Goal: Transaction & Acquisition: Purchase product/service

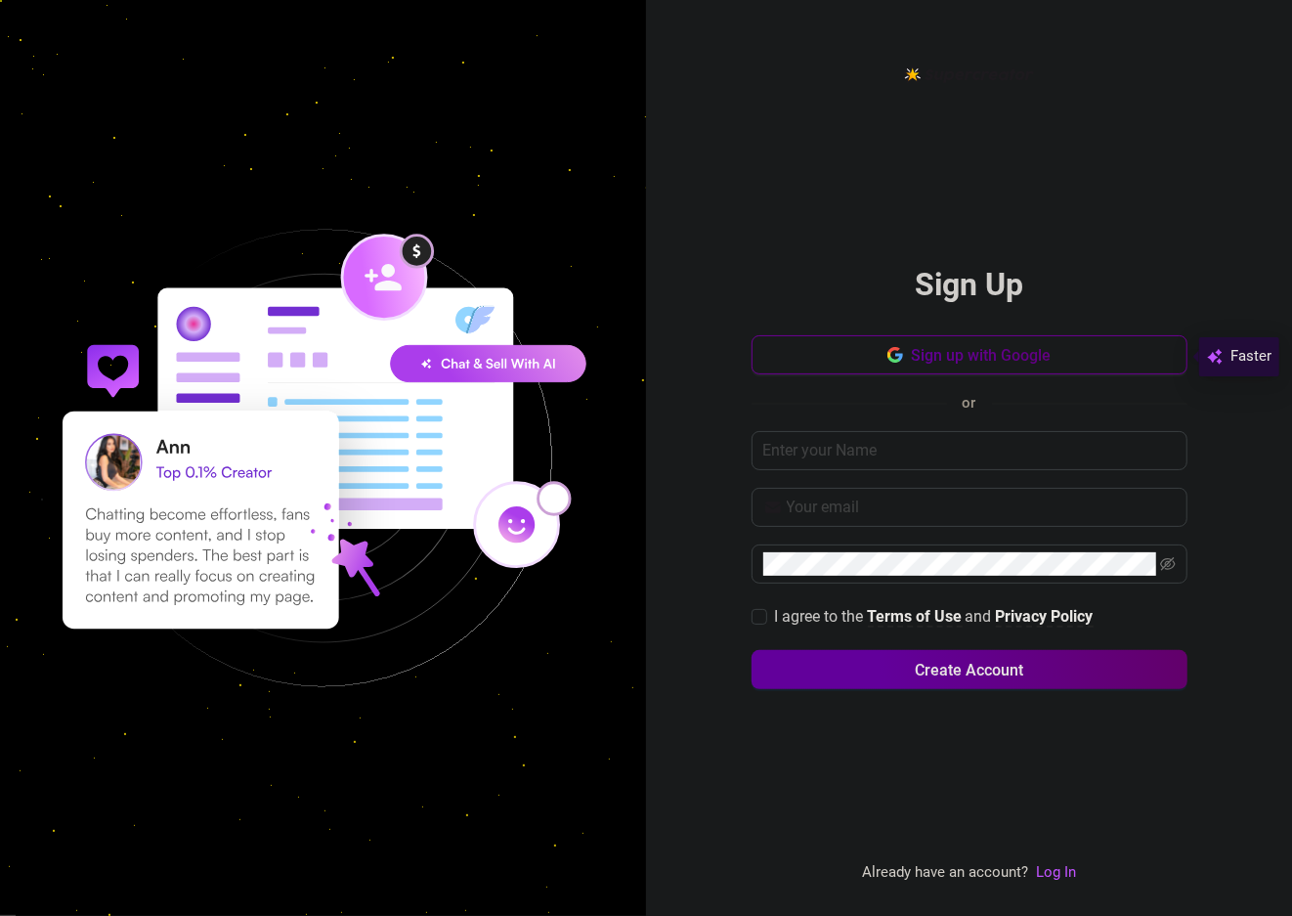
click at [911, 354] on span "Sign up with Google" at bounding box center [981, 355] width 140 height 19
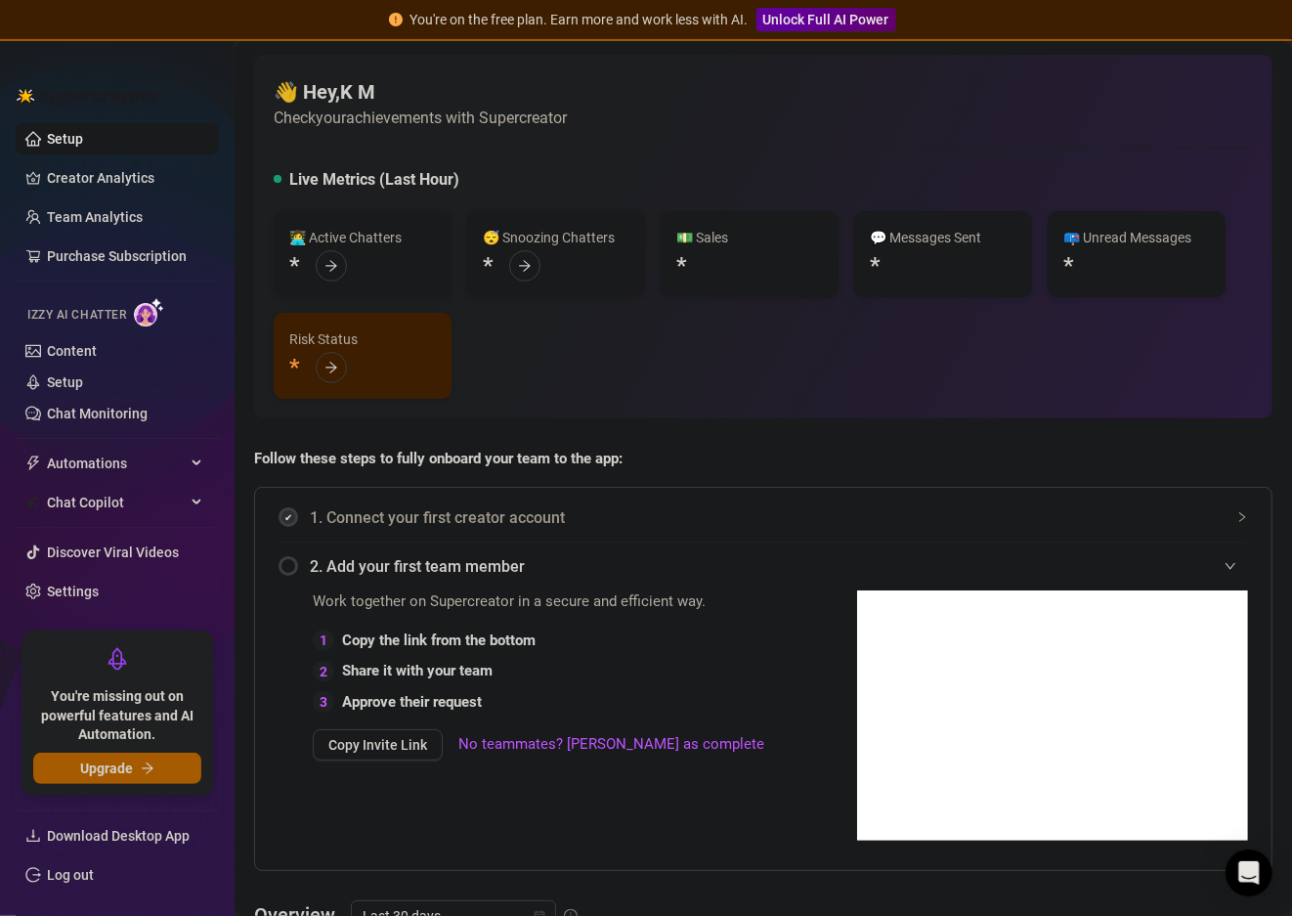
drag, startPoint x: 681, startPoint y: 344, endPoint x: 714, endPoint y: 356, distance: 34.3
click at [714, 356] on div "👩‍💻 Active Chatters * 😴 Snoozing Chatters * 💵 Sales * 💬 Messages Sent * 📪 Unrea…" at bounding box center [764, 305] width 980 height 188
click at [126, 460] on span "Automations" at bounding box center [116, 463] width 139 height 31
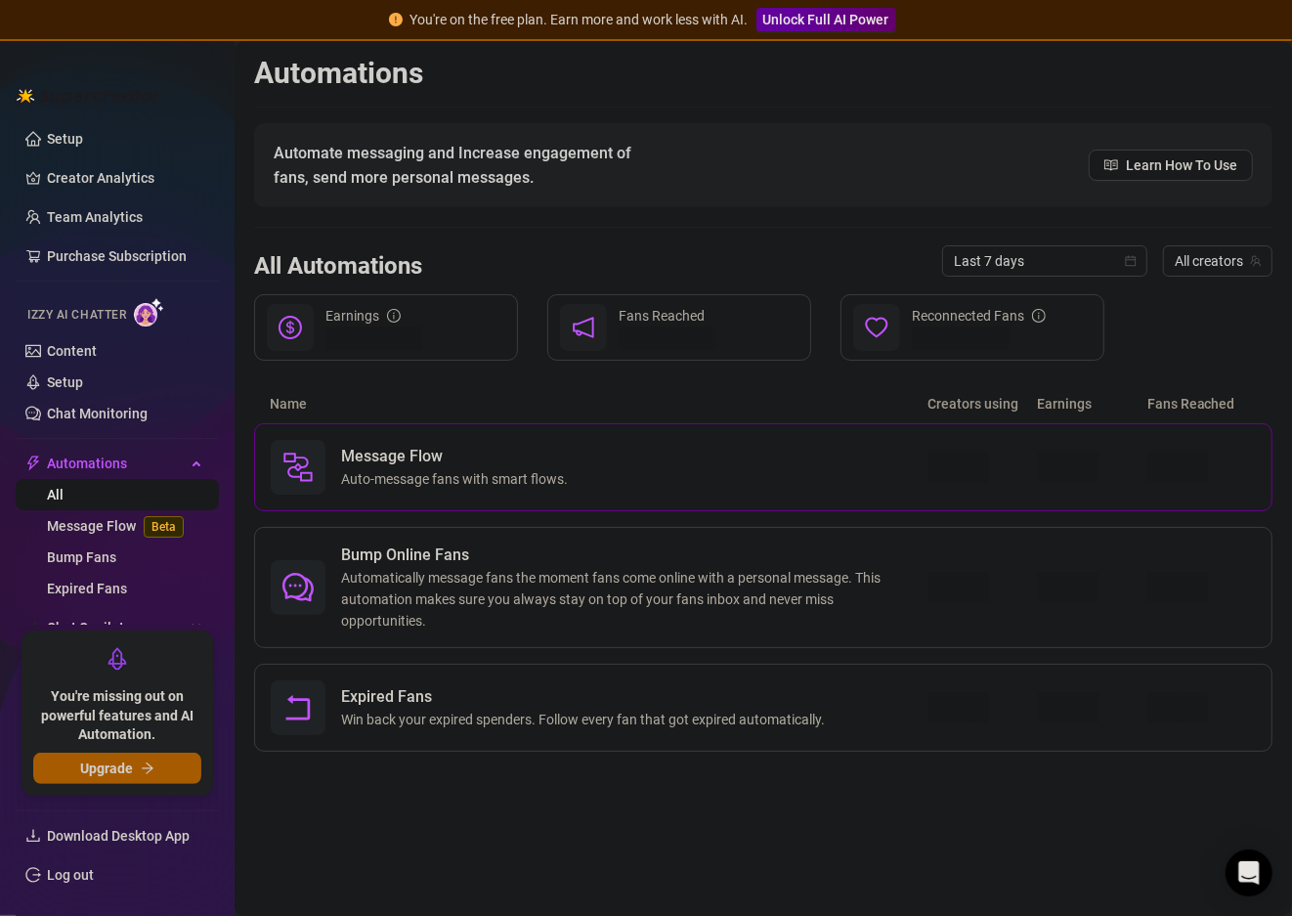
click at [596, 463] on div "Message Flow Auto-message fans with smart flows." at bounding box center [599, 467] width 657 height 55
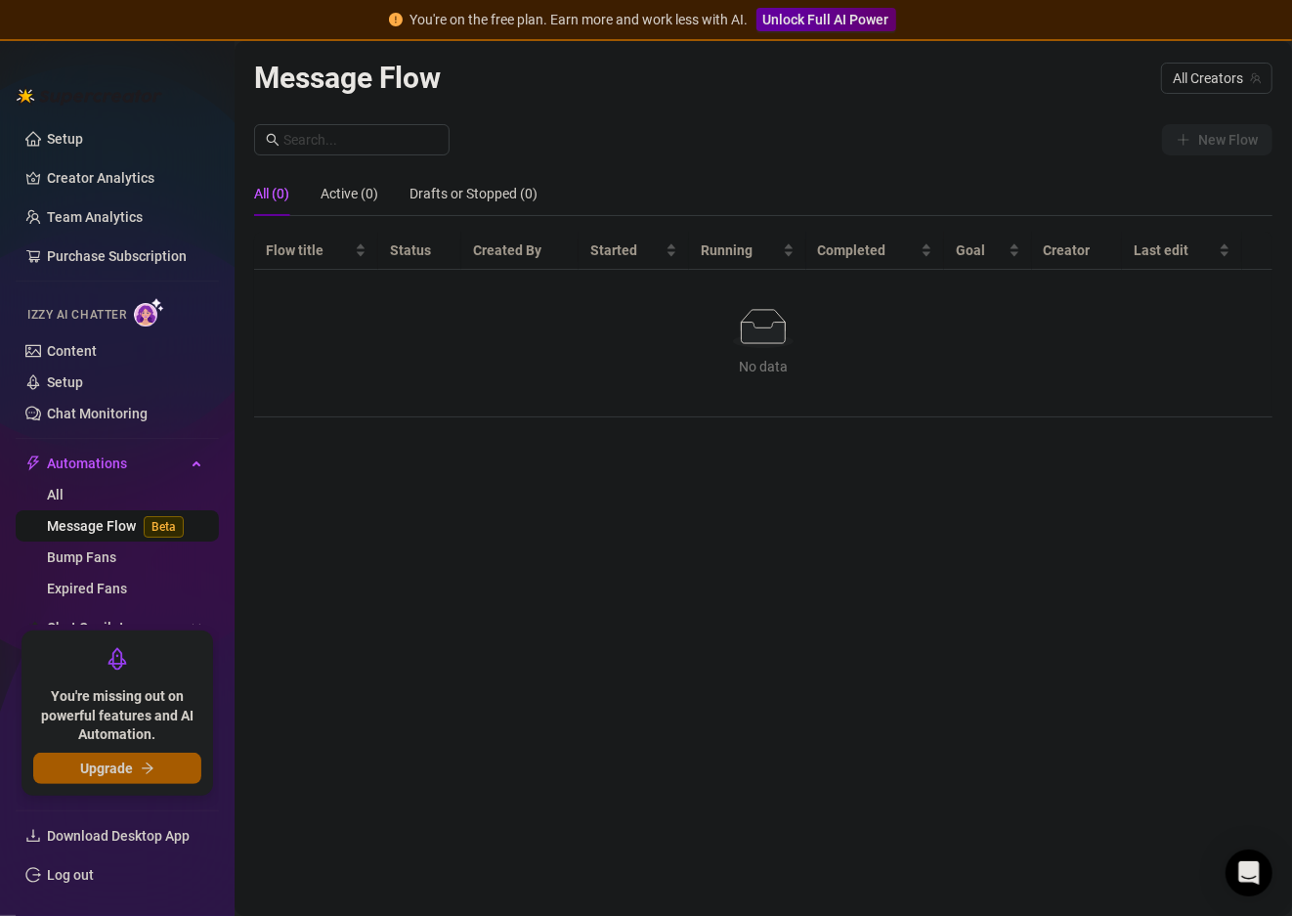
click at [190, 736] on span "You're missing out on powerful features and AI Automation." at bounding box center [117, 716] width 168 height 58
click at [66, 172] on link "Creator Analytics" at bounding box center [125, 177] width 156 height 31
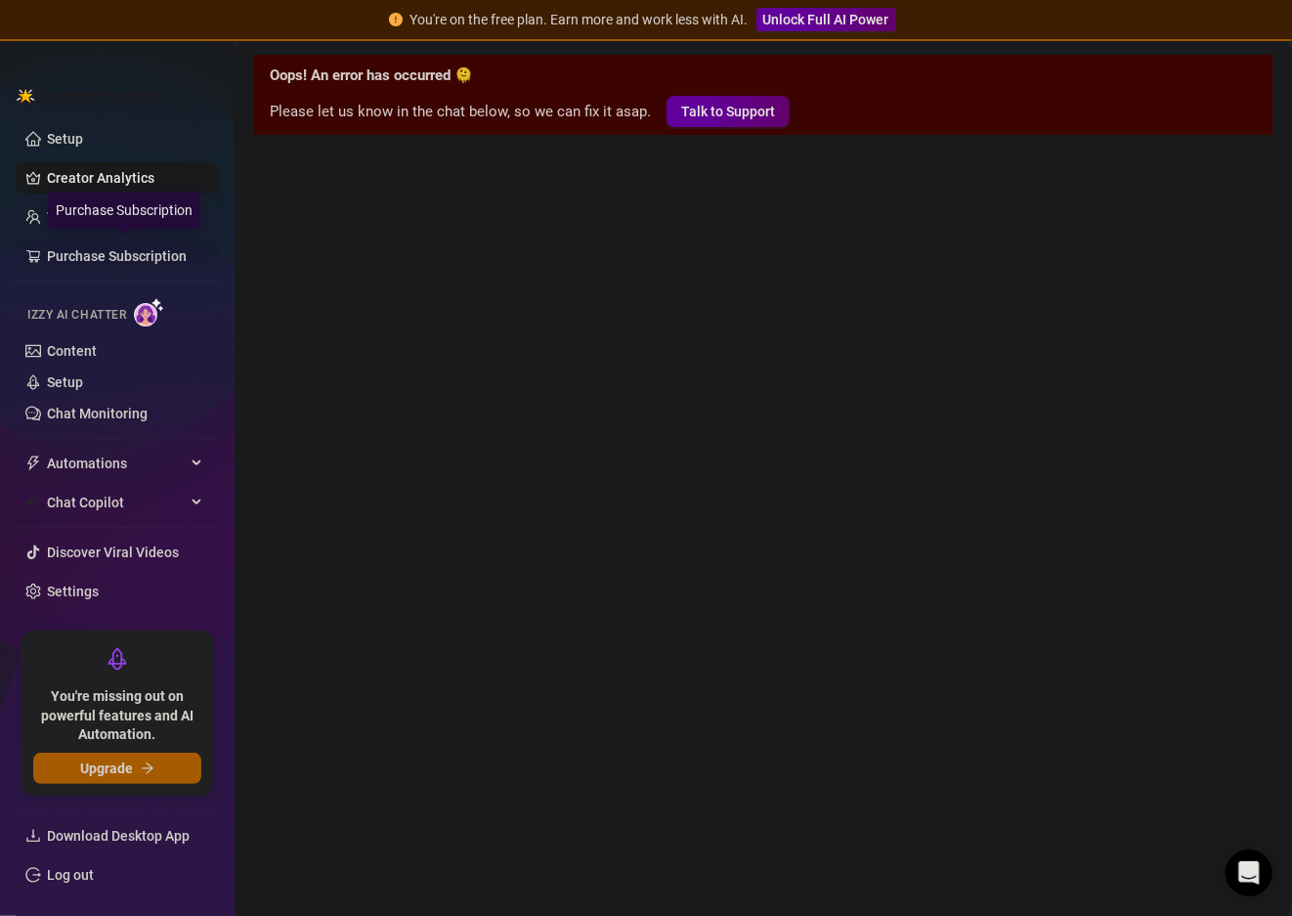
click at [79, 257] on link "Purchase Subscription" at bounding box center [125, 256] width 156 height 31
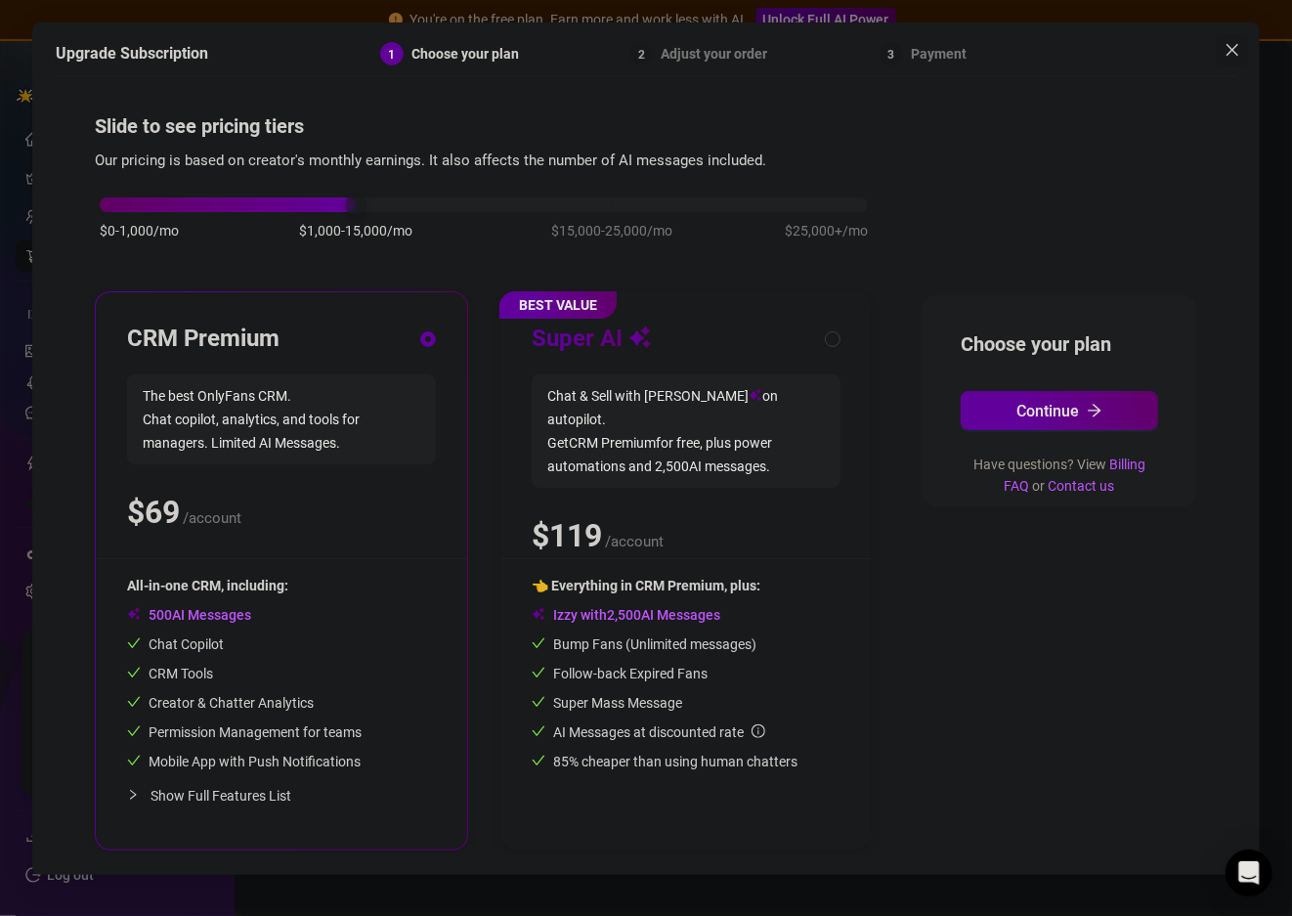
click at [1236, 44] on icon "close" at bounding box center [1233, 50] width 16 height 16
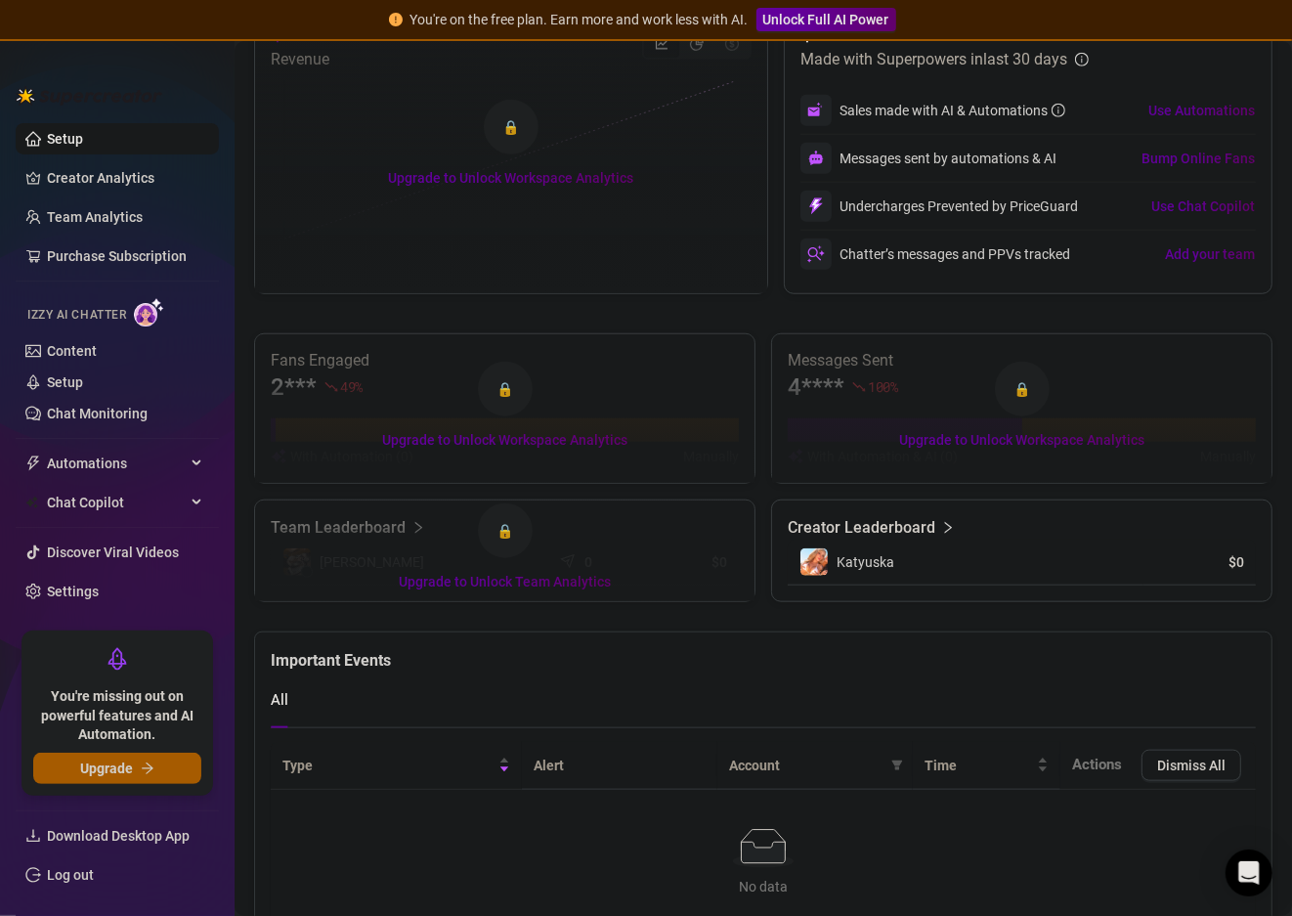
scroll to position [1034, 0]
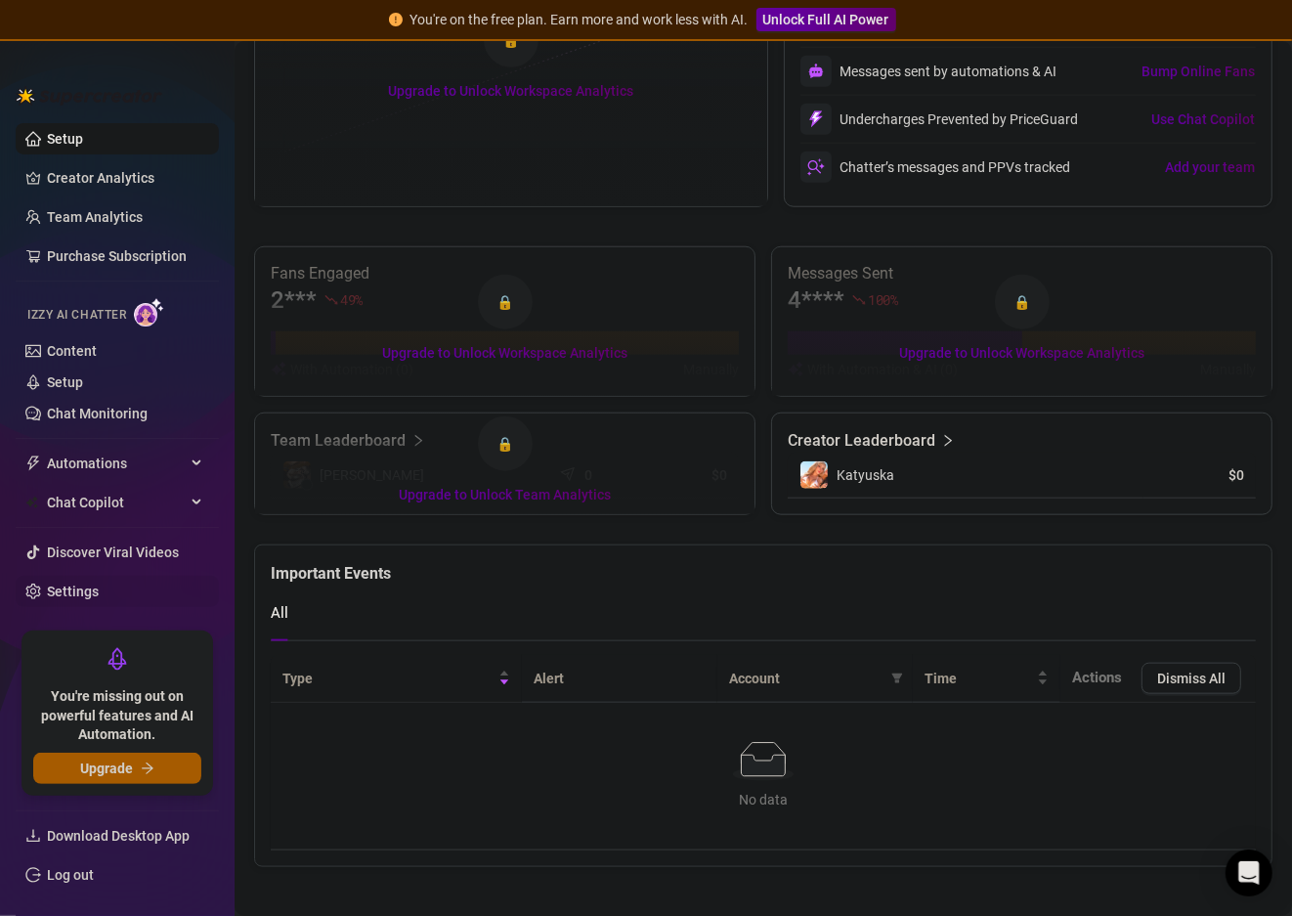
click at [99, 584] on link "Settings" at bounding box center [73, 592] width 52 height 16
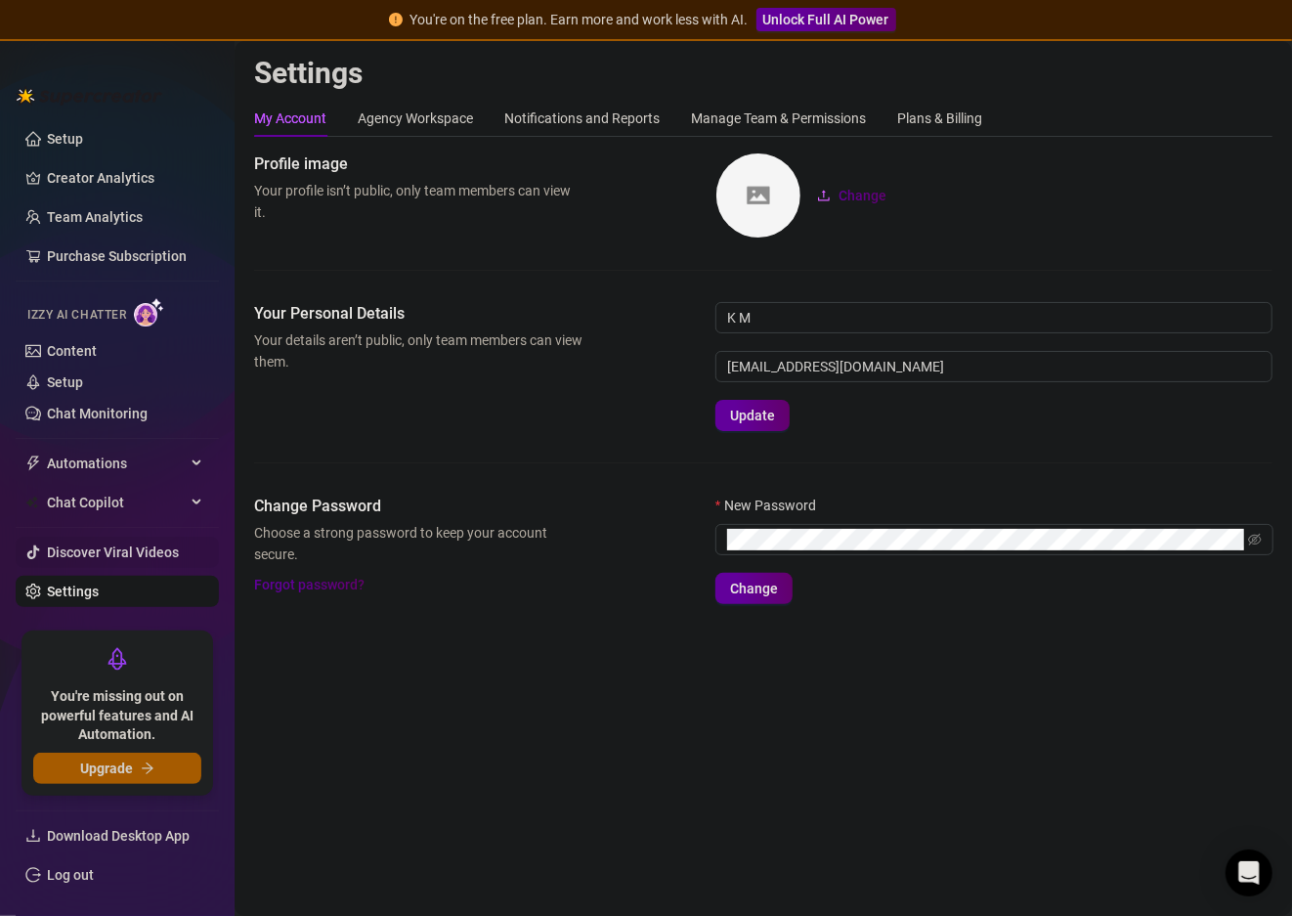
click at [98, 560] on link "Discover Viral Videos" at bounding box center [113, 553] width 132 height 16
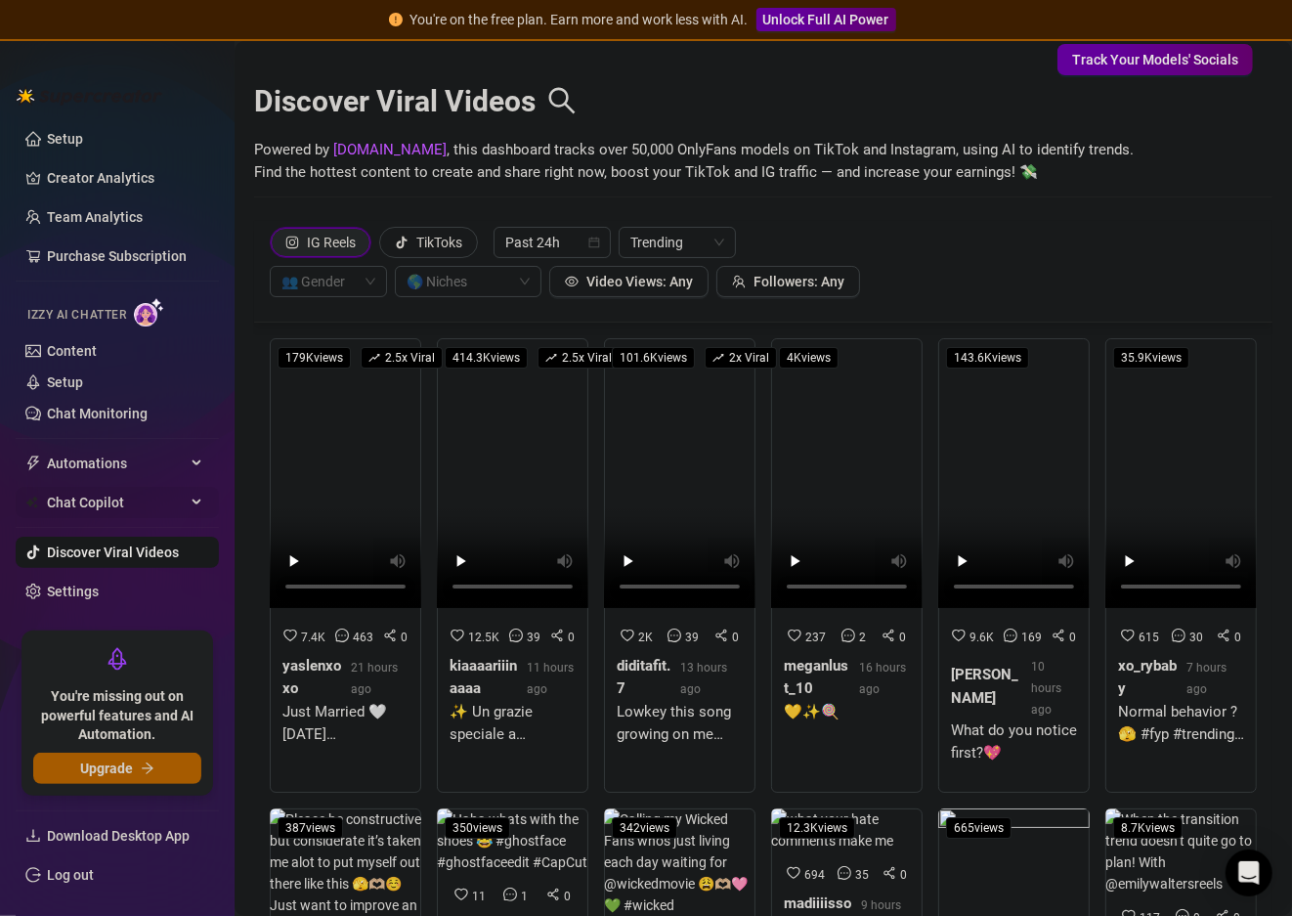
click at [92, 490] on span "Chat Copilot" at bounding box center [116, 502] width 139 height 31
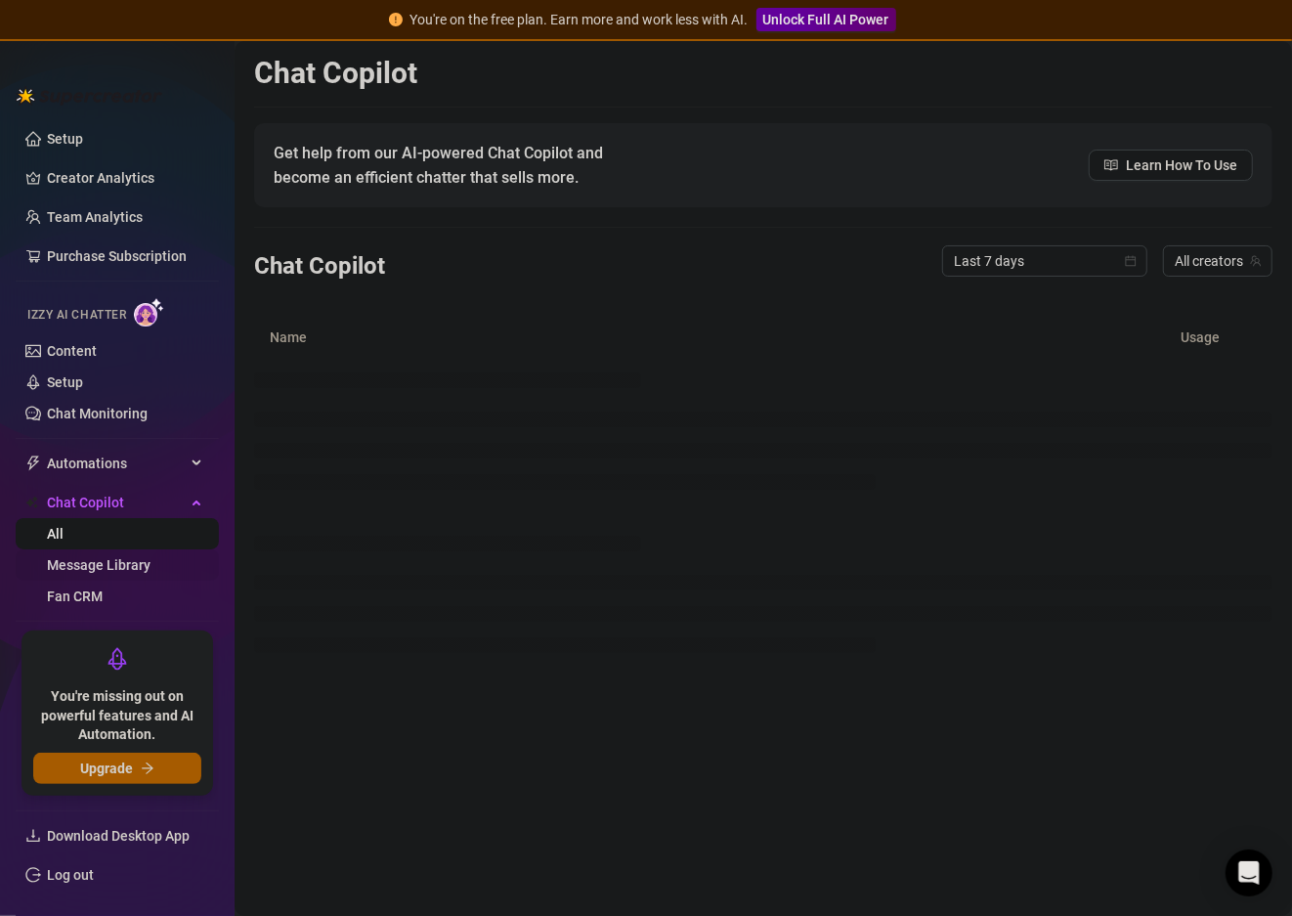
click at [102, 557] on link "Message Library" at bounding box center [99, 565] width 104 height 16
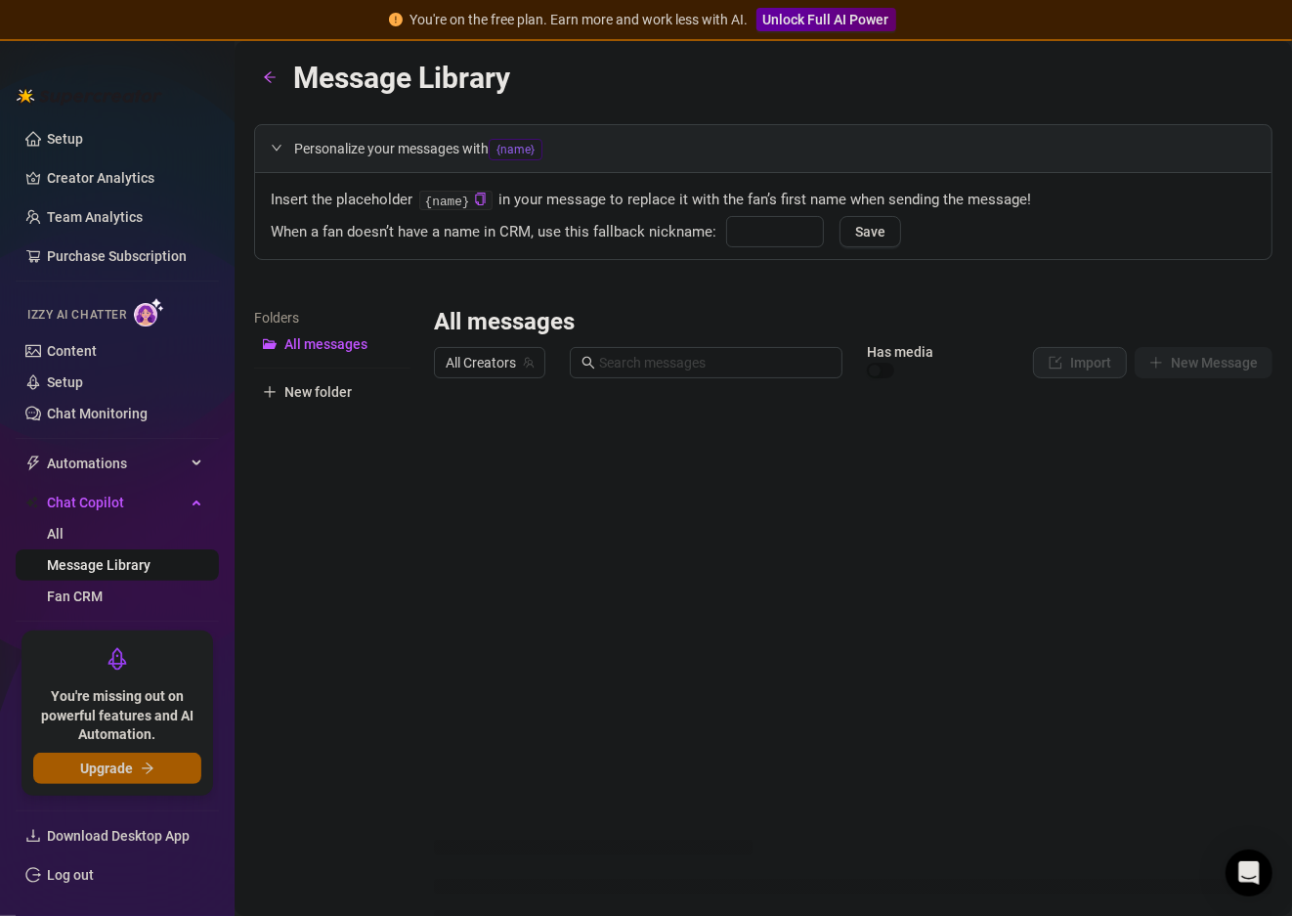
type input "bb"
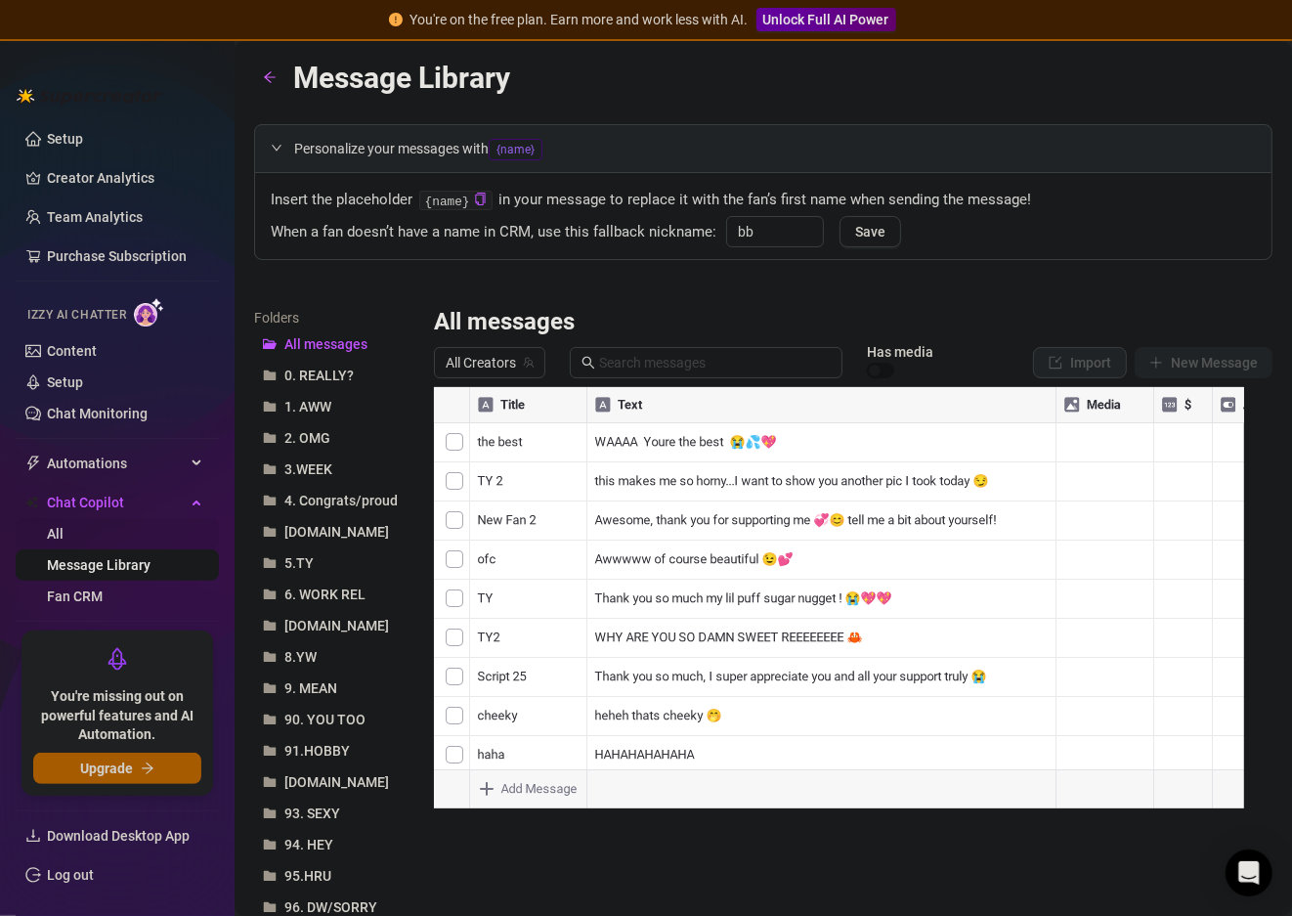
click at [64, 536] on link "All" at bounding box center [55, 534] width 17 height 16
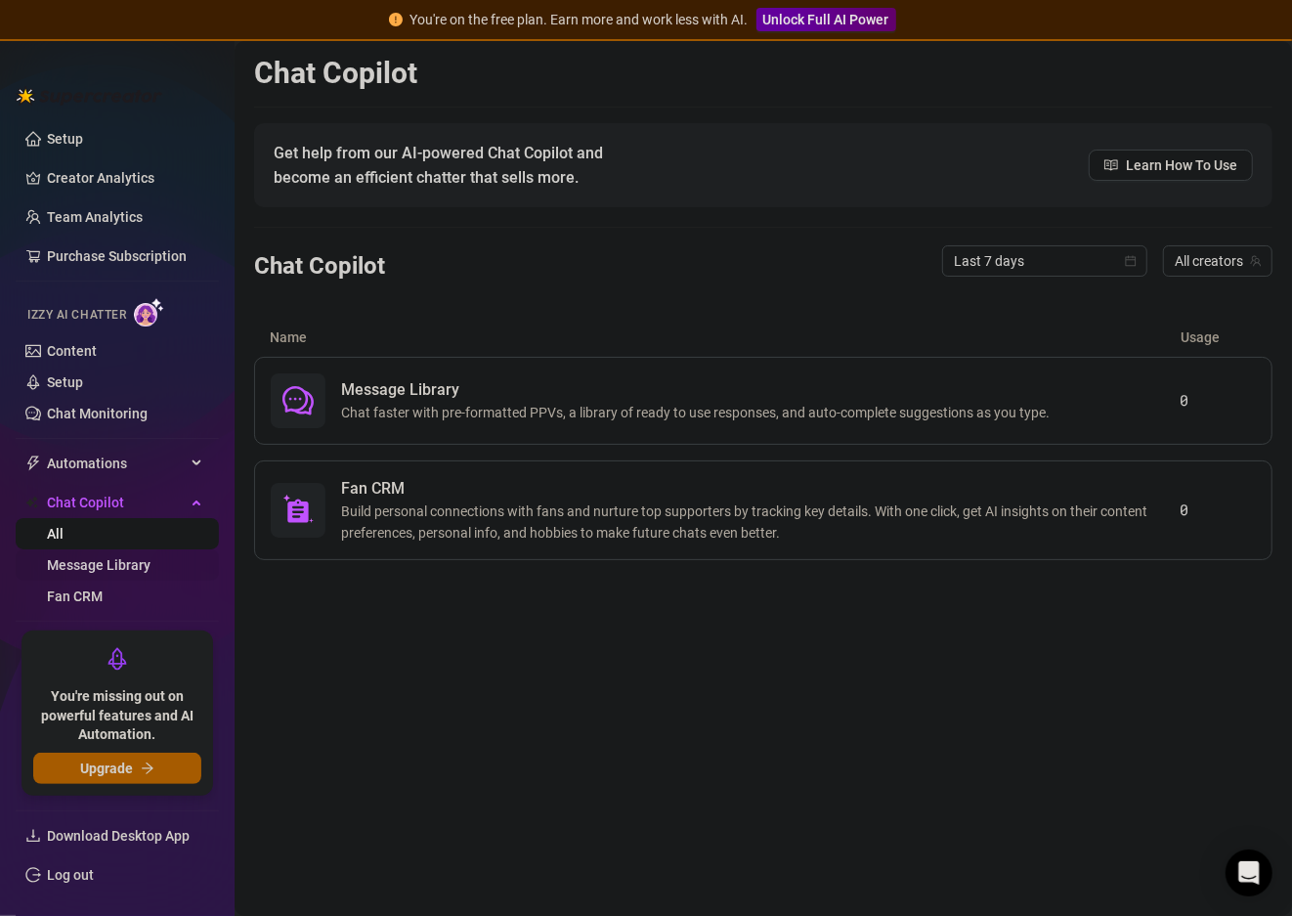
click at [91, 565] on link "Message Library" at bounding box center [99, 565] width 104 height 16
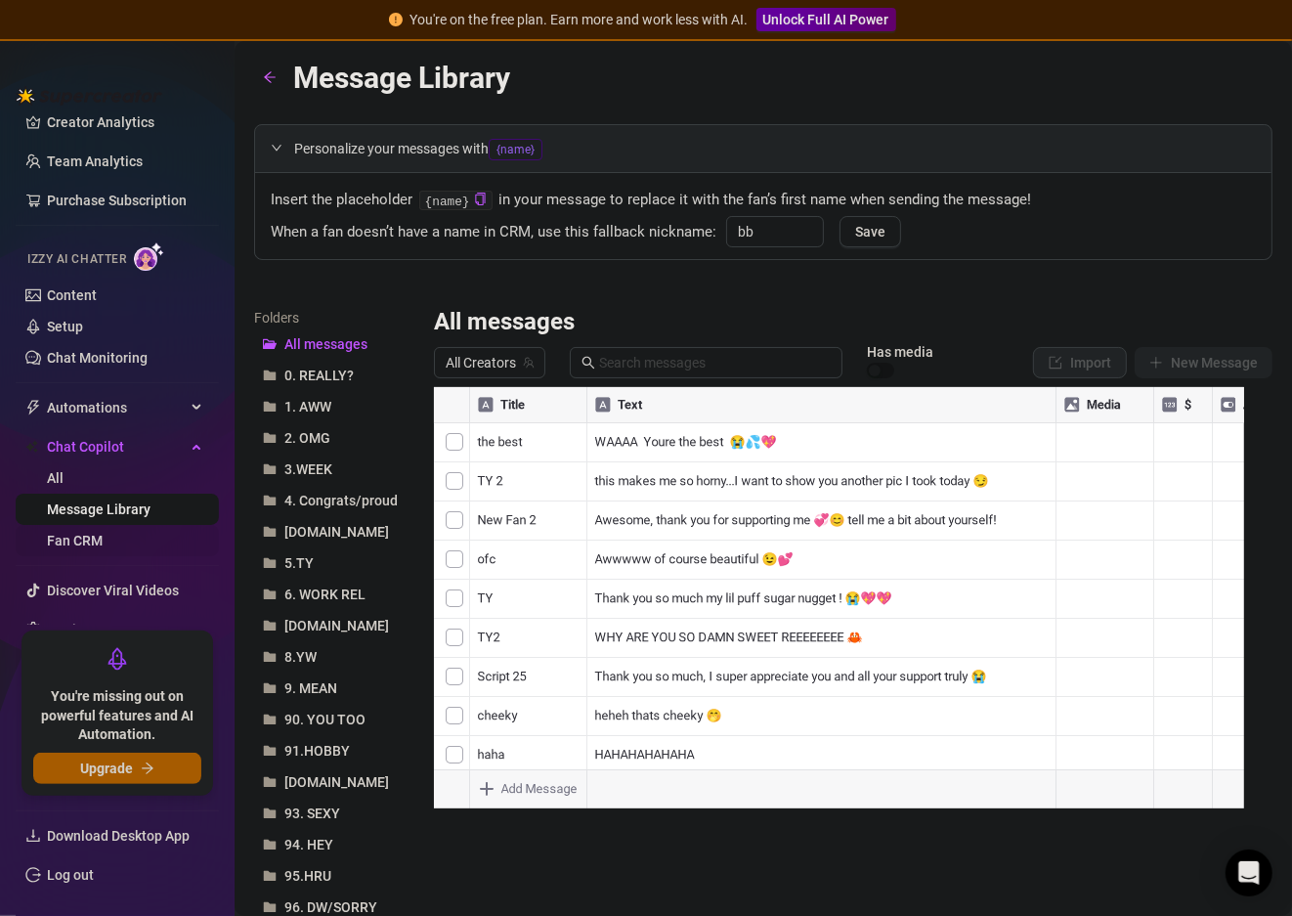
scroll to position [82, 0]
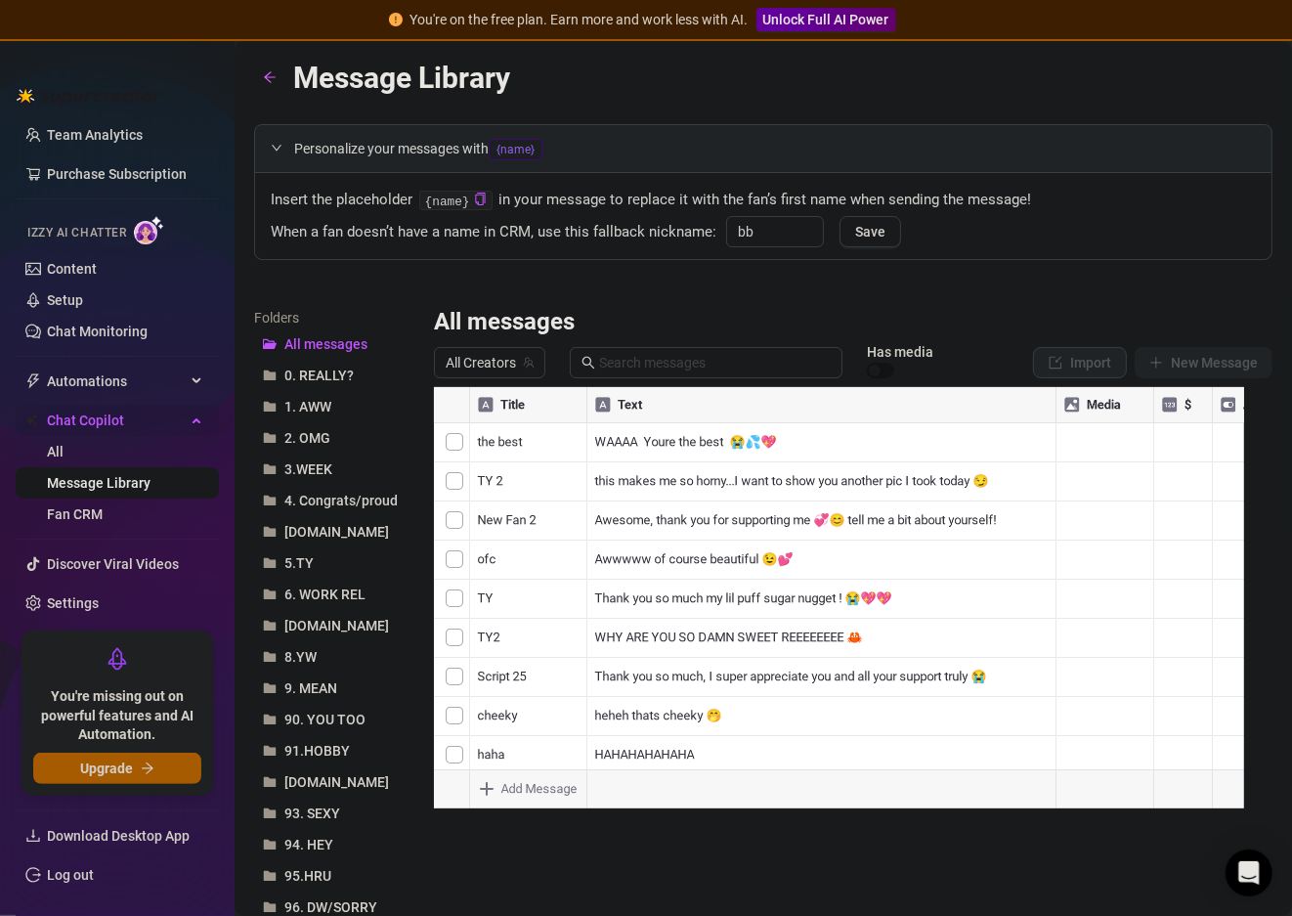
click at [110, 414] on span "Chat Copilot" at bounding box center [116, 420] width 139 height 31
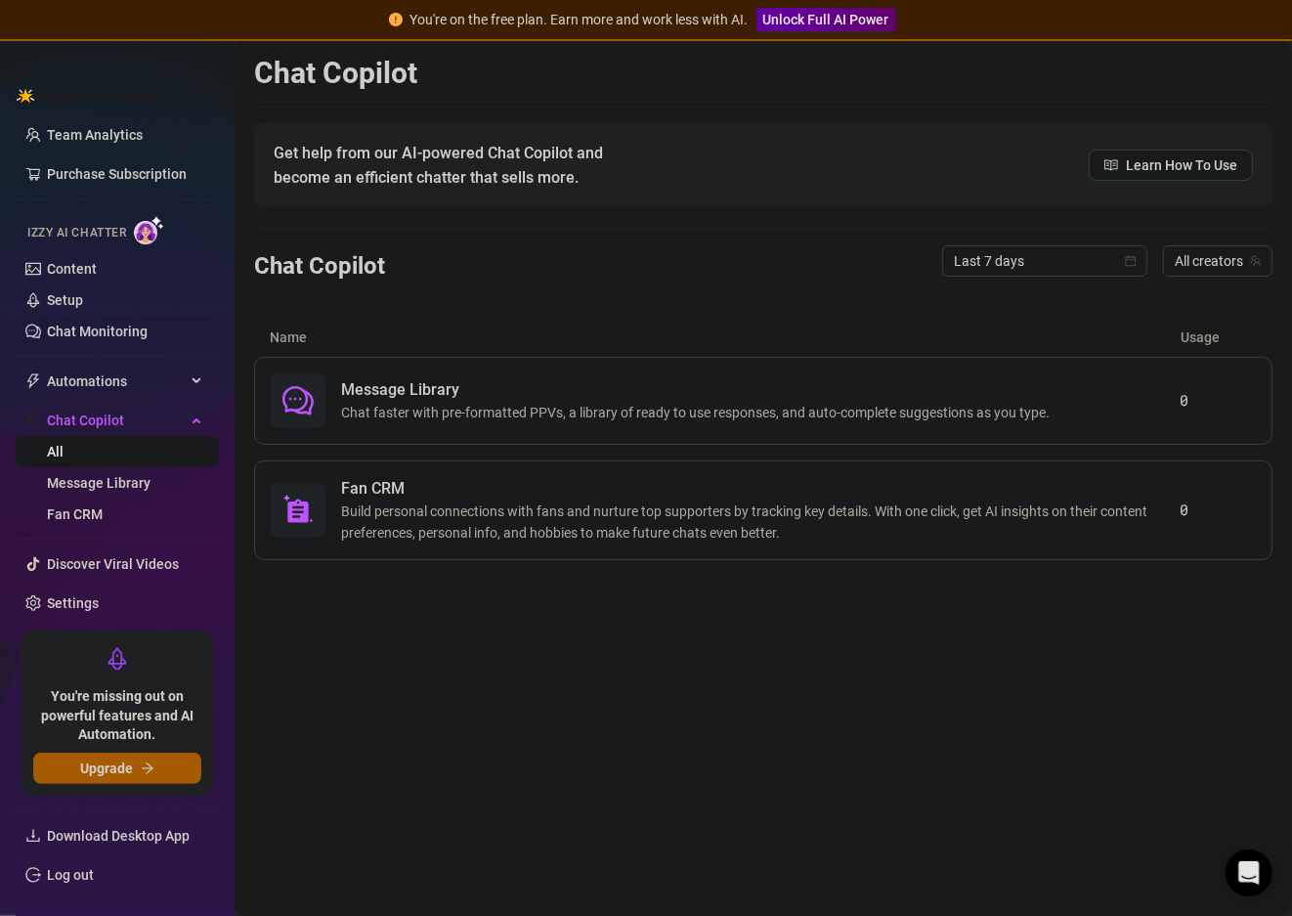
click at [123, 337] on link "Chat Monitoring" at bounding box center [97, 332] width 101 height 16
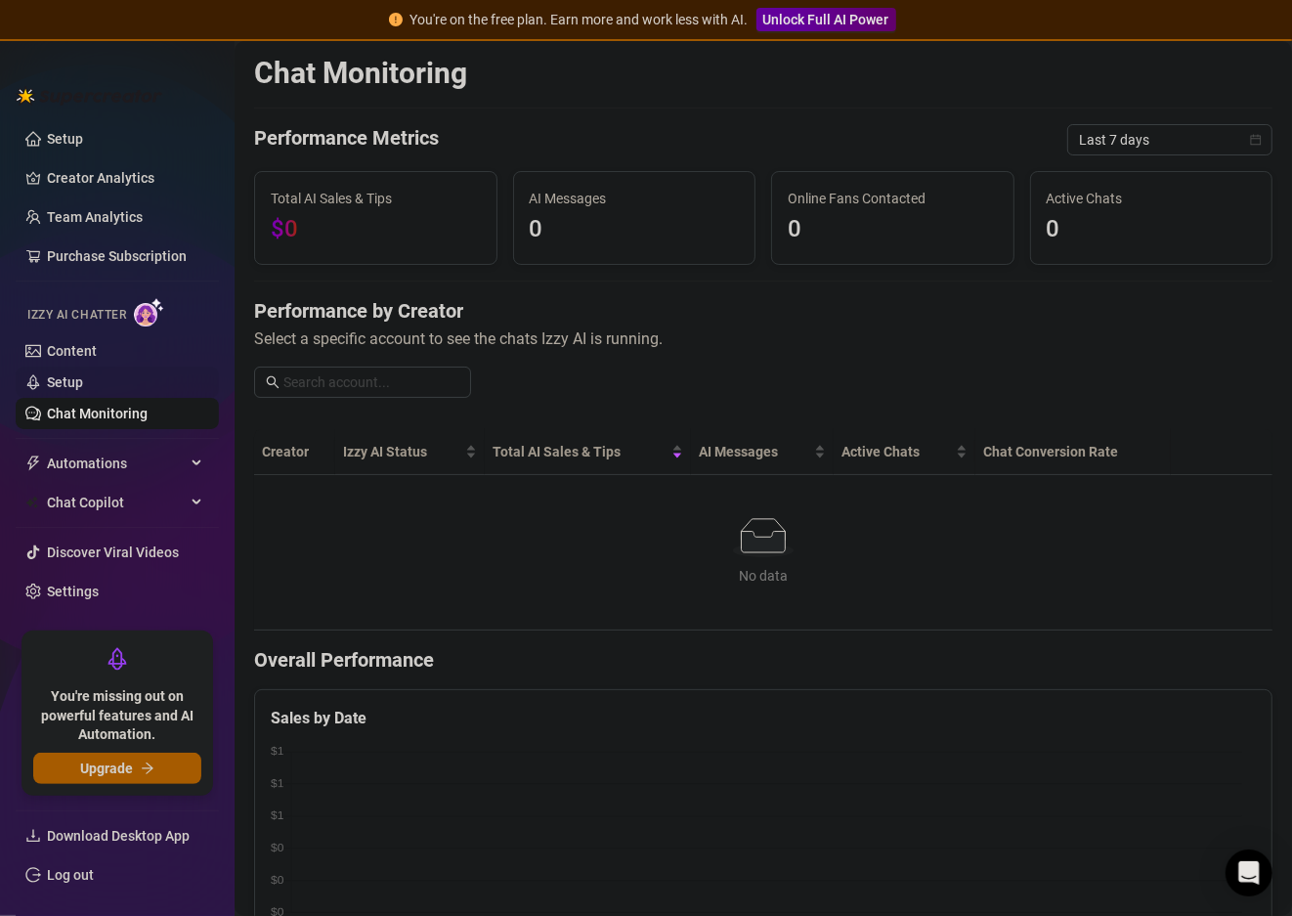
click at [83, 382] on link "Setup" at bounding box center [65, 382] width 36 height 16
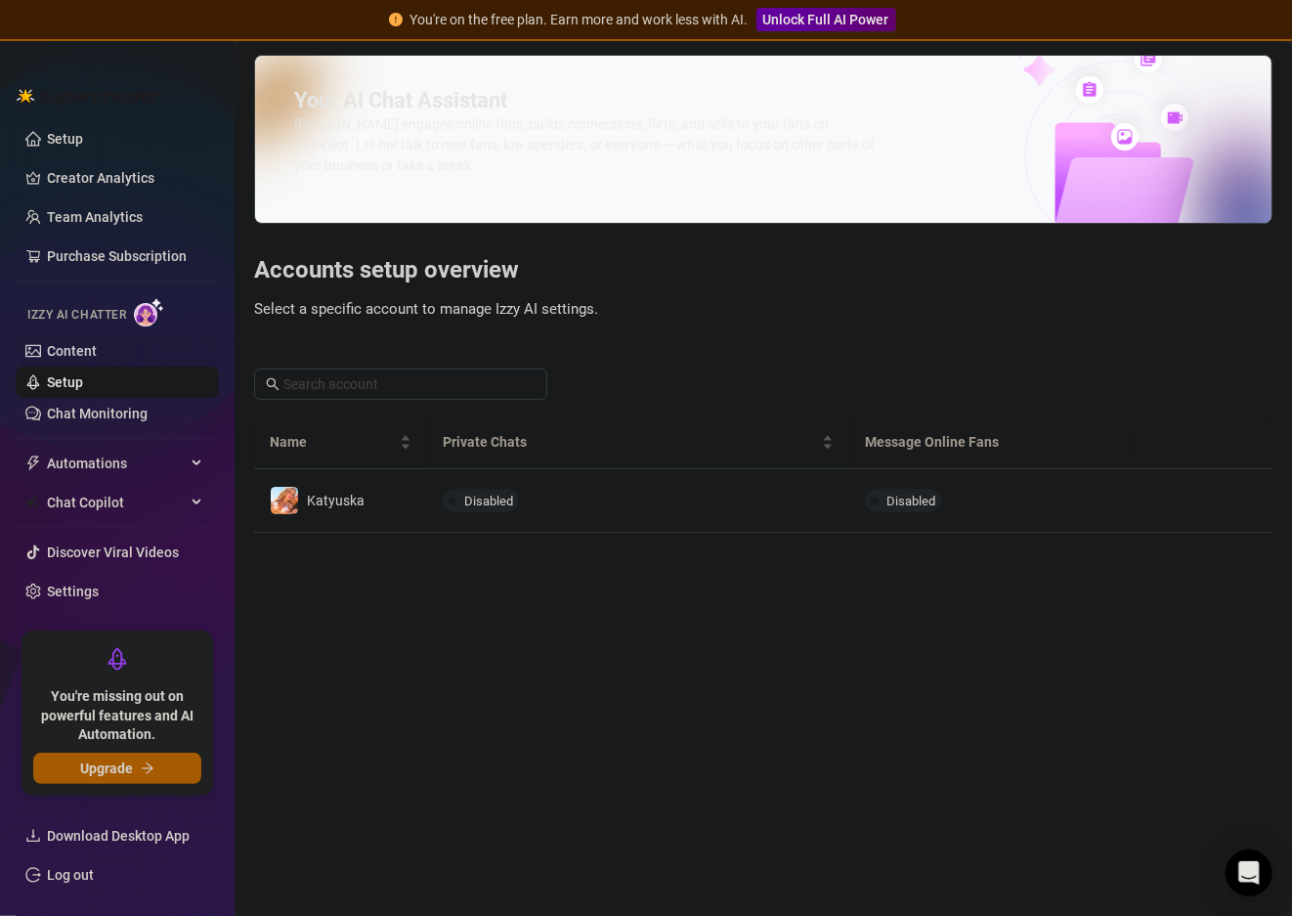
click at [97, 345] on link "Content" at bounding box center [72, 351] width 50 height 16
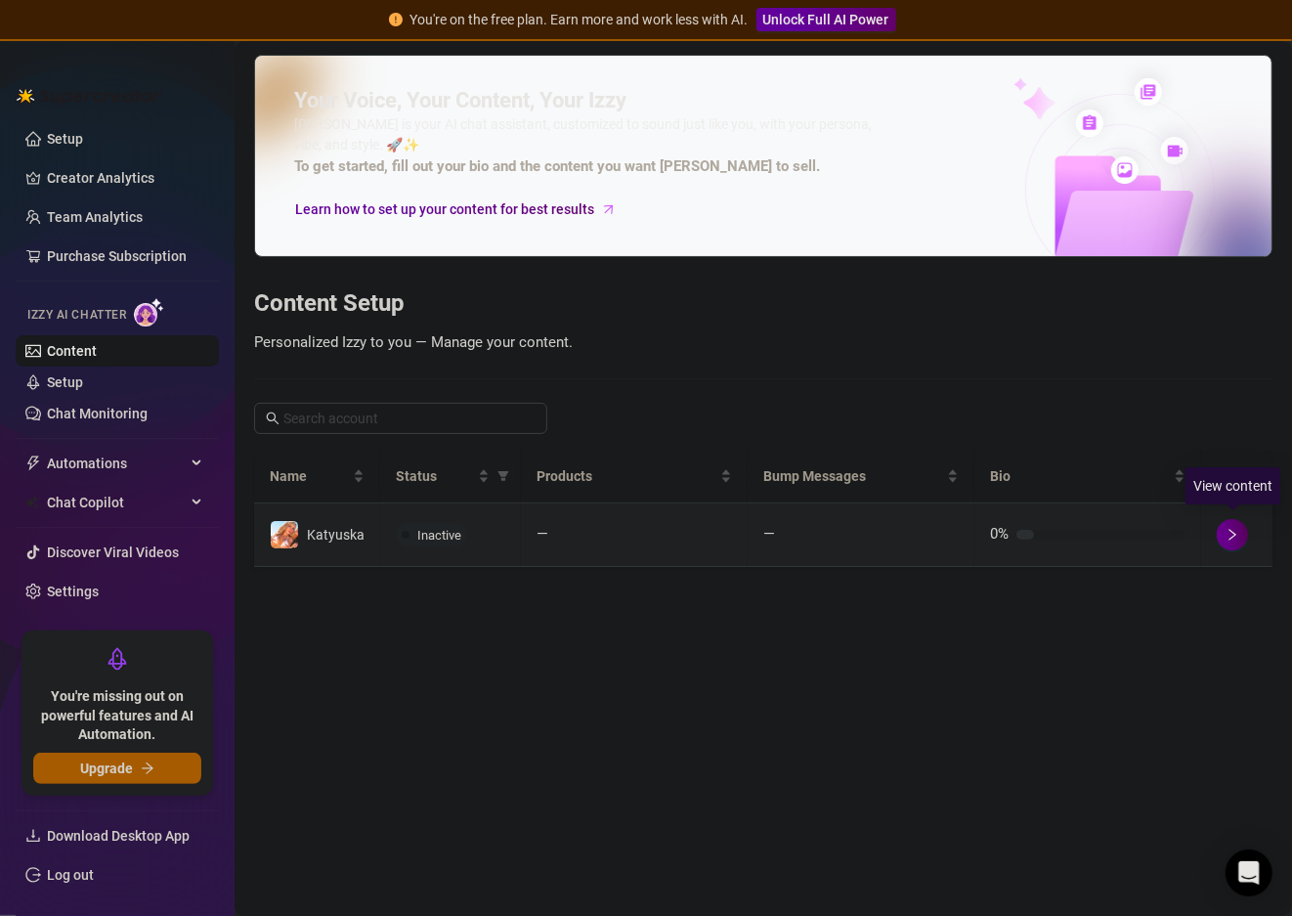
click at [1233, 524] on button "button" at bounding box center [1232, 534] width 31 height 31
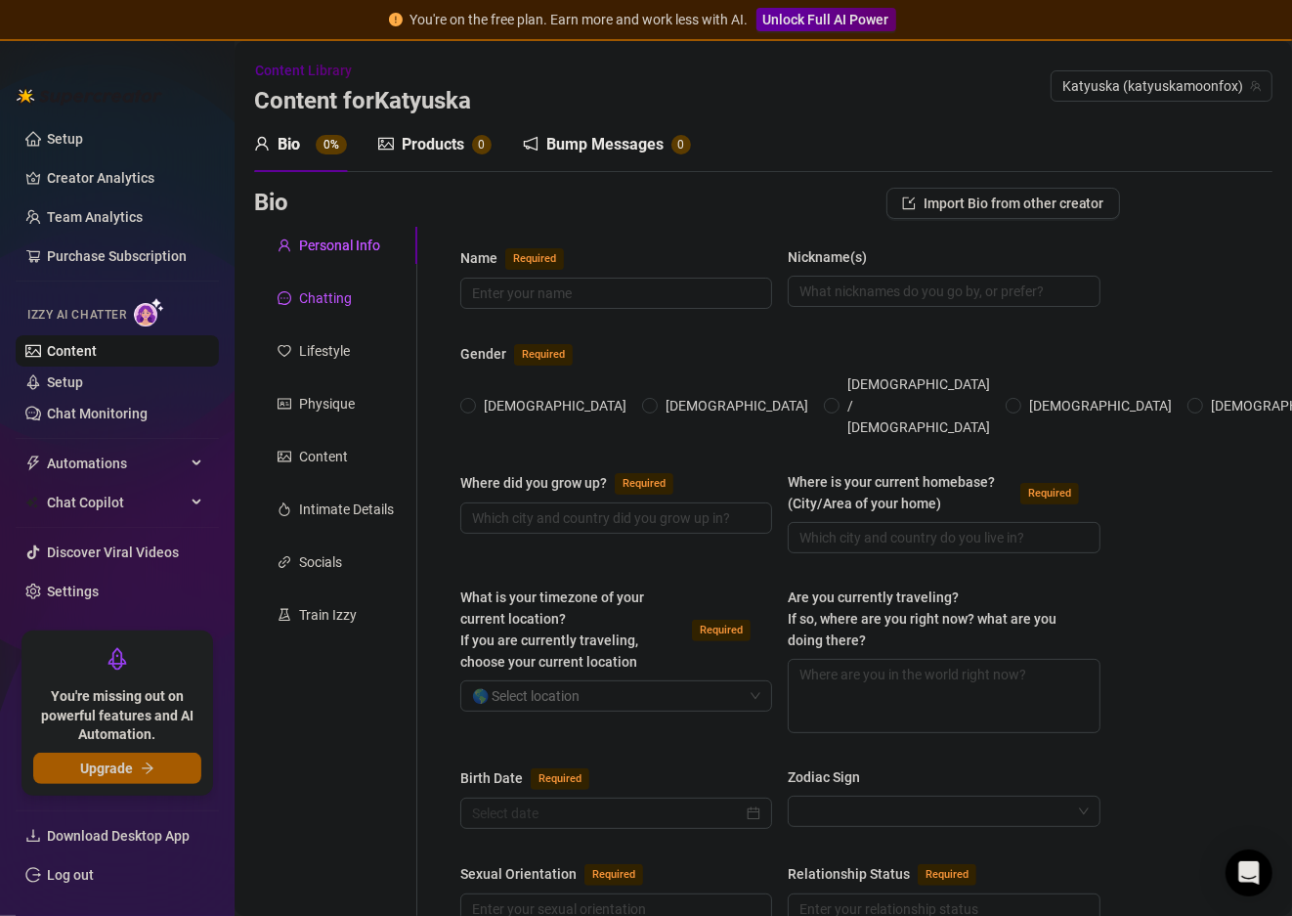
click at [331, 301] on div "Chatting" at bounding box center [325, 298] width 53 height 22
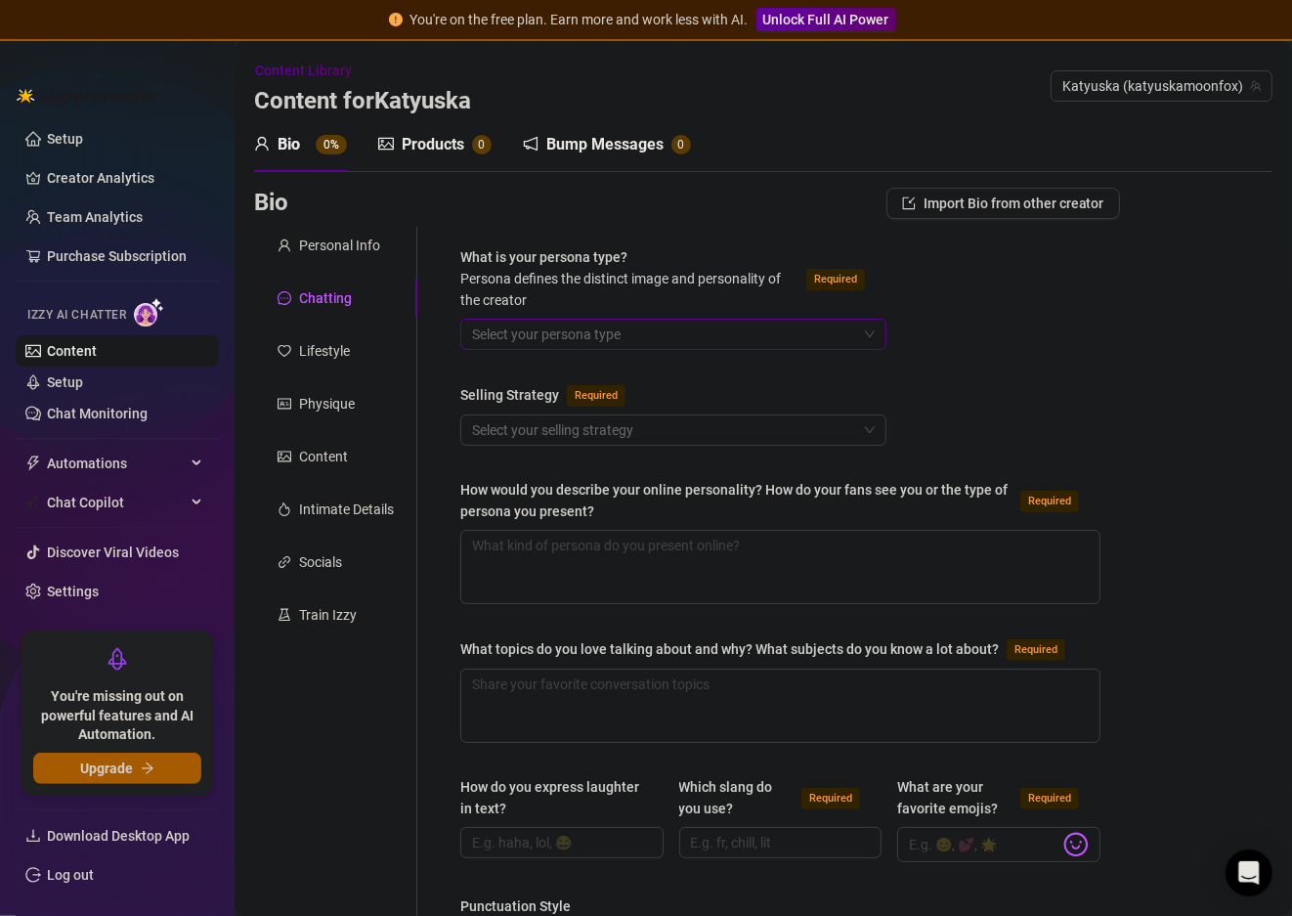
click at [504, 339] on input "What is your persona type? [PERSON_NAME] defines the distinct image and persona…" at bounding box center [664, 334] width 385 height 29
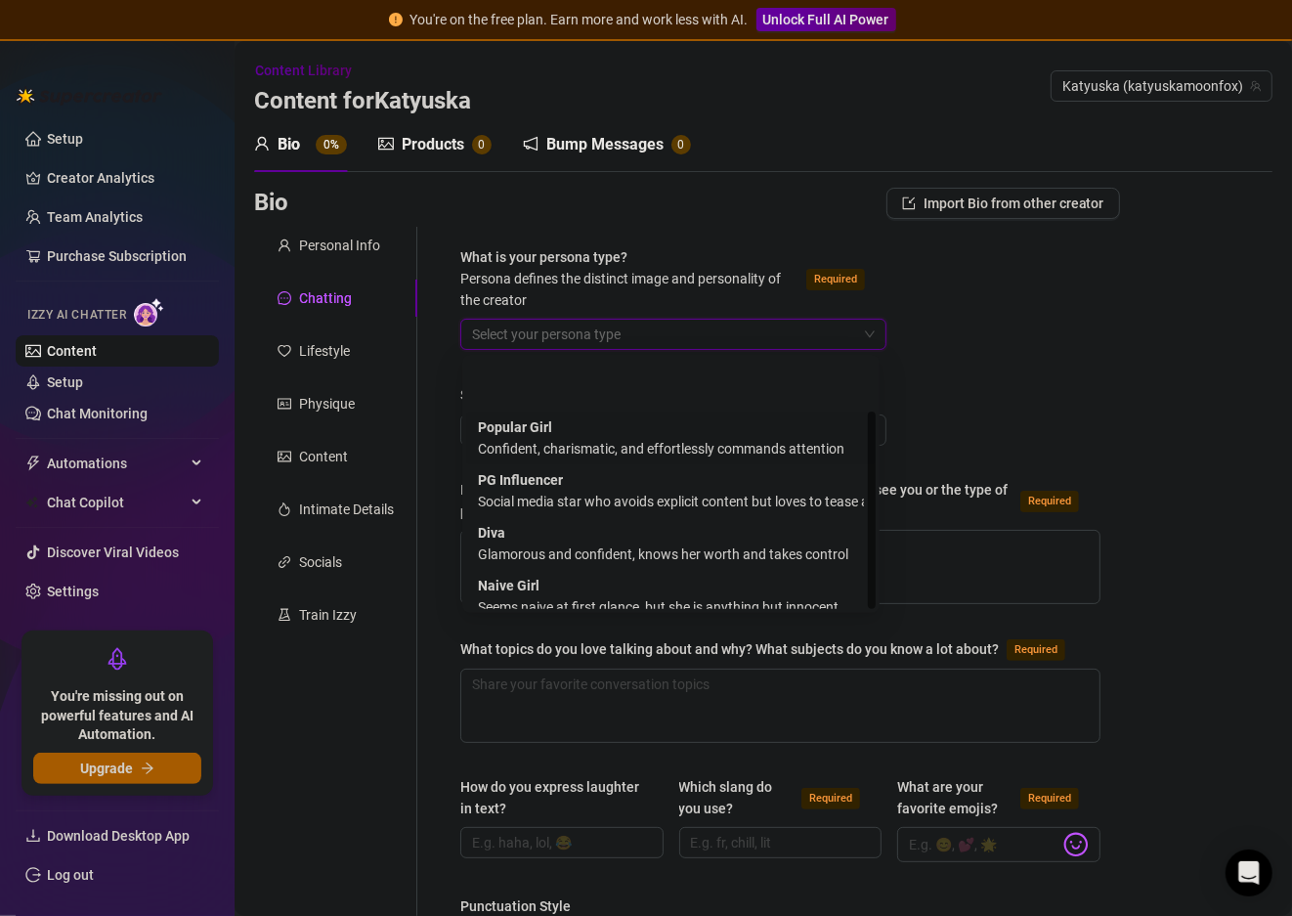
scroll to position [66, 0]
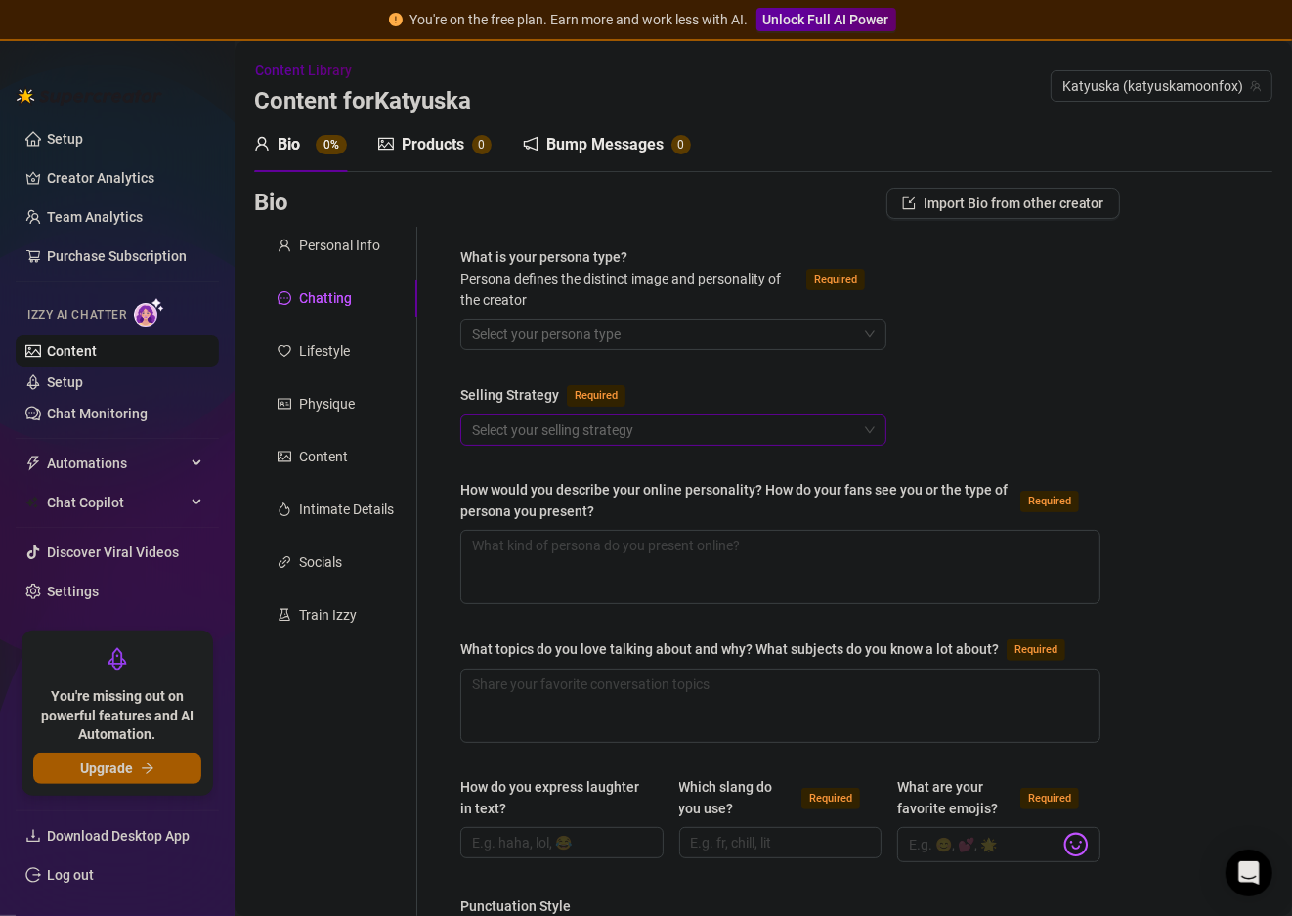
click at [646, 437] on input "Selling Strategy Required" at bounding box center [664, 430] width 385 height 29
click at [698, 547] on textarea "How would you describe your online personality? How do your fans see you or the…" at bounding box center [780, 567] width 638 height 72
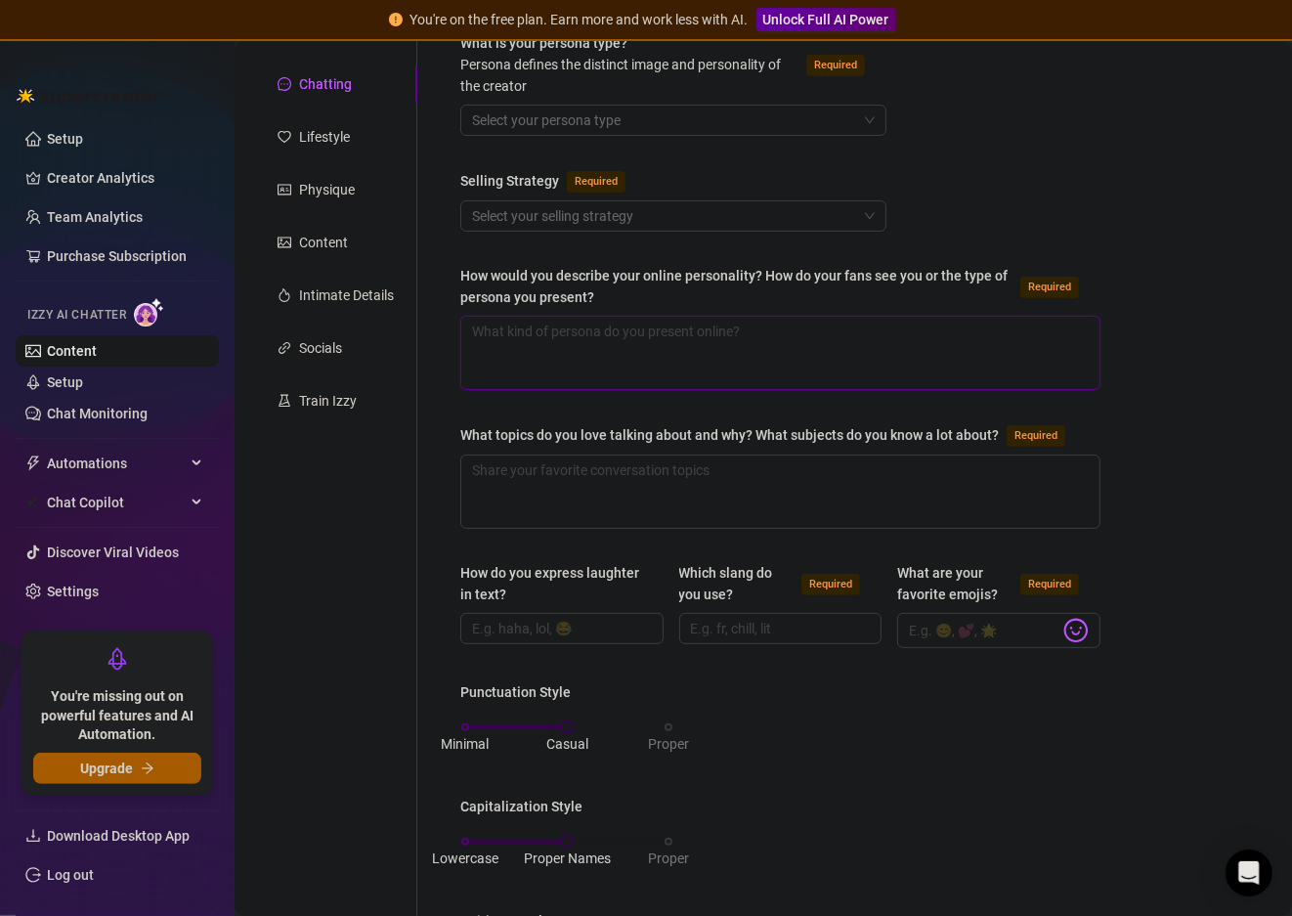
scroll to position [98, 0]
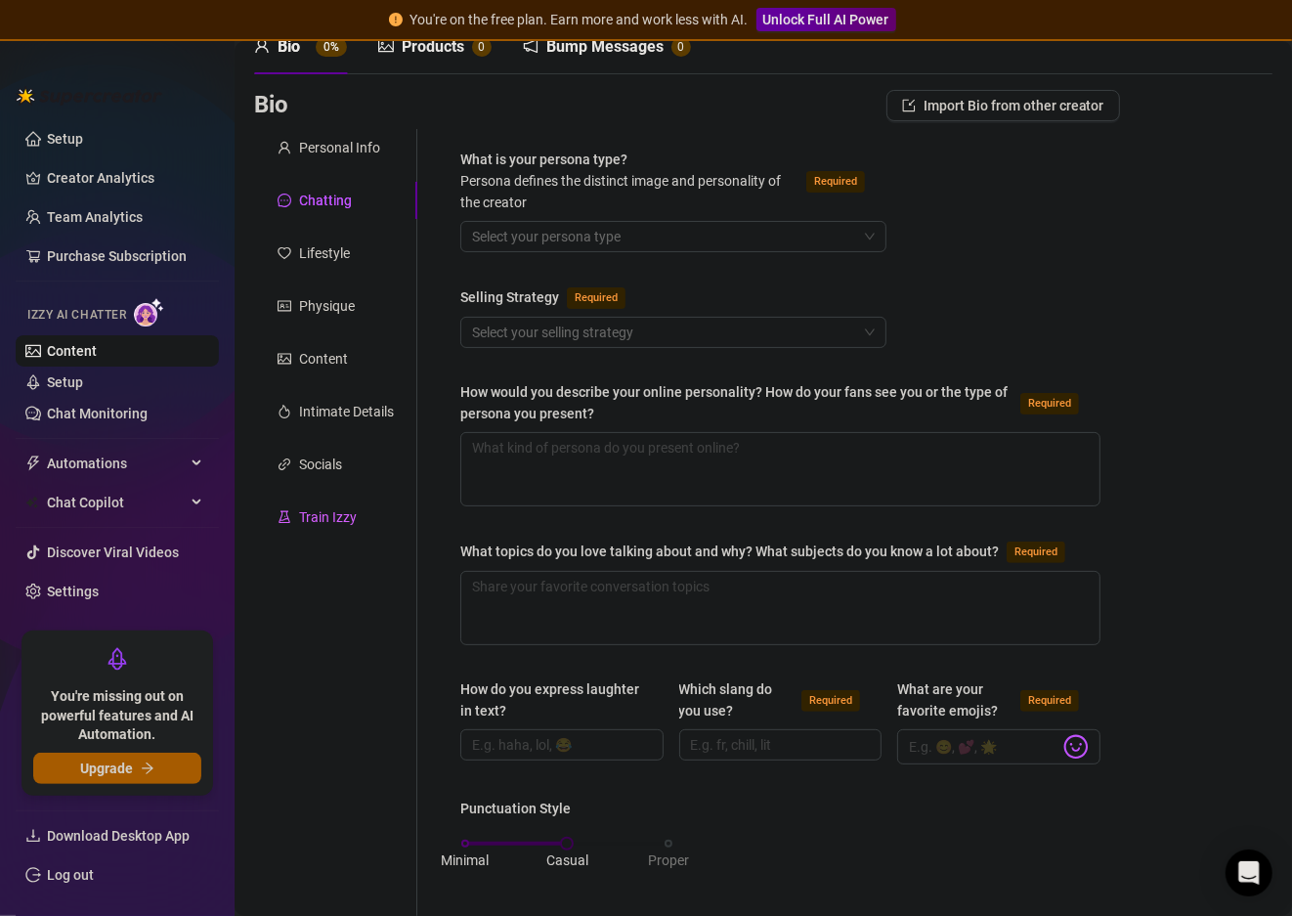
click at [322, 504] on div "Train Izzy" at bounding box center [335, 517] width 163 height 37
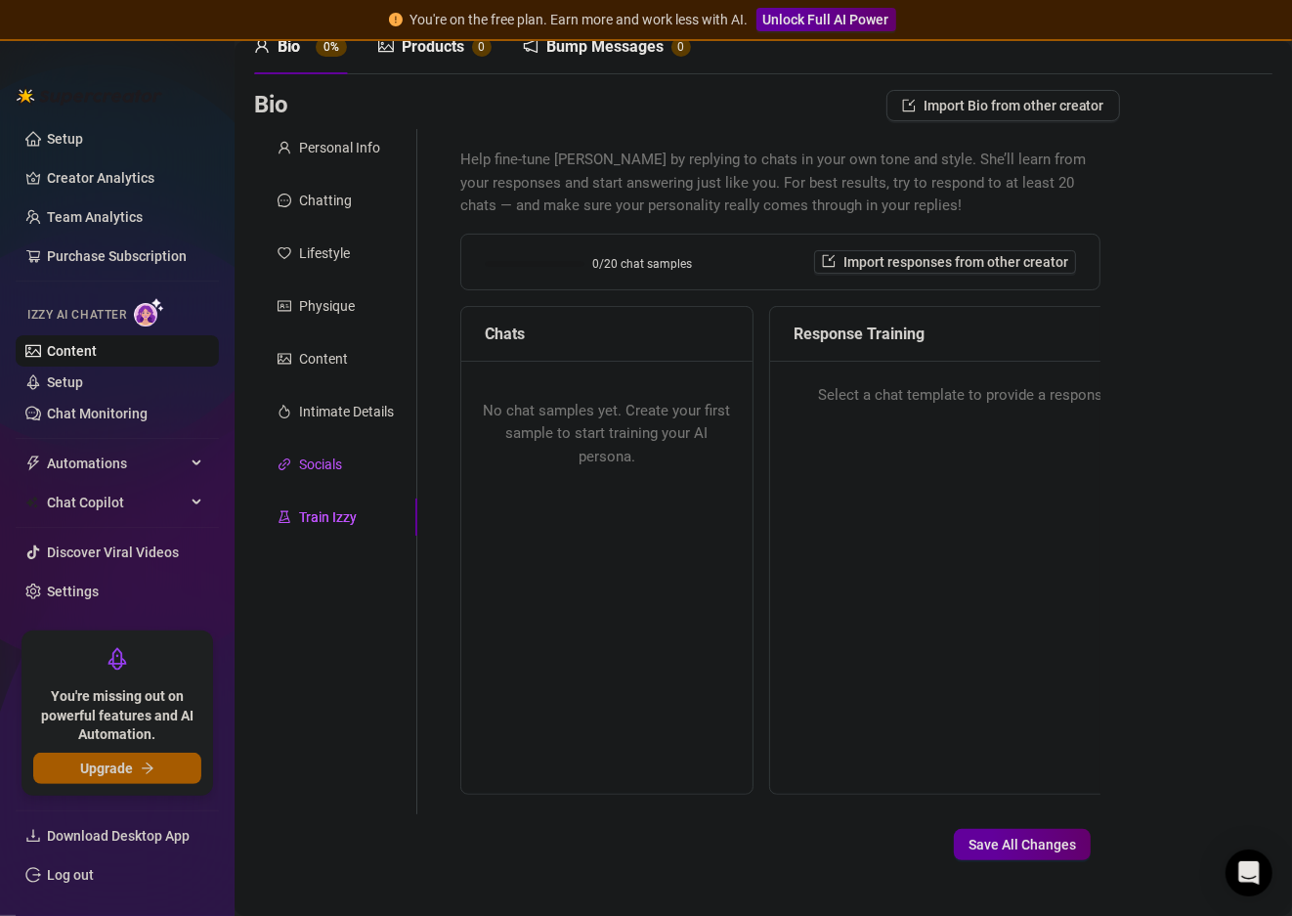
click at [341, 461] on div "Socials" at bounding box center [320, 465] width 43 height 22
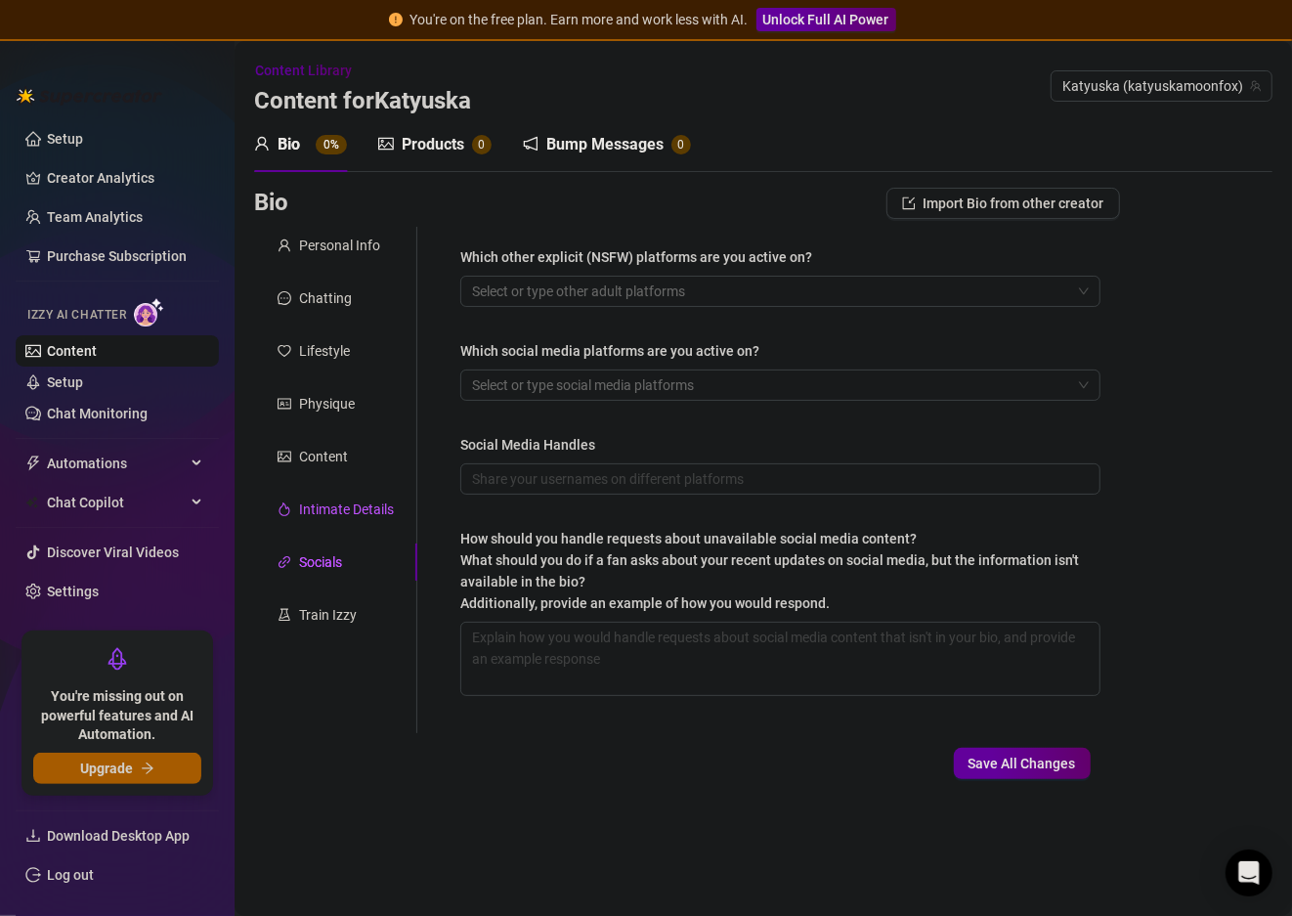
click at [366, 499] on div "Intimate Details" at bounding box center [346, 510] width 95 height 22
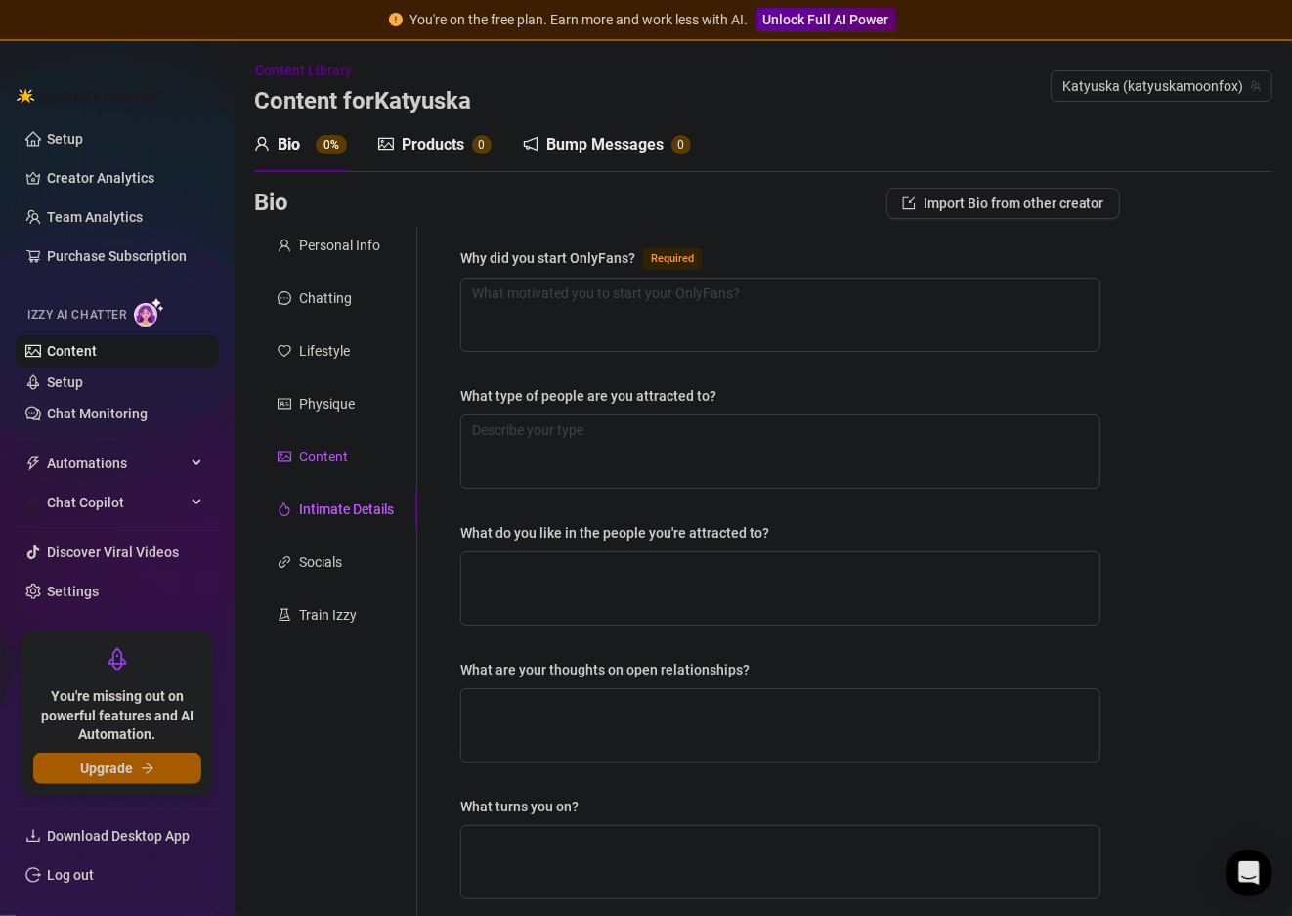
click at [338, 458] on div "Content" at bounding box center [323, 457] width 49 height 22
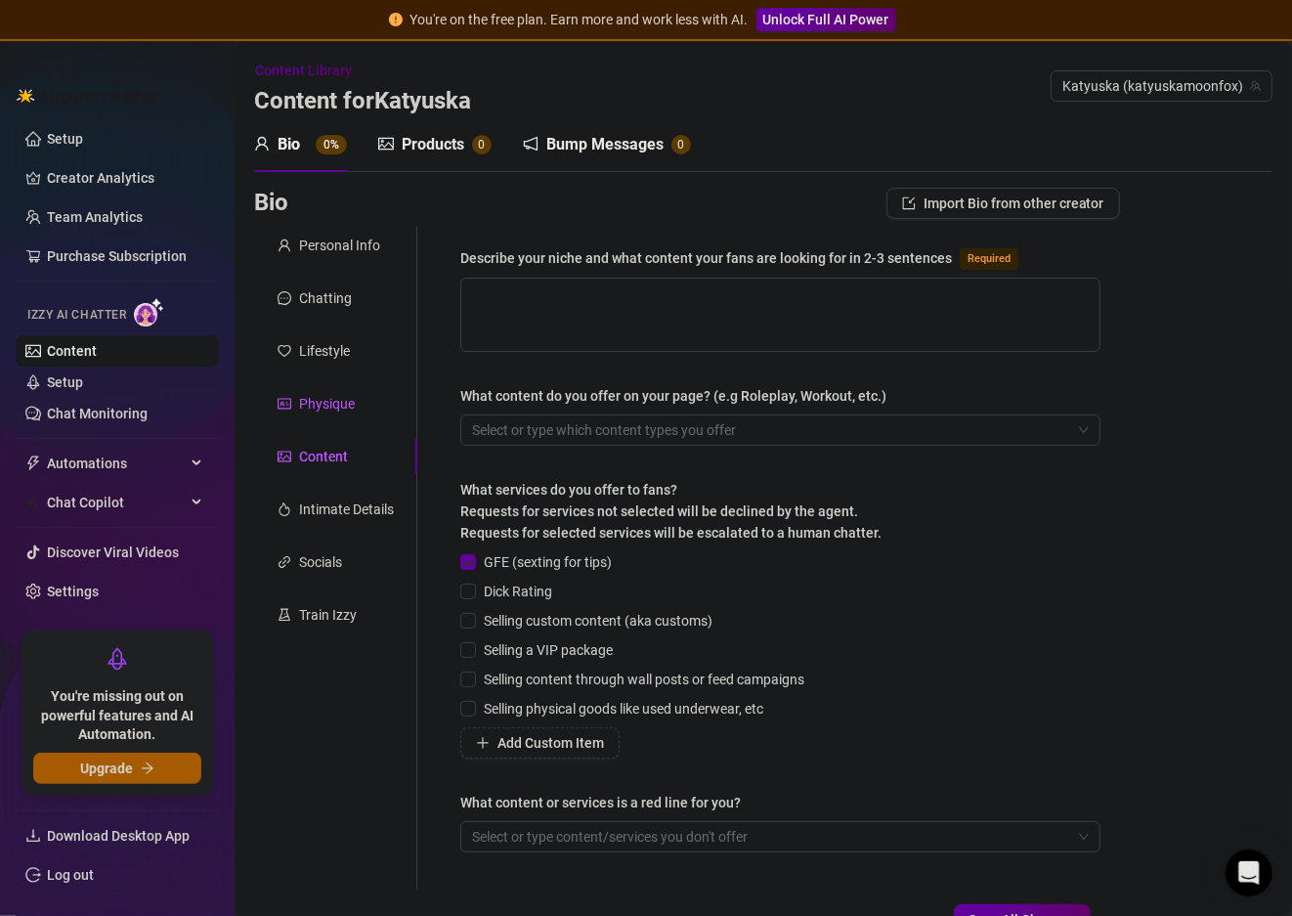
click at [336, 407] on div "Physique" at bounding box center [327, 404] width 56 height 22
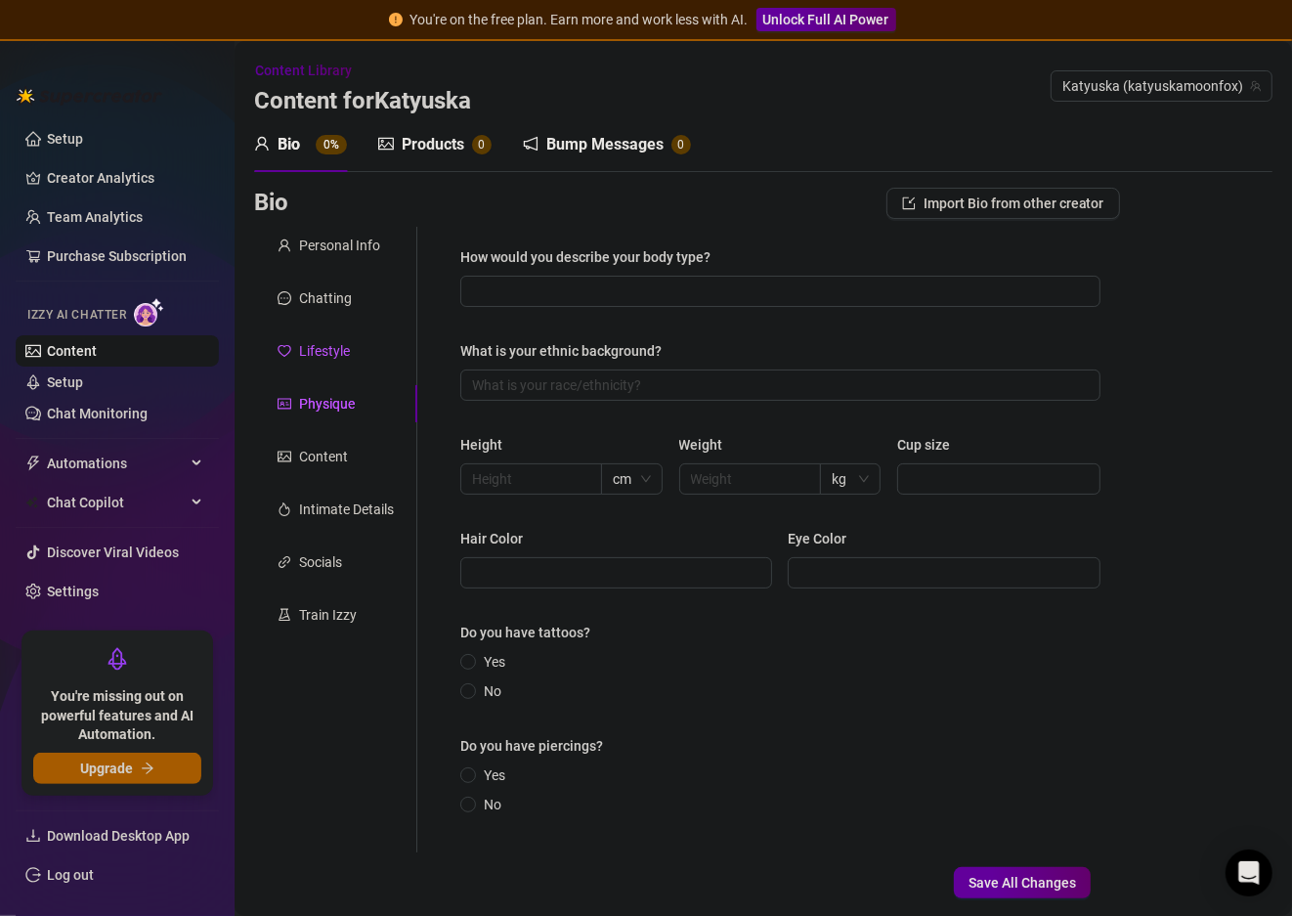
click at [344, 350] on div "Lifestyle" at bounding box center [324, 351] width 51 height 22
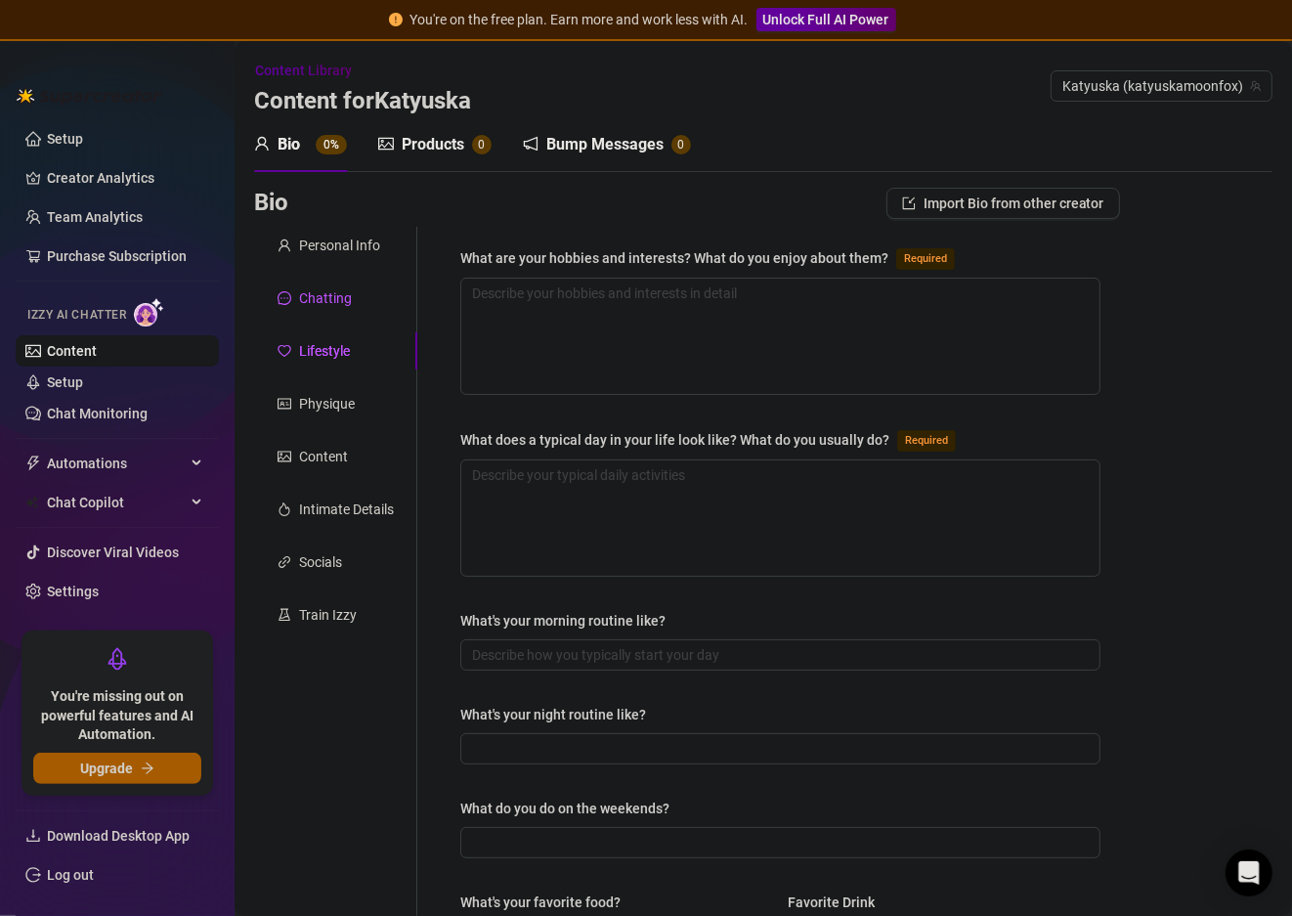
click at [328, 304] on div "Chatting" at bounding box center [325, 298] width 53 height 22
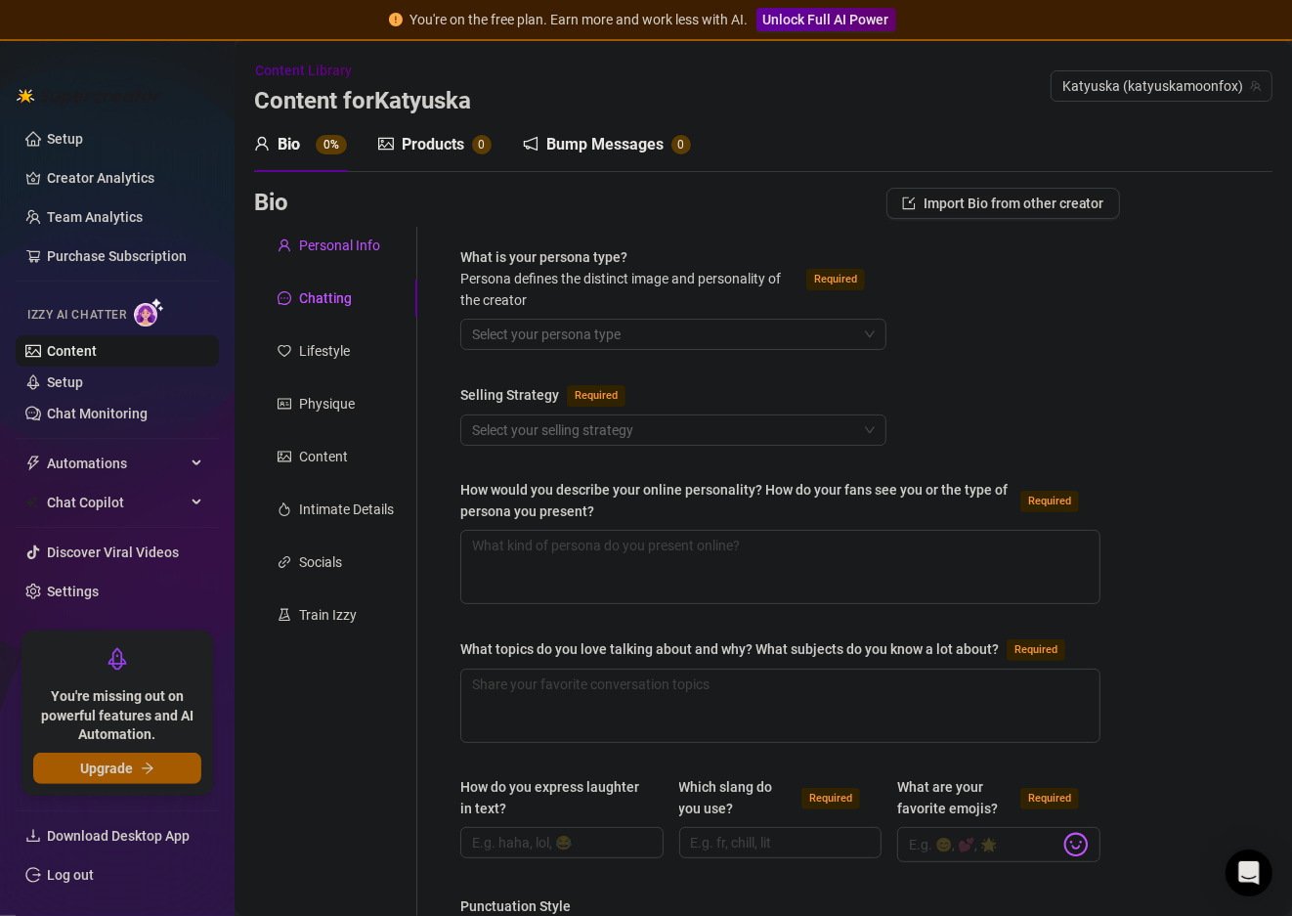
click at [341, 246] on div "Personal Info" at bounding box center [339, 246] width 81 height 22
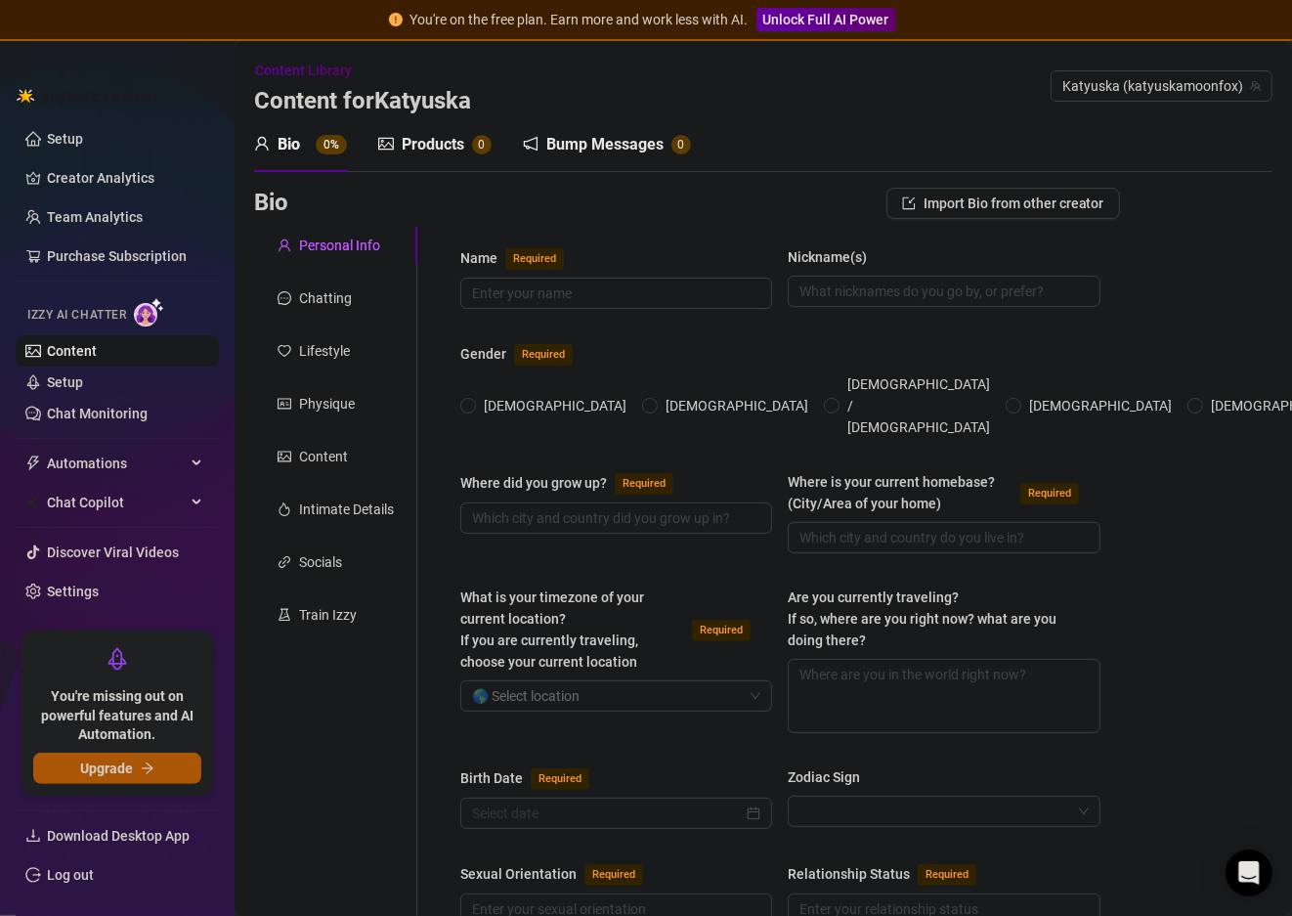
click at [68, 765] on button "Upgrade" at bounding box center [117, 768] width 168 height 31
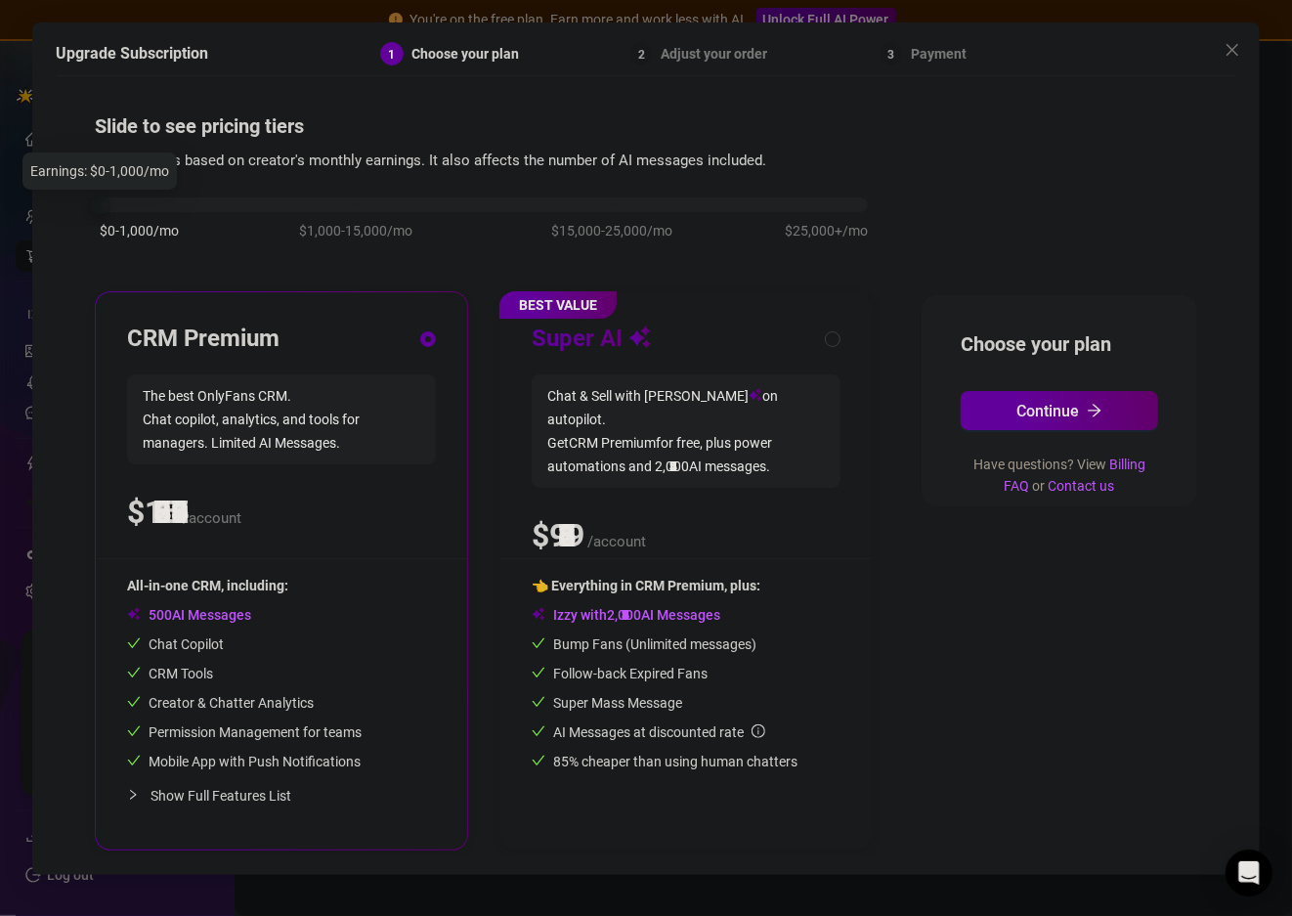
drag, startPoint x: 251, startPoint y: 198, endPoint x: 129, endPoint y: 198, distance: 122.2
click at [129, 198] on div "$0-1,000/mo $1,000-15,000/mo $15,000-25,000/mo $25,000+/mo" at bounding box center [484, 200] width 768 height 12
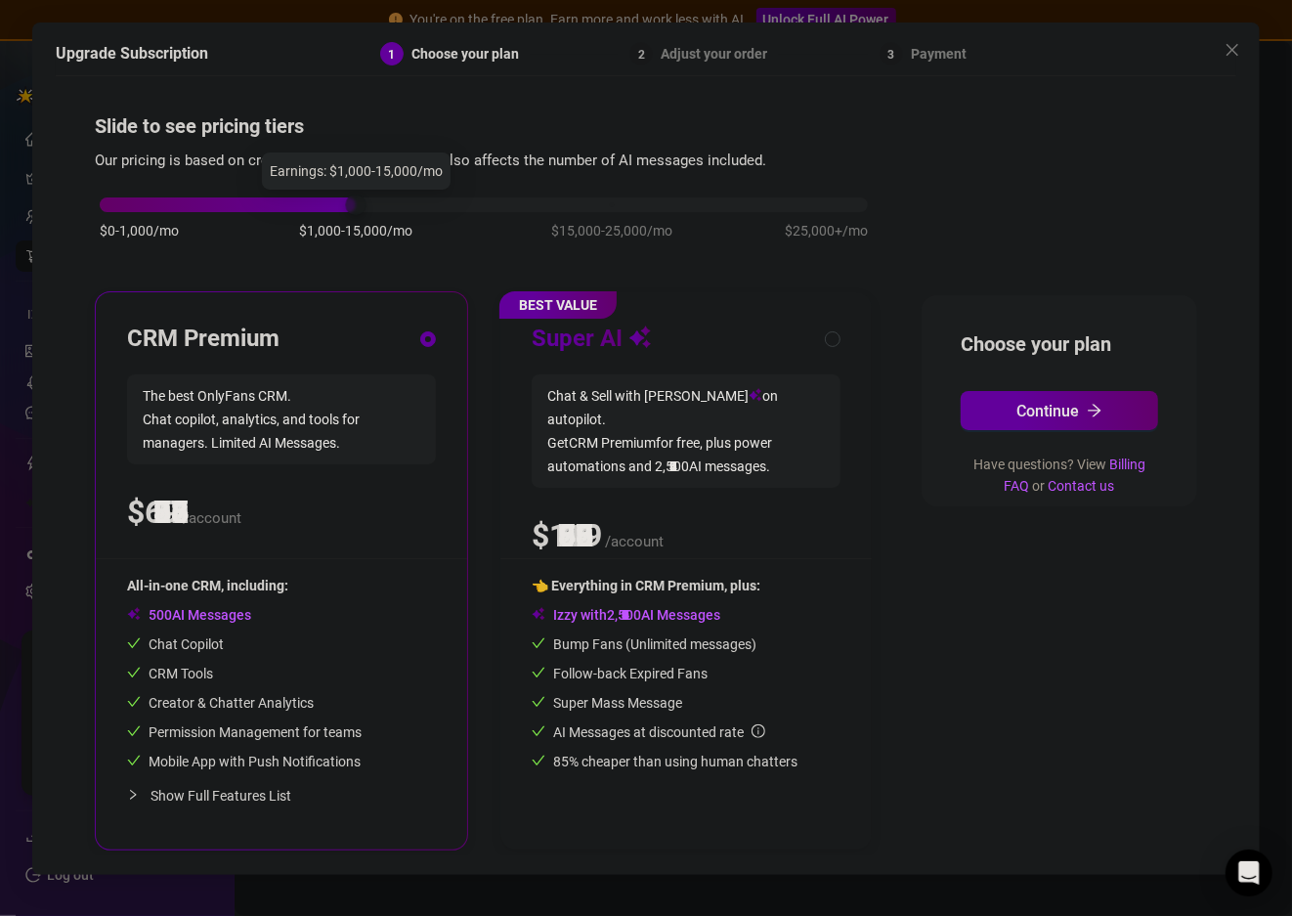
click at [391, 205] on div at bounding box center [484, 204] width 768 height 15
click at [117, 202] on div "$0-1,000/mo $1,000-15,000/mo $15,000-25,000/mo $25,000+/mo" at bounding box center [484, 200] width 768 height 12
click at [338, 204] on div "$0-1,000/mo $1,000-15,000/mo $15,000-25,000/mo $25,000+/mo" at bounding box center [484, 200] width 768 height 12
click at [125, 205] on div "$0-1,000/mo $1,000-15,000/mo $15,000-25,000/mo $25,000+/mo" at bounding box center [484, 200] width 768 height 12
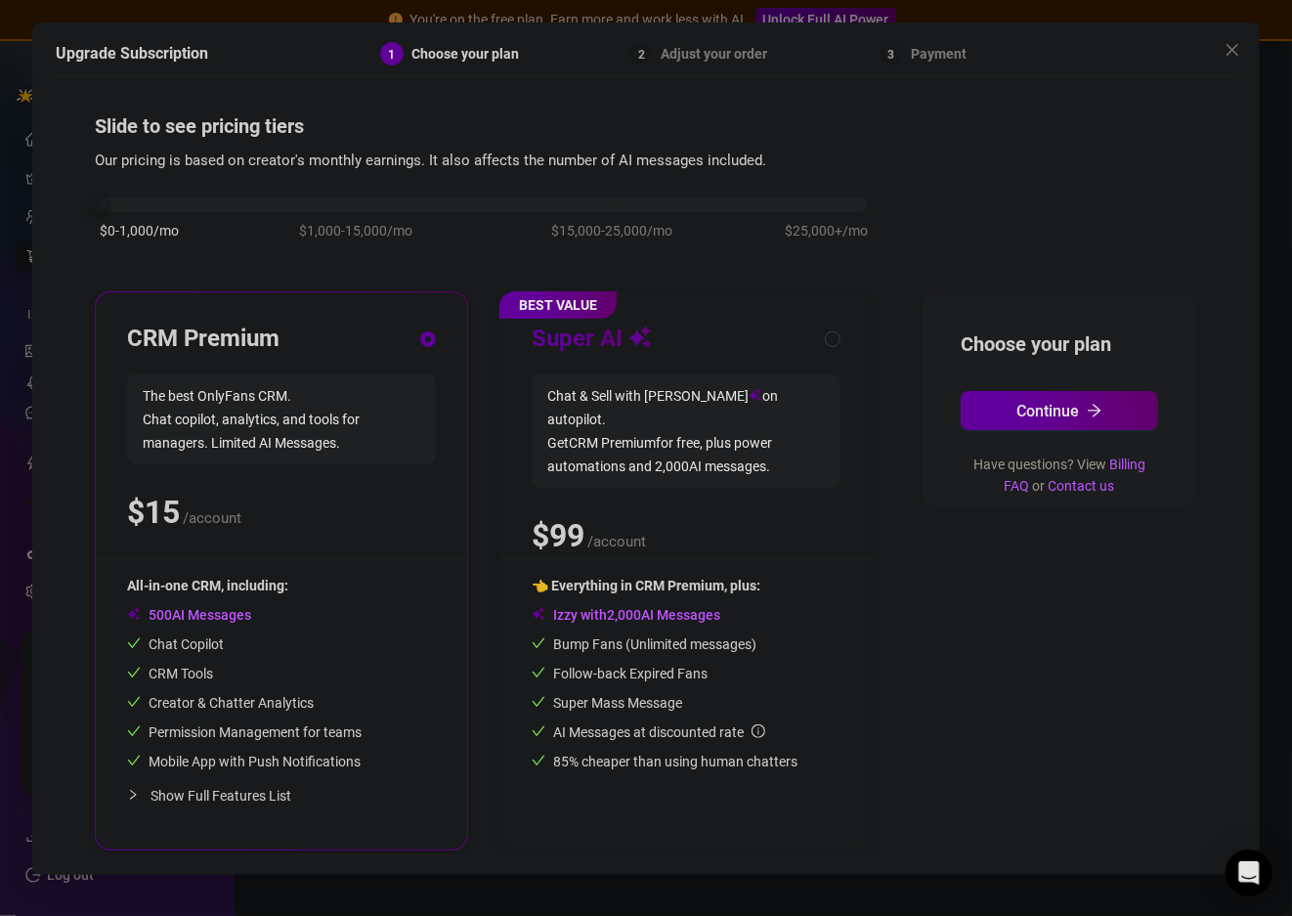
click at [324, 202] on div "$0-1,000/mo $1,000-15,000/mo $15,000-25,000/mo $25,000+/mo" at bounding box center [484, 200] width 768 height 12
click at [598, 215] on div "$0-1,000/mo $1,000-15,000/mo $15,000-25,000/mo $25,000+/mo" at bounding box center [484, 228] width 778 height 110
click at [620, 205] on div "$0-1,000/mo $1,000-15,000/mo $15,000-25,000/mo $25,000+/mo" at bounding box center [484, 200] width 768 height 12
click at [363, 205] on div "$0-1,000/mo $1,000-15,000/mo $15,000-25,000/mo $25,000+/mo" at bounding box center [484, 200] width 768 height 12
click at [178, 789] on span "Show Full Features List" at bounding box center [221, 796] width 141 height 16
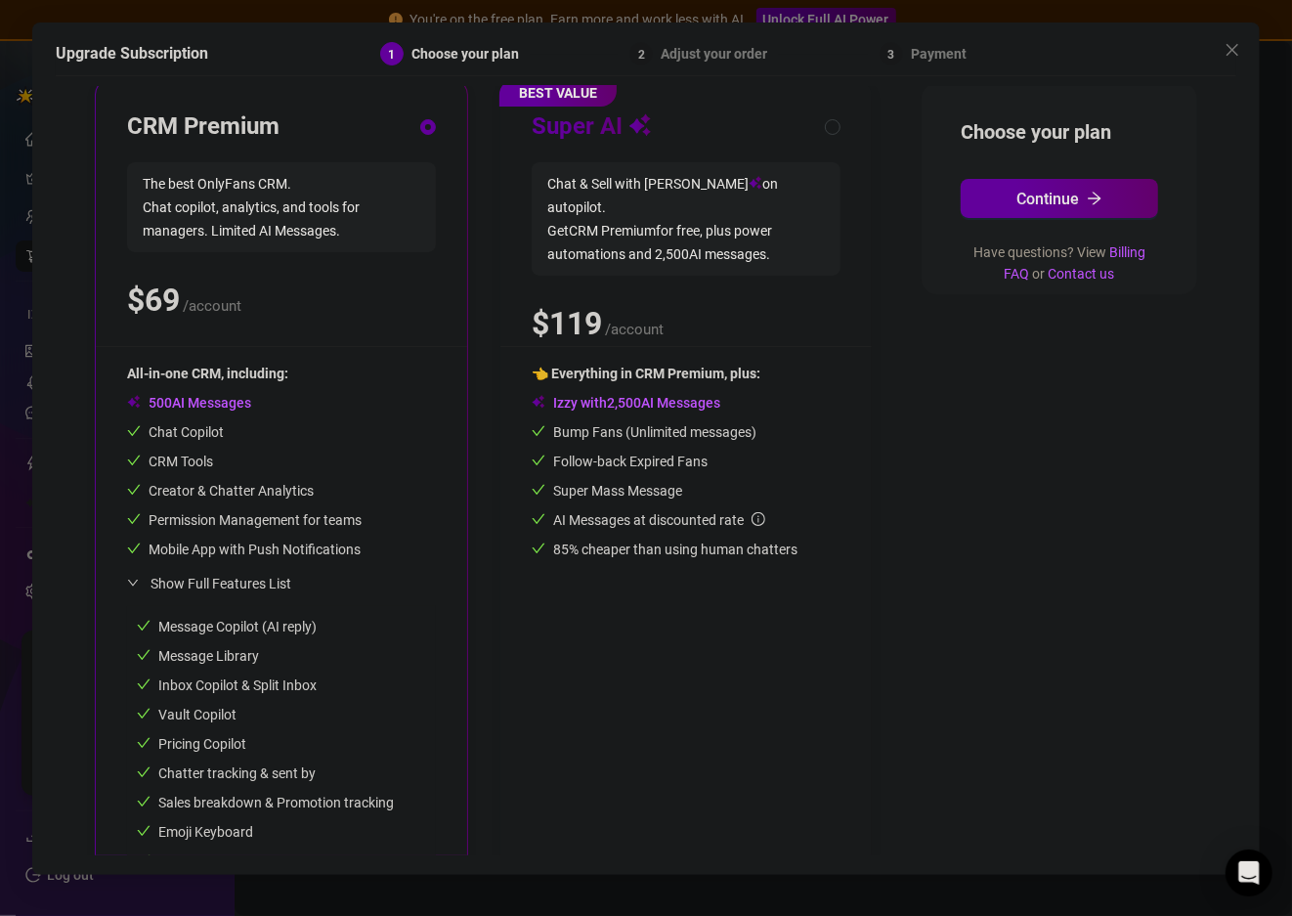
scroll to position [172, 0]
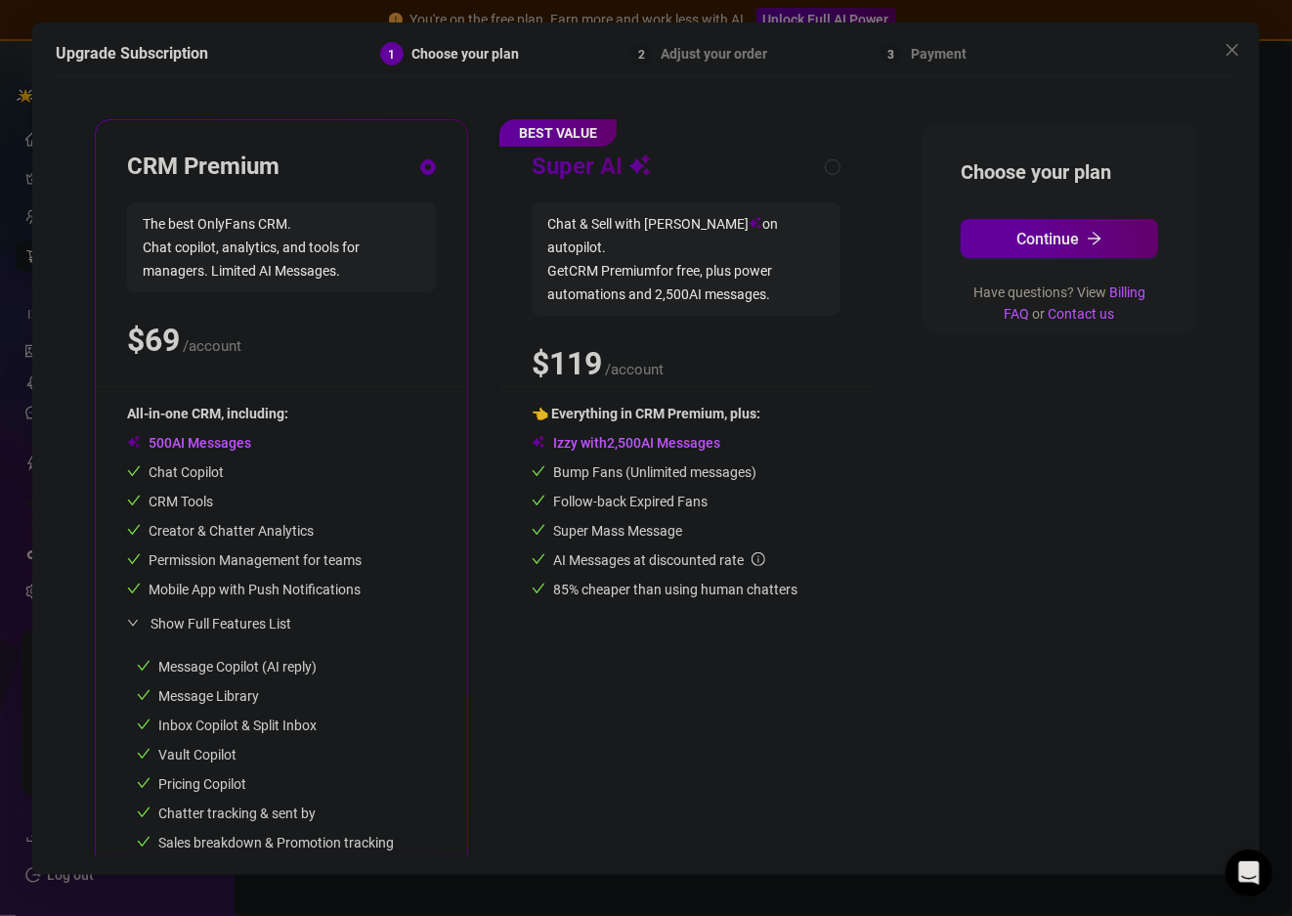
click at [665, 205] on span "Chat & Sell with Izzy on autopilot. Get CRM Premium for free, plus power automa…" at bounding box center [686, 258] width 309 height 113
radio input "false"
radio input "true"
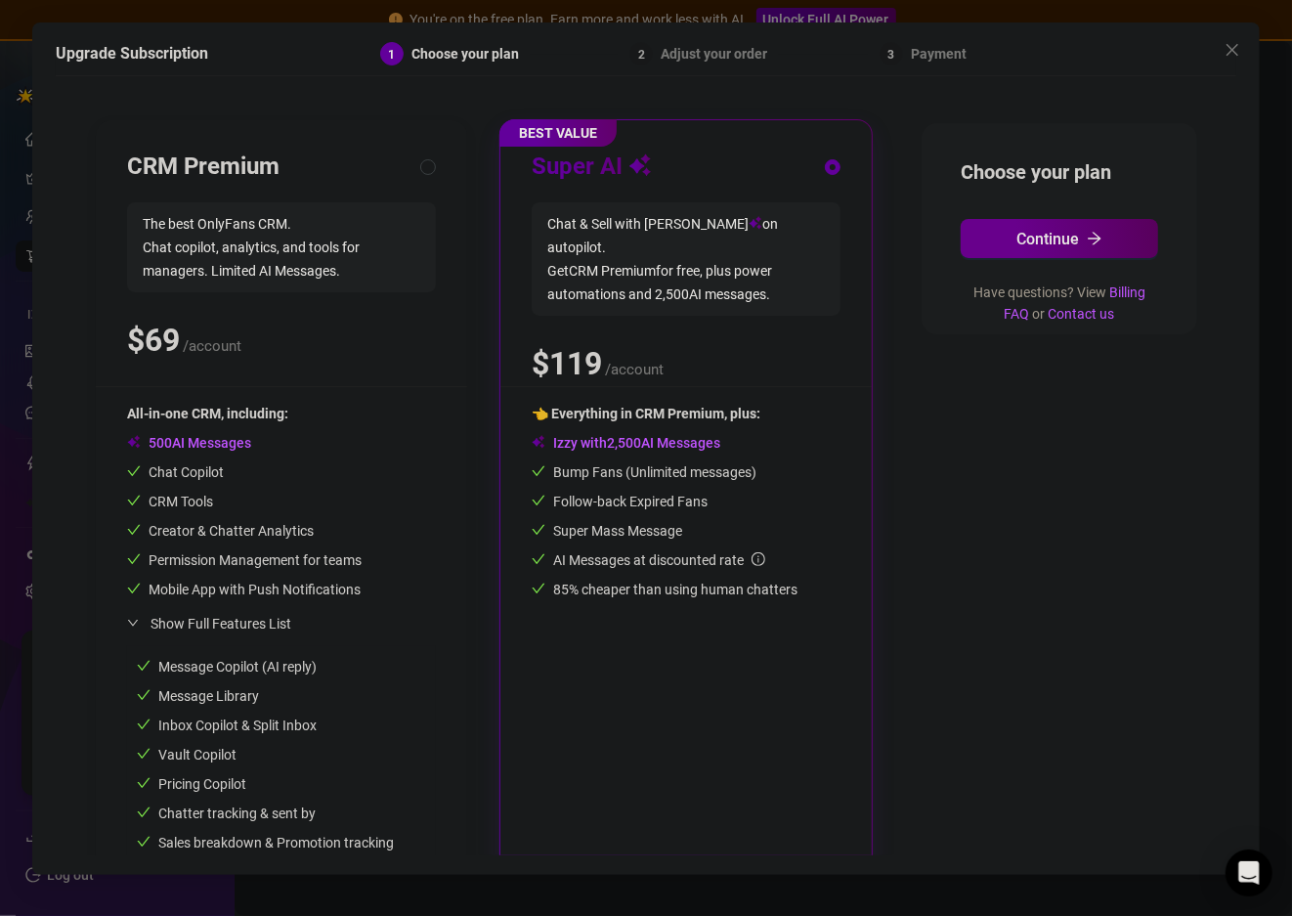
click at [1058, 245] on span "Continue" at bounding box center [1048, 239] width 63 height 19
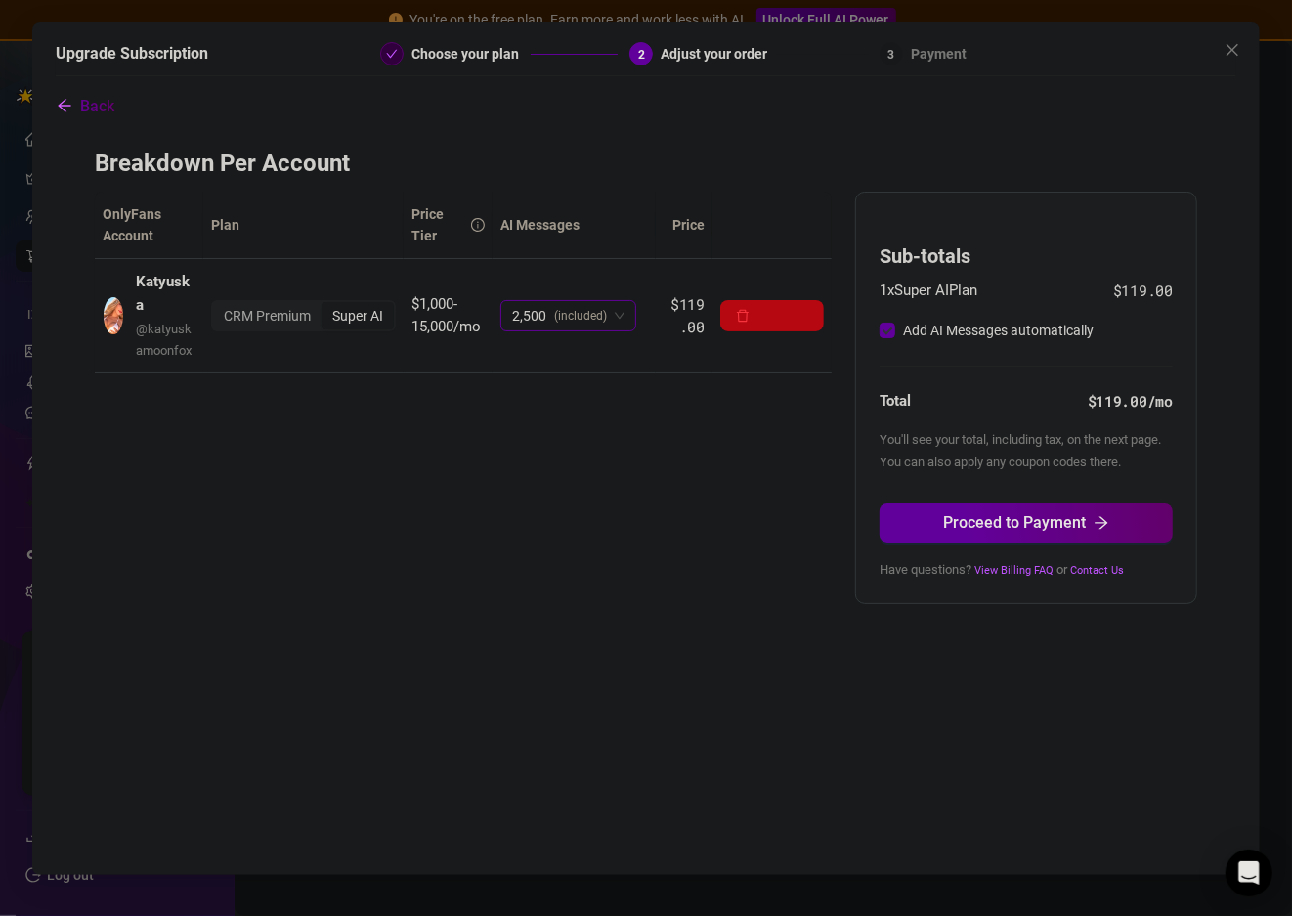
click at [540, 311] on span "2,500" at bounding box center [529, 315] width 34 height 29
click at [246, 315] on div "CRM Premium" at bounding box center [267, 315] width 109 height 27
click at [218, 305] on input "CRM Premium" at bounding box center [218, 305] width 0 height 0
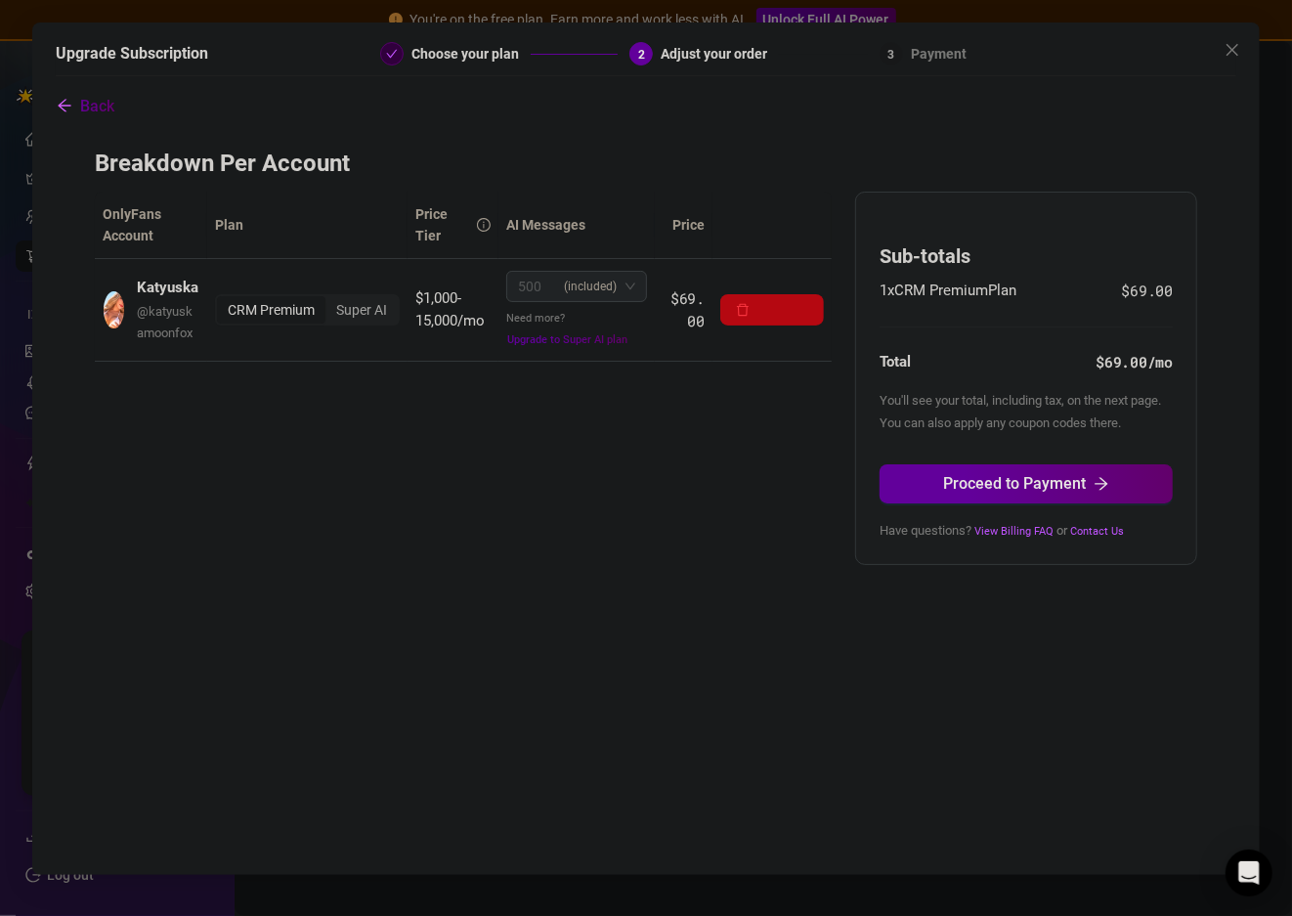
click at [254, 313] on div "CRM Premium" at bounding box center [271, 309] width 109 height 27
click at [222, 299] on input "CRM Premium" at bounding box center [222, 299] width 0 height 0
click at [90, 99] on span "Back" at bounding box center [97, 106] width 34 height 19
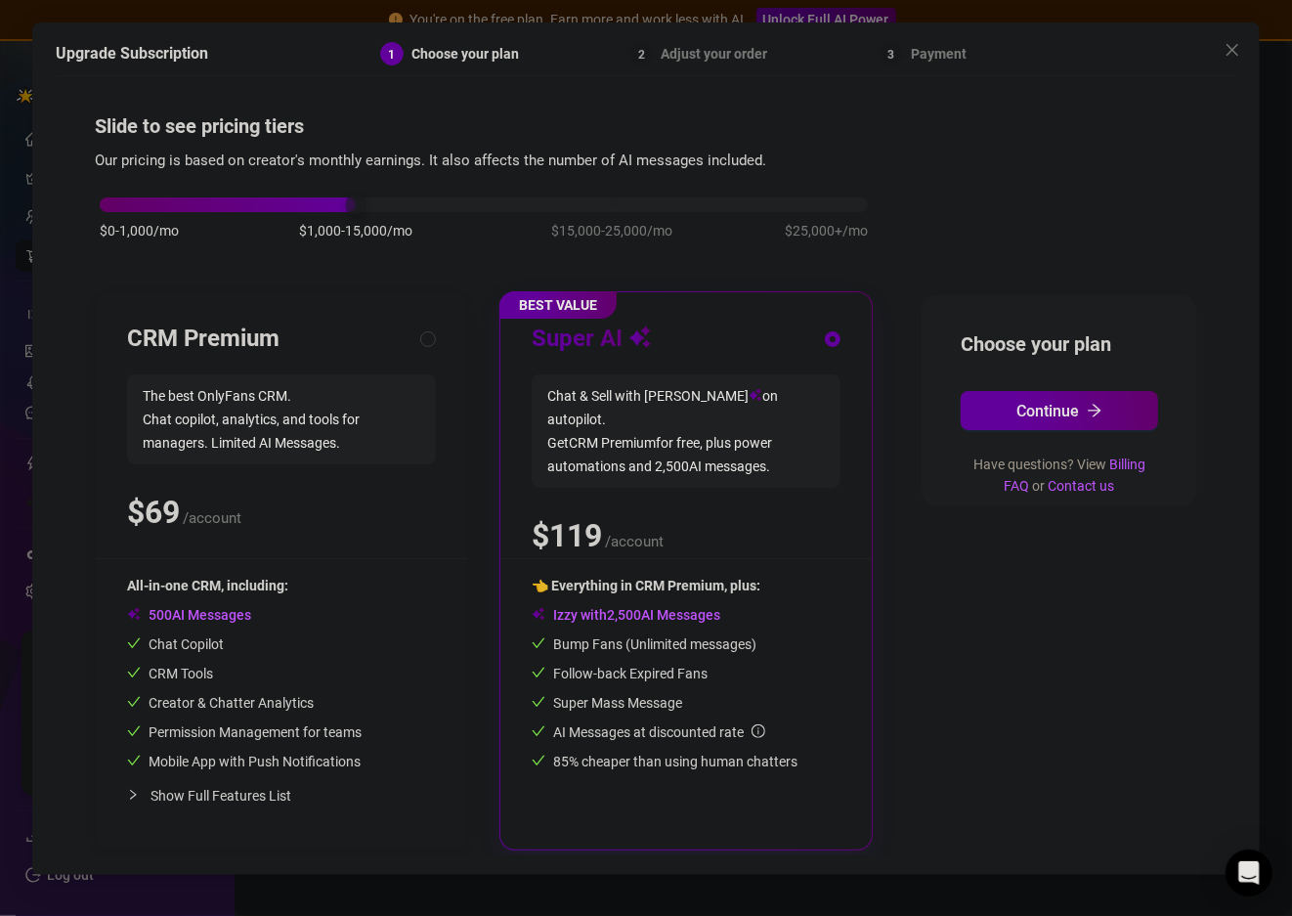
click at [233, 797] on span "Show Full Features List" at bounding box center [221, 796] width 141 height 16
radio input "true"
radio input "false"
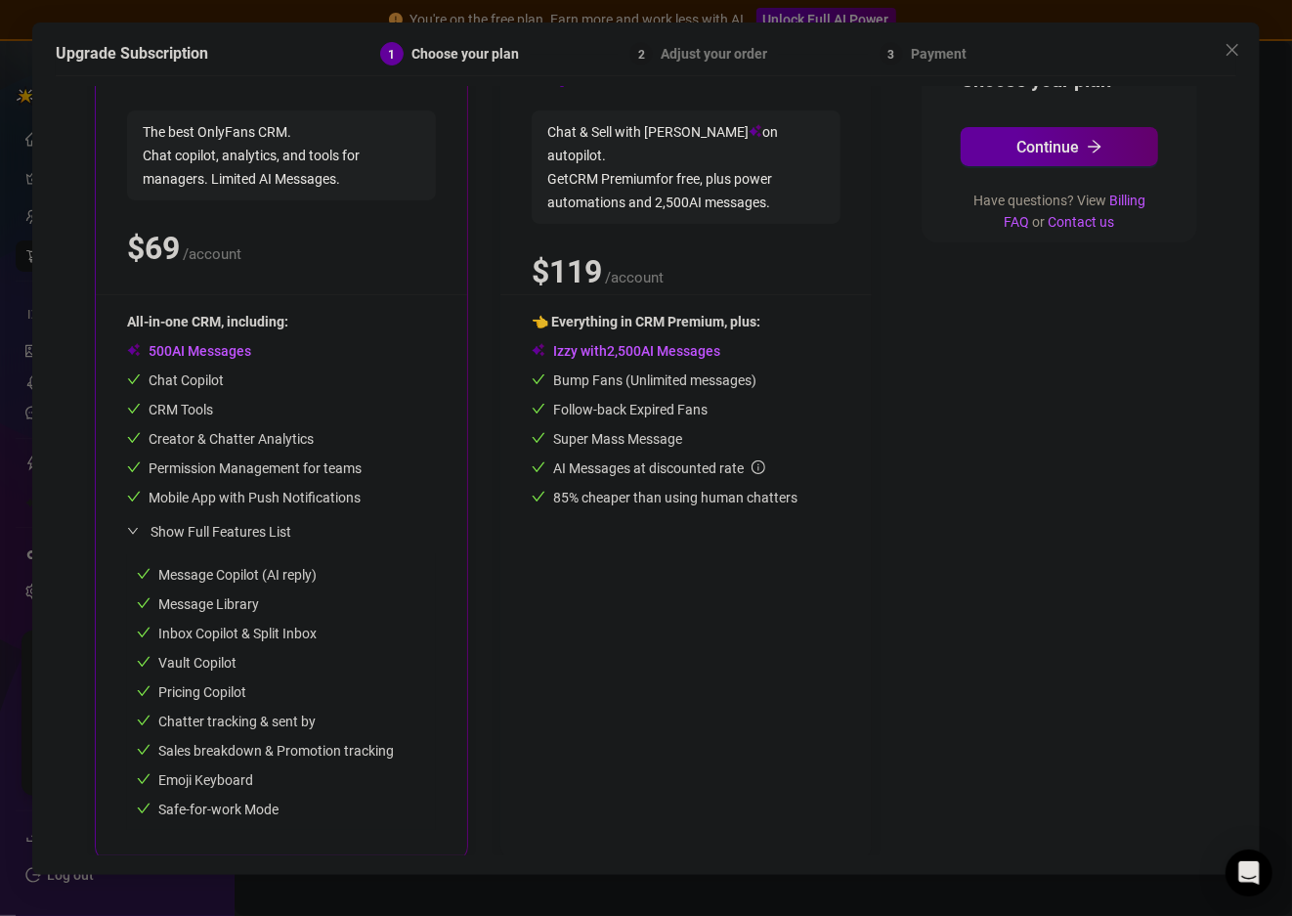
scroll to position [270, 0]
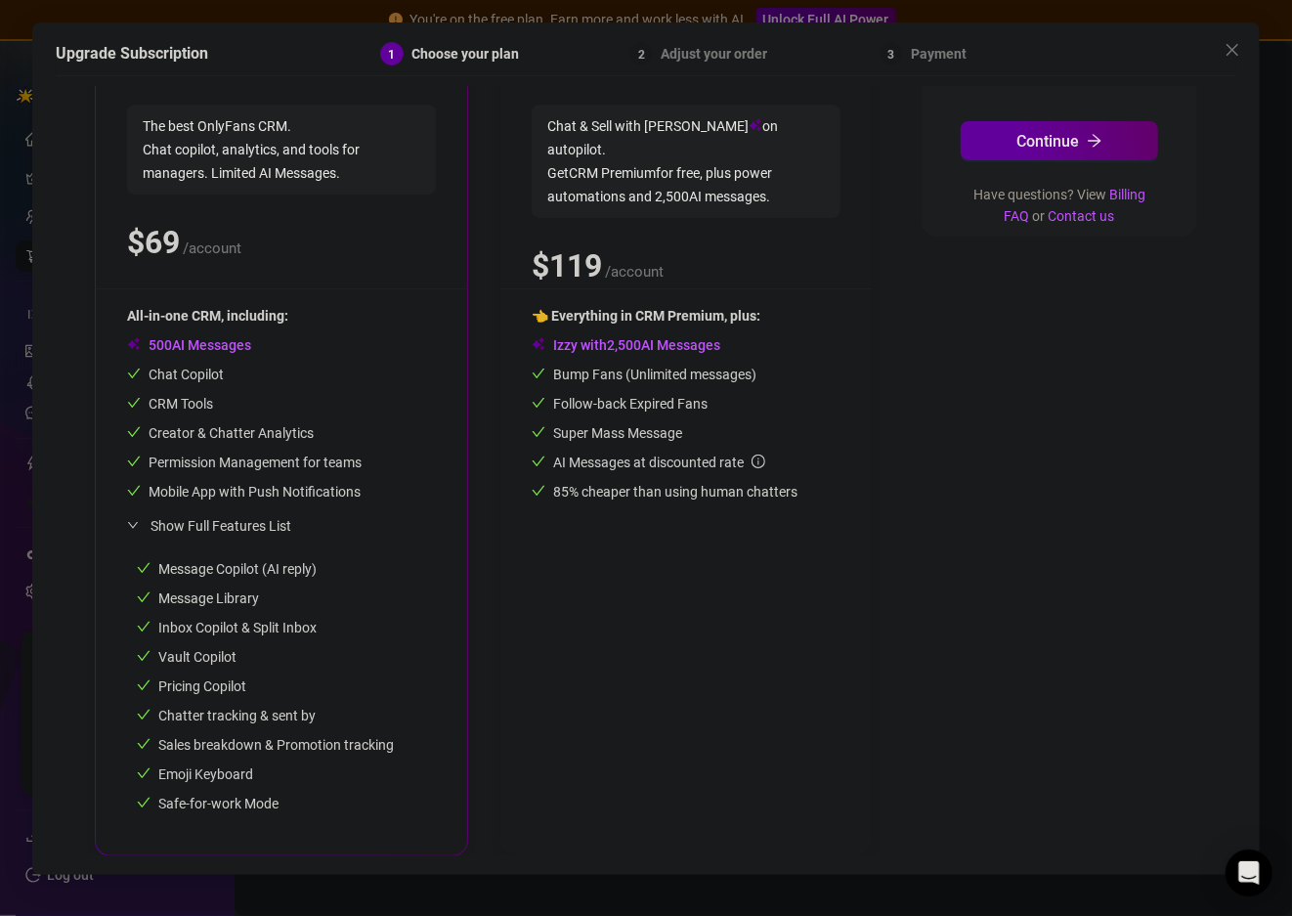
click at [232, 564] on span "Message Copilot (AI reply)" at bounding box center [227, 569] width 180 height 16
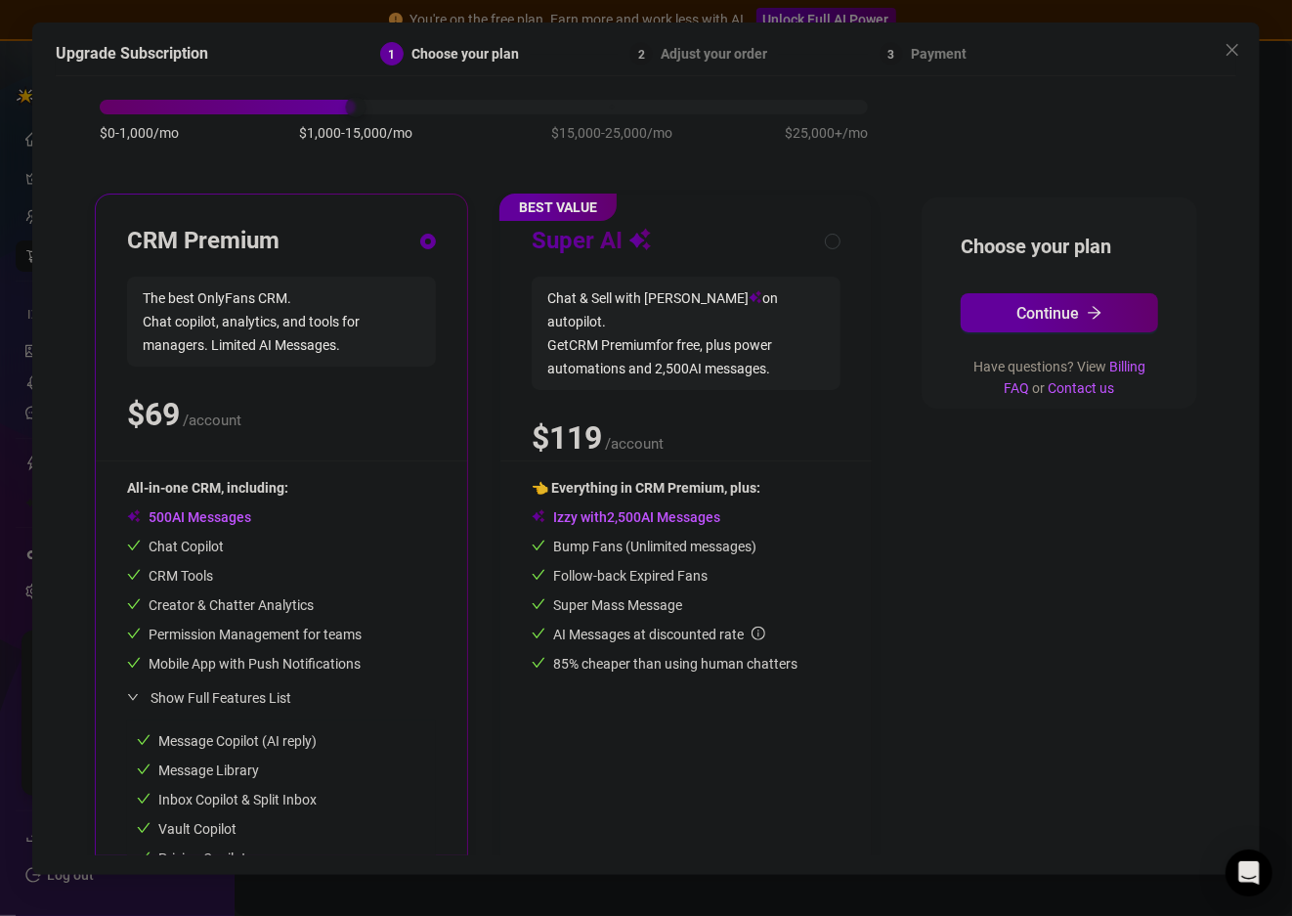
scroll to position [196, 0]
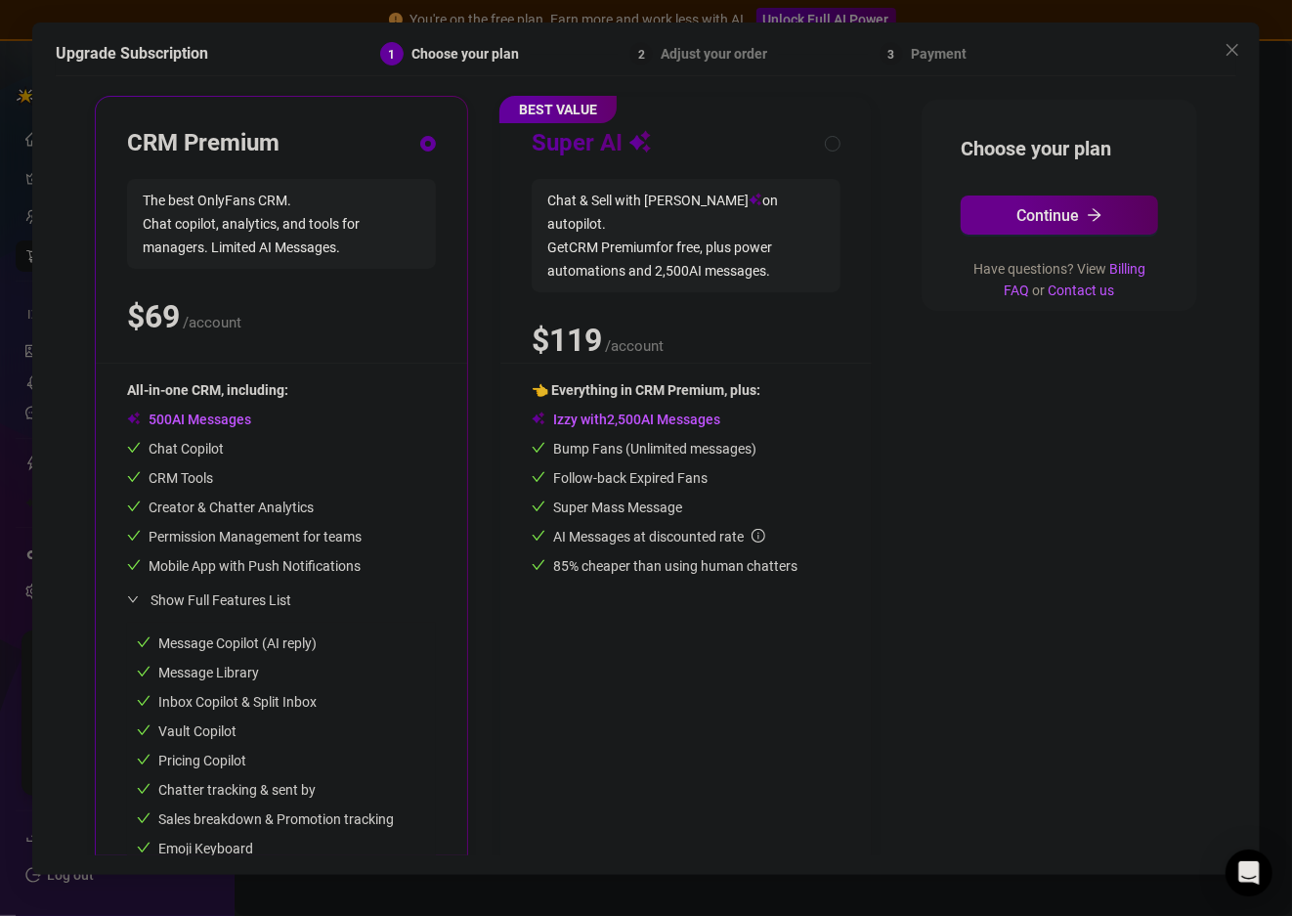
click at [1042, 206] on span "Continue" at bounding box center [1048, 215] width 63 height 19
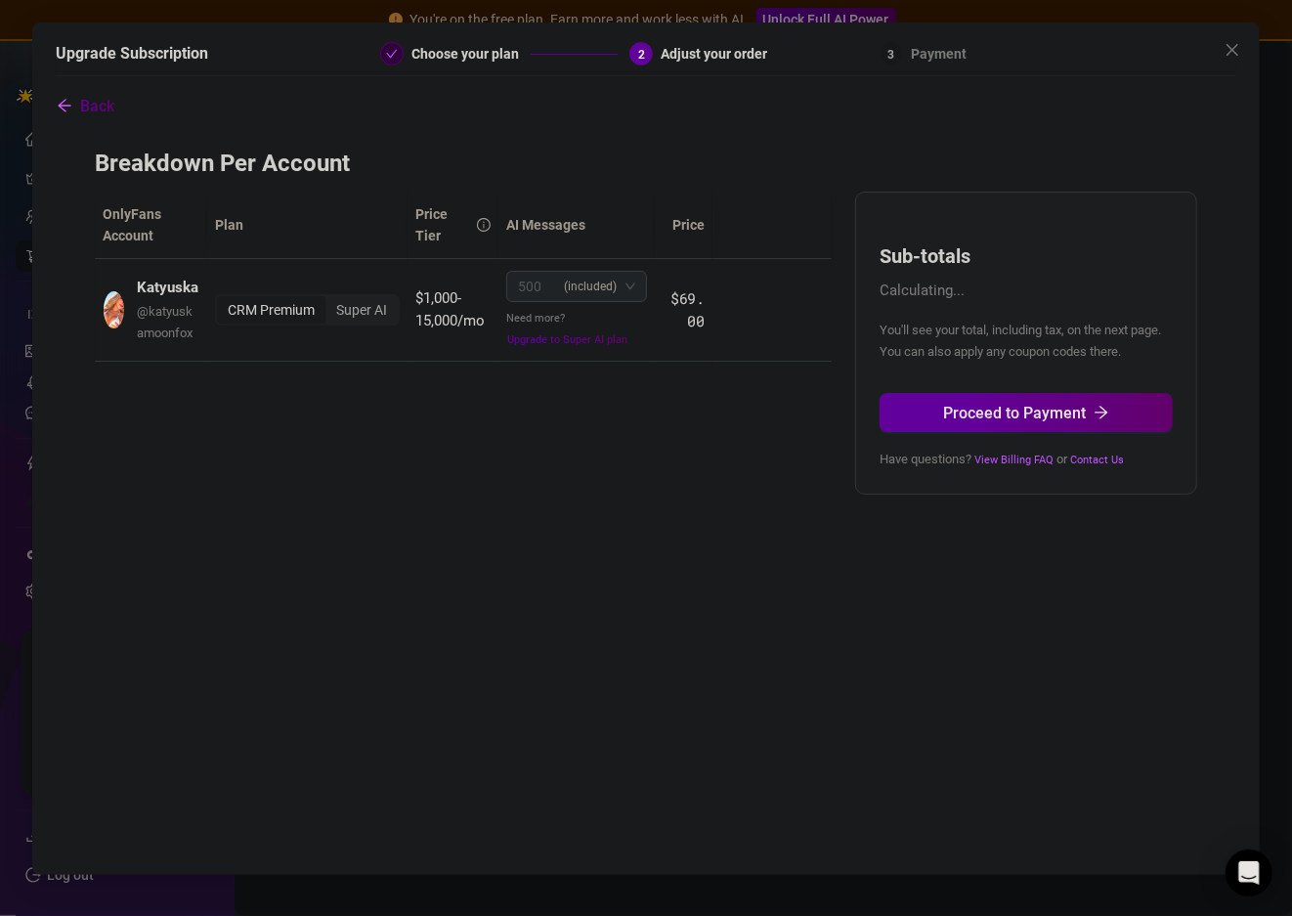
scroll to position [0, 0]
click at [596, 282] on span "(included)" at bounding box center [591, 286] width 53 height 29
click at [1237, 58] on icon "close" at bounding box center [1233, 50] width 16 height 16
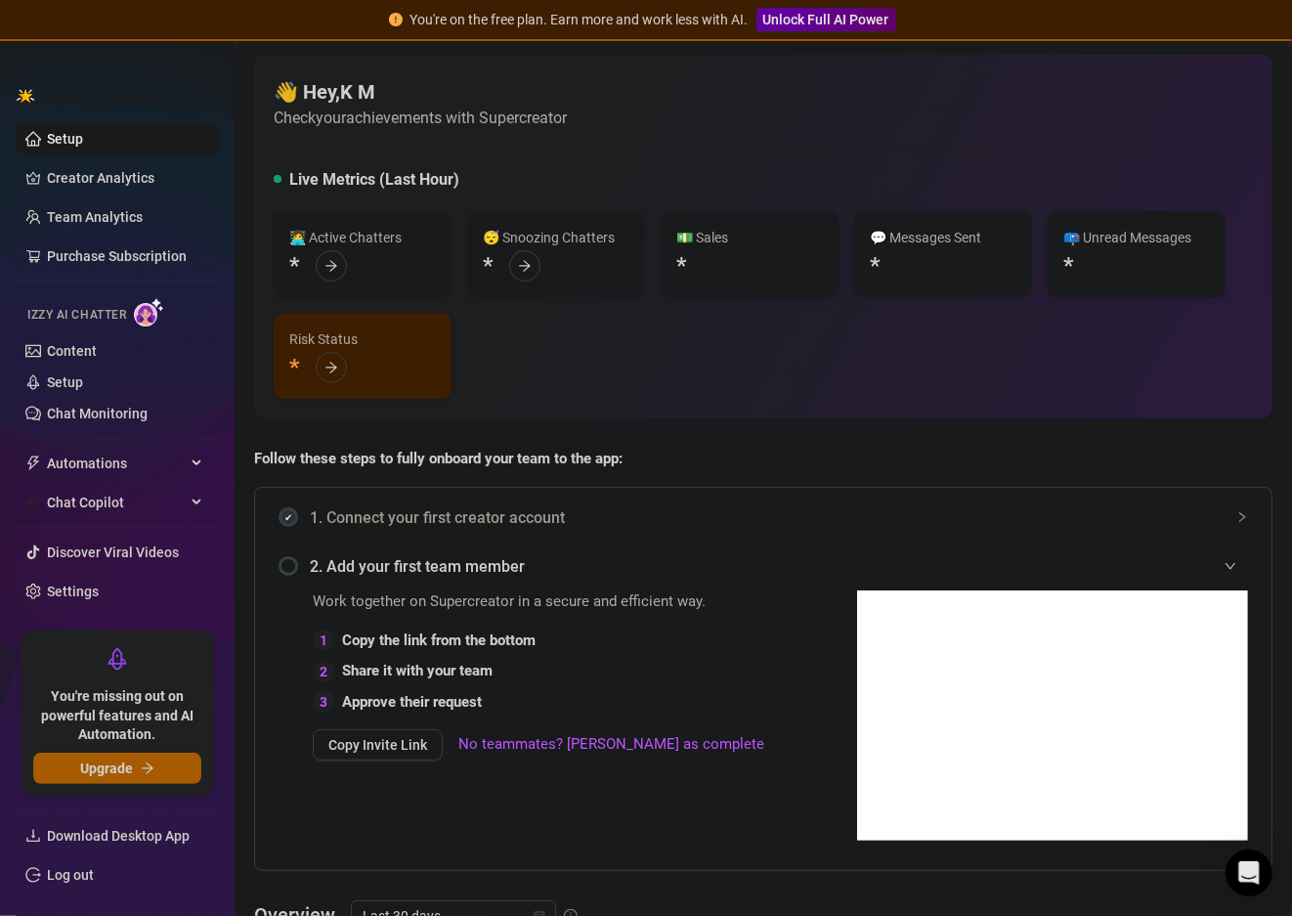
click at [75, 325] on div "Izzy AI Chatter" at bounding box center [115, 312] width 176 height 28
click at [88, 302] on div "Izzy AI Chatter" at bounding box center [115, 312] width 176 height 28
click at [150, 310] on img at bounding box center [149, 312] width 30 height 28
click at [48, 588] on link "Settings" at bounding box center [73, 592] width 52 height 16
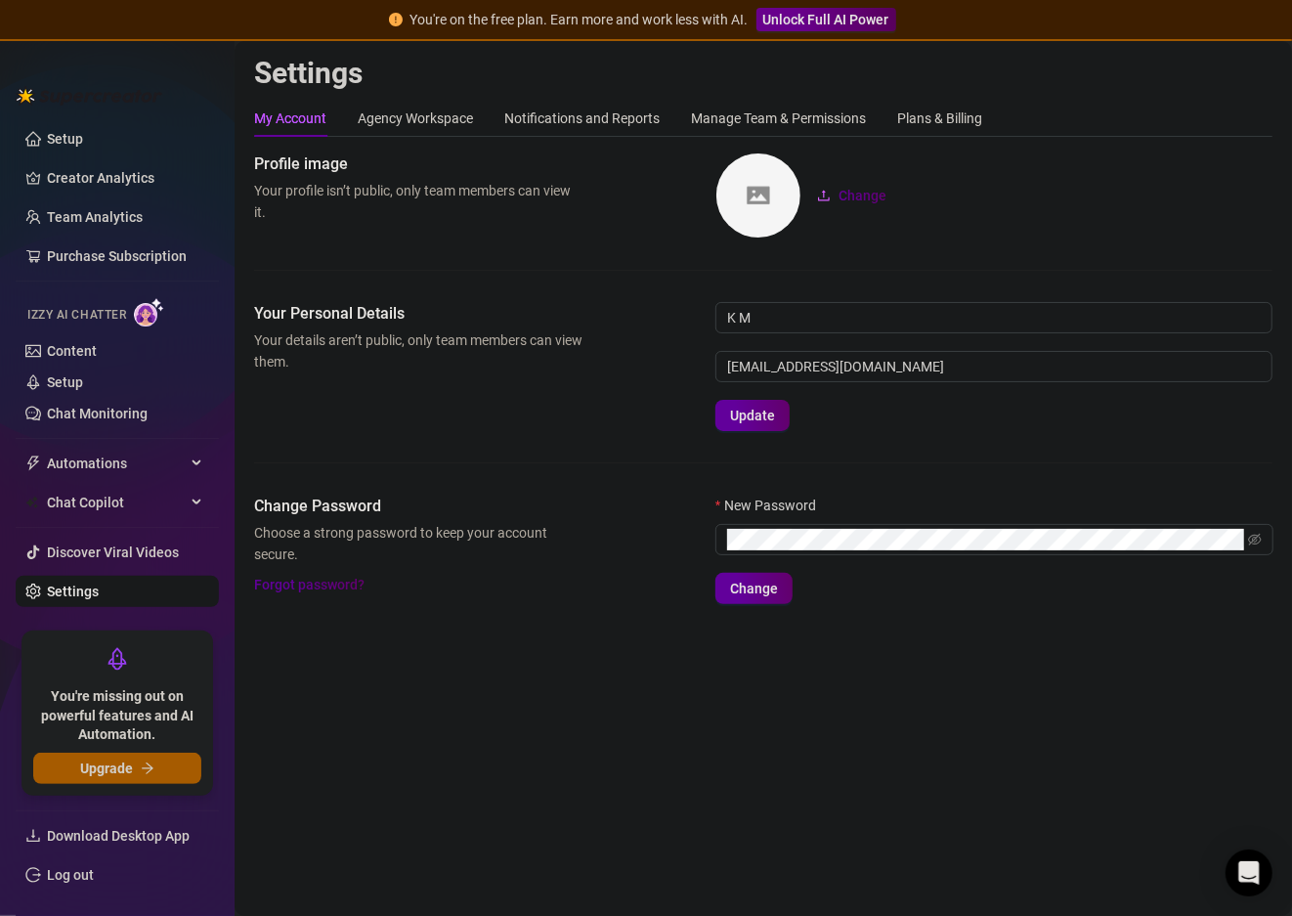
click at [791, 15] on span "Unlock Full AI Power" at bounding box center [827, 20] width 126 height 16
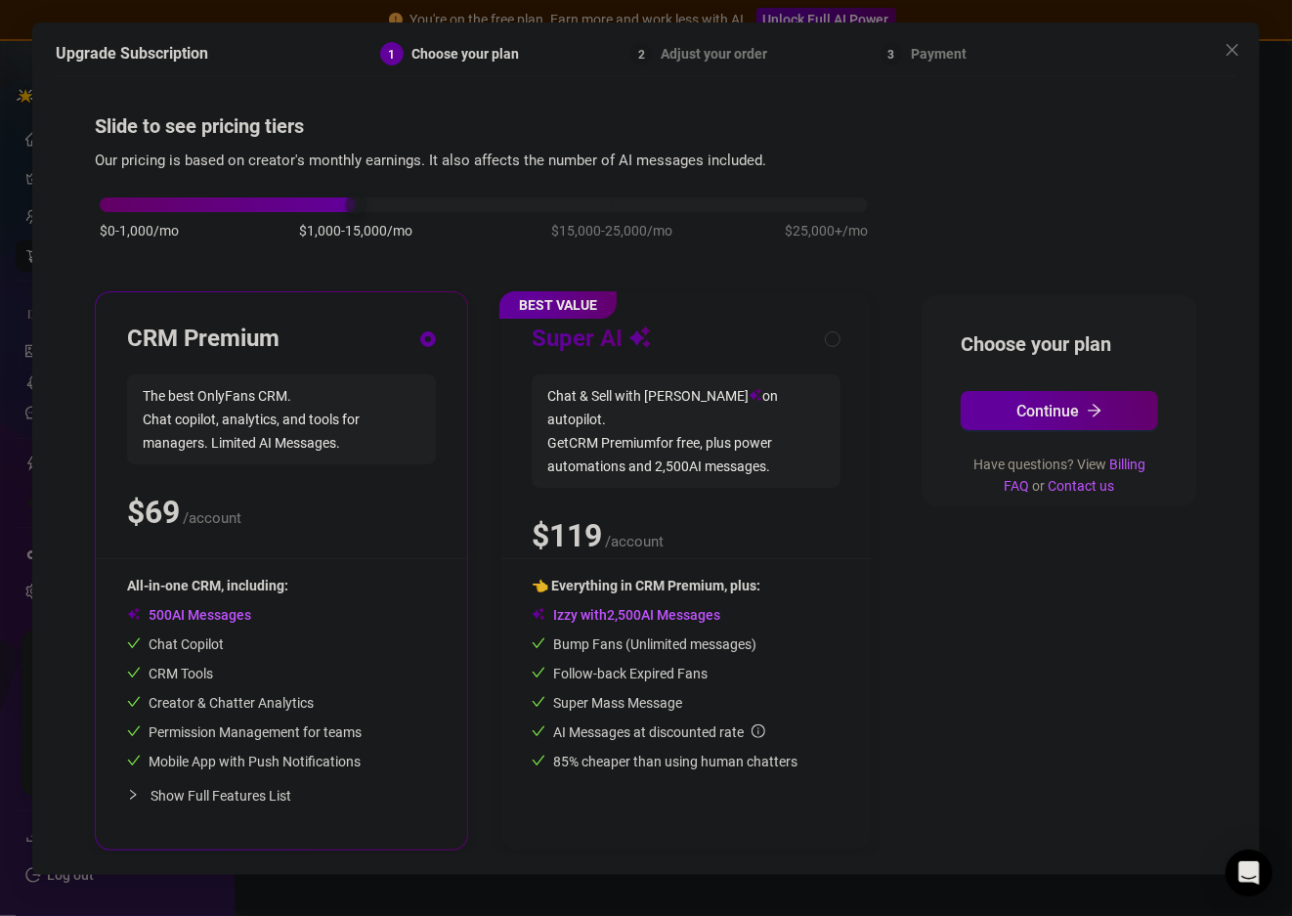
click at [1234, 68] on div "Upgrade Subscription 1 Choose your plan 2 Adjust your order 3 Payment" at bounding box center [646, 59] width 1181 height 34
click at [1227, 61] on button "Close" at bounding box center [1232, 49] width 31 height 31
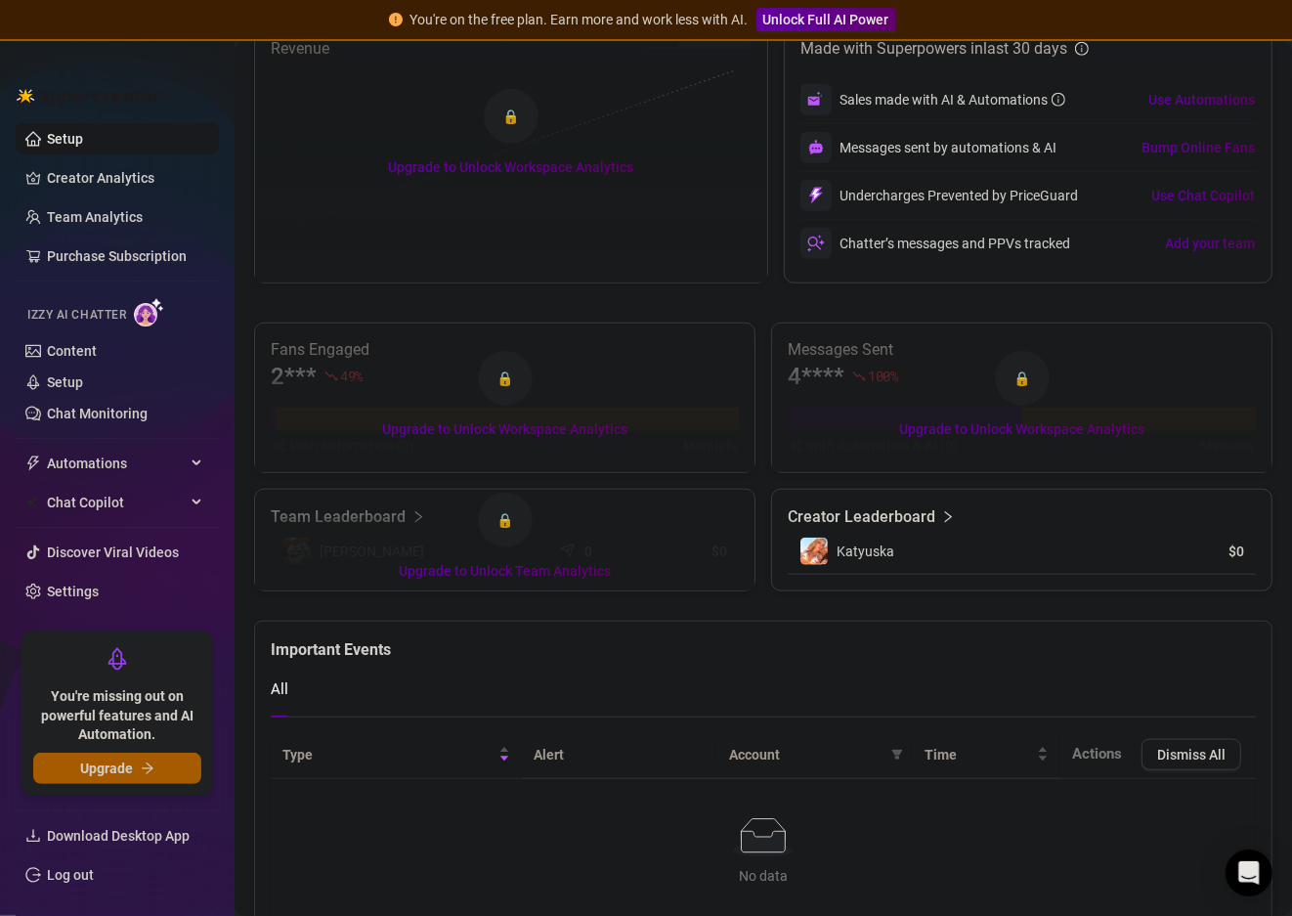
scroll to position [1034, 0]
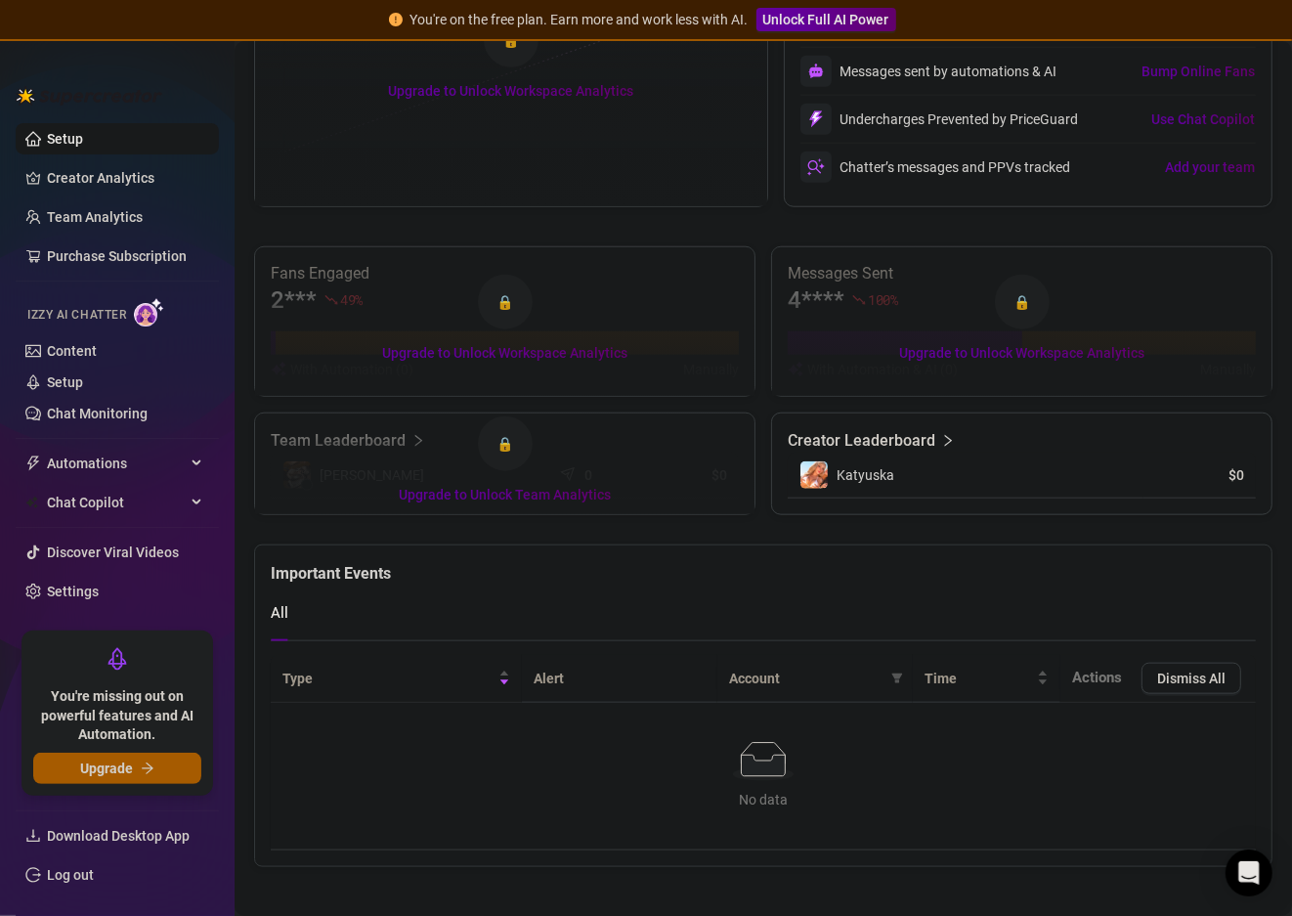
click at [113, 740] on span "You're missing out on powerful features and AI Automation." at bounding box center [117, 716] width 168 height 58
click at [114, 761] on span "Upgrade" at bounding box center [106, 769] width 53 height 16
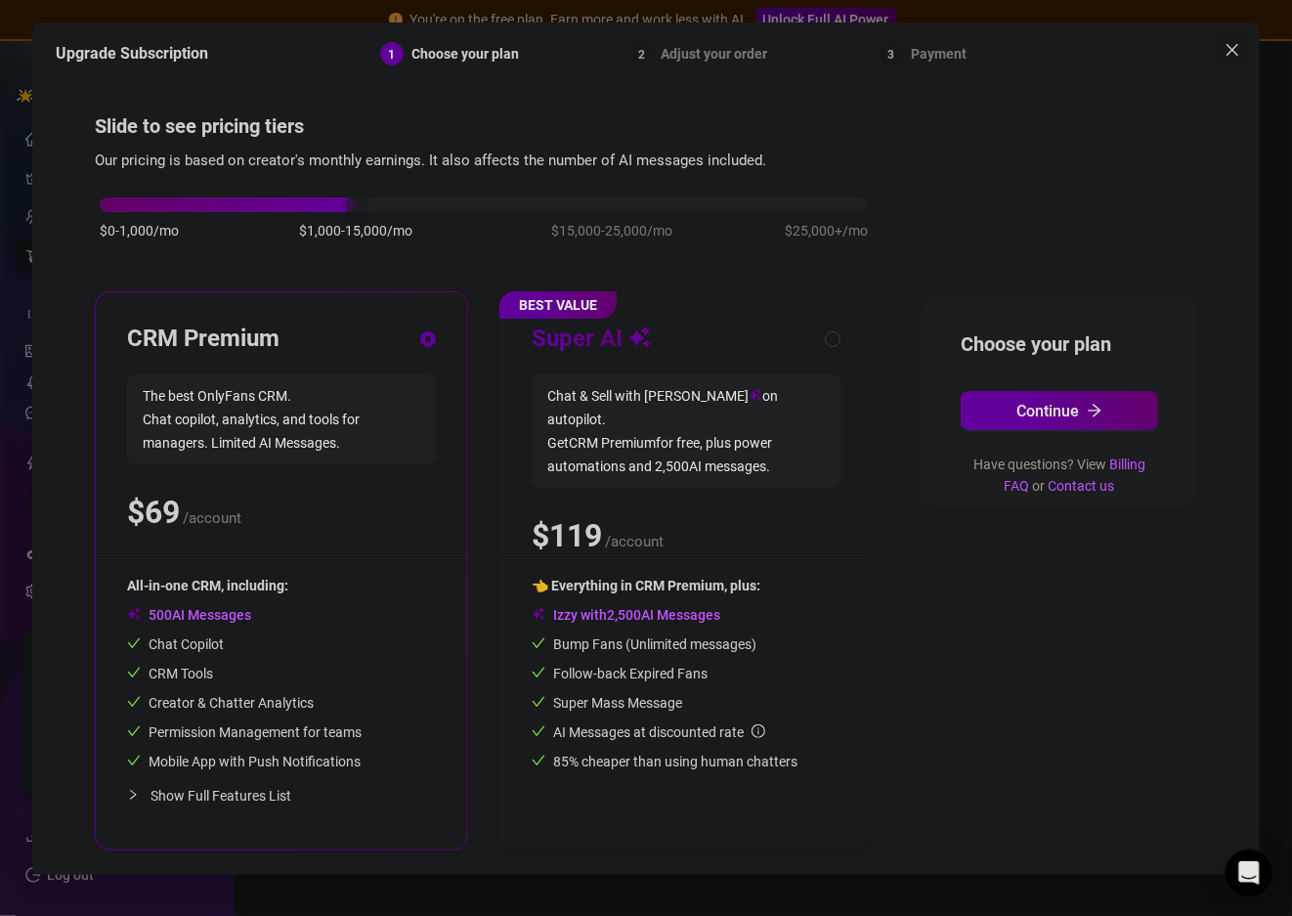
click at [1232, 40] on button "Close" at bounding box center [1232, 49] width 31 height 31
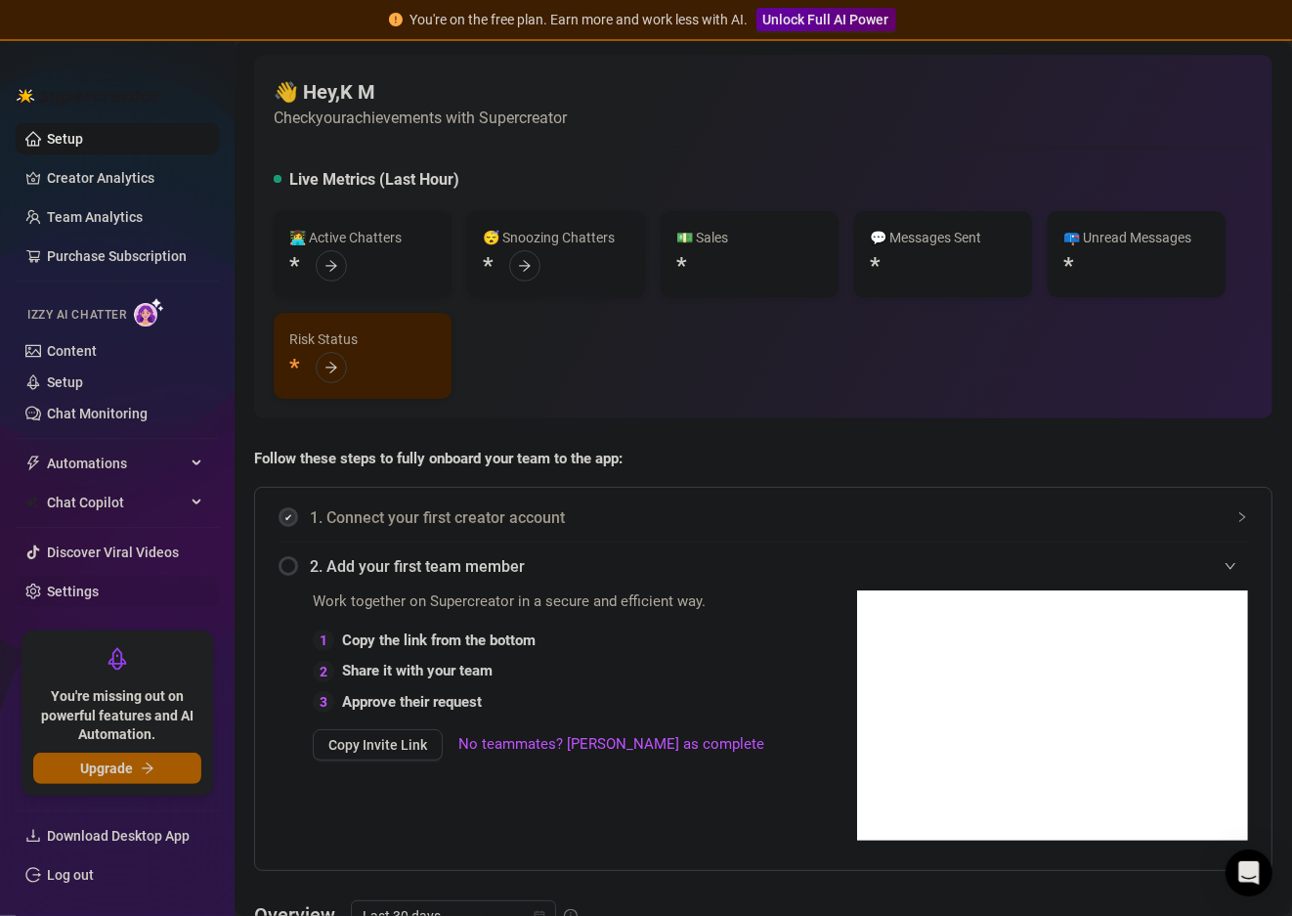
click at [99, 593] on link "Settings" at bounding box center [73, 592] width 52 height 16
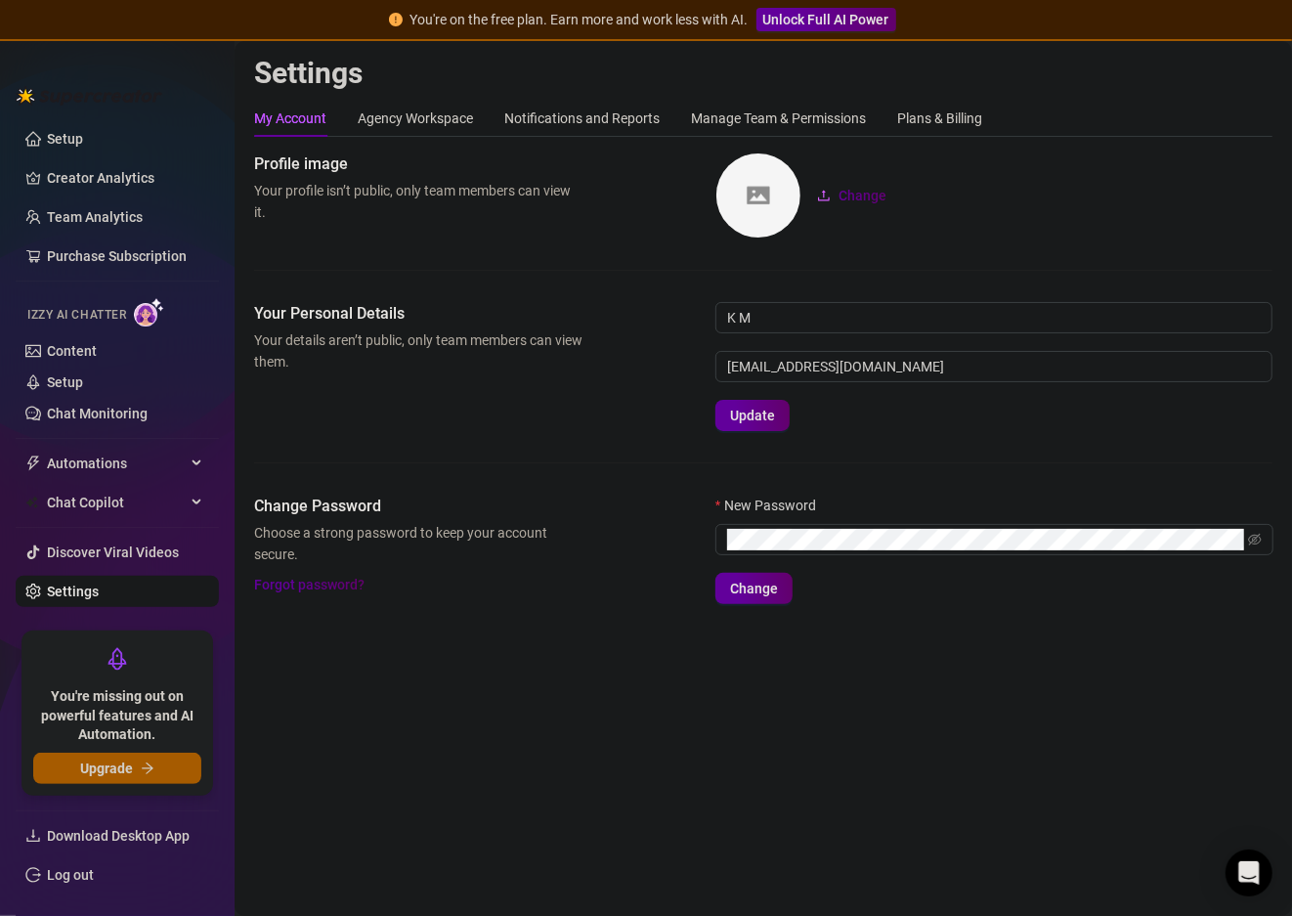
click at [23, 90] on img at bounding box center [89, 96] width 147 height 20
click at [64, 133] on link "Setup" at bounding box center [65, 139] width 36 height 16
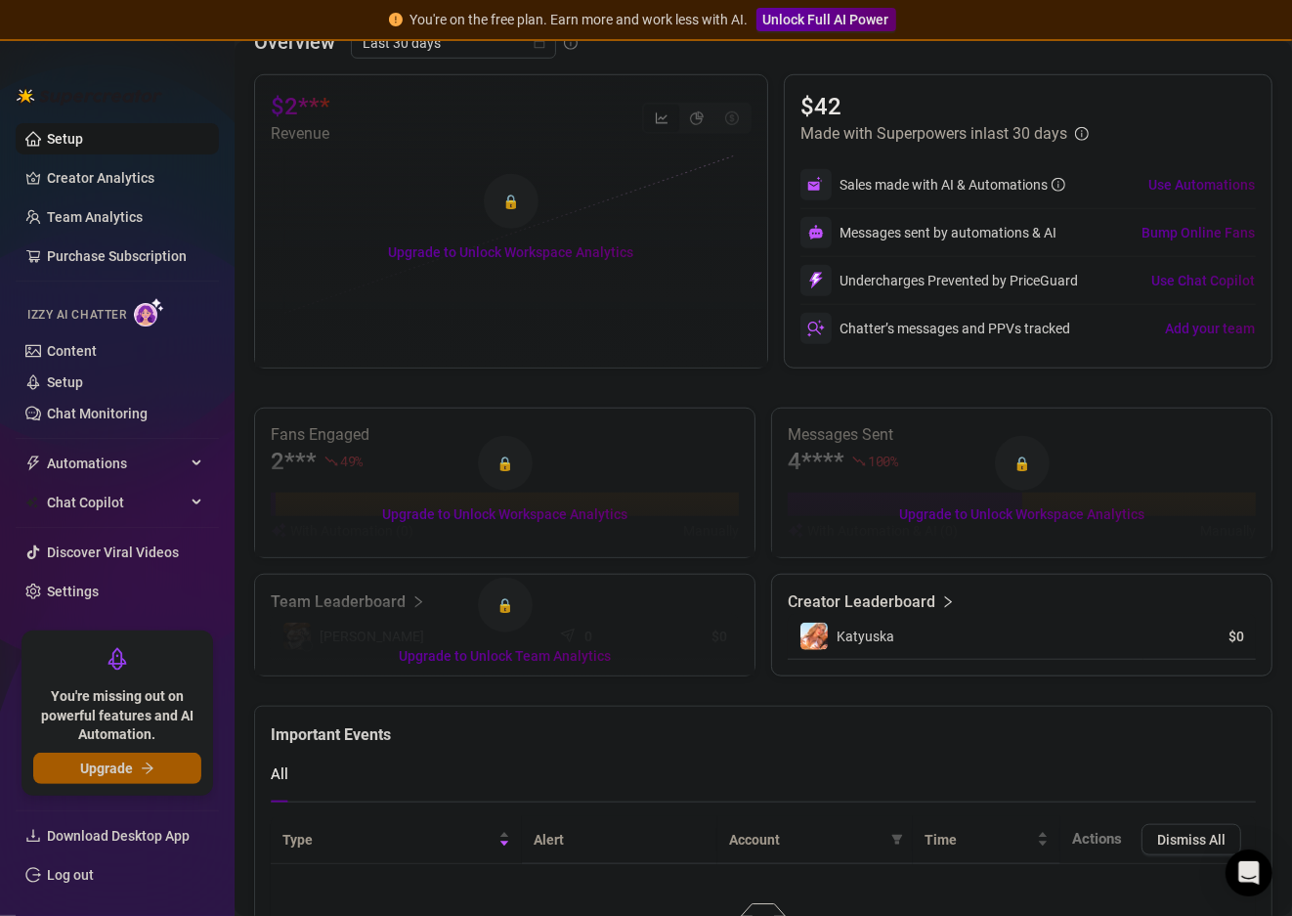
scroll to position [978, 0]
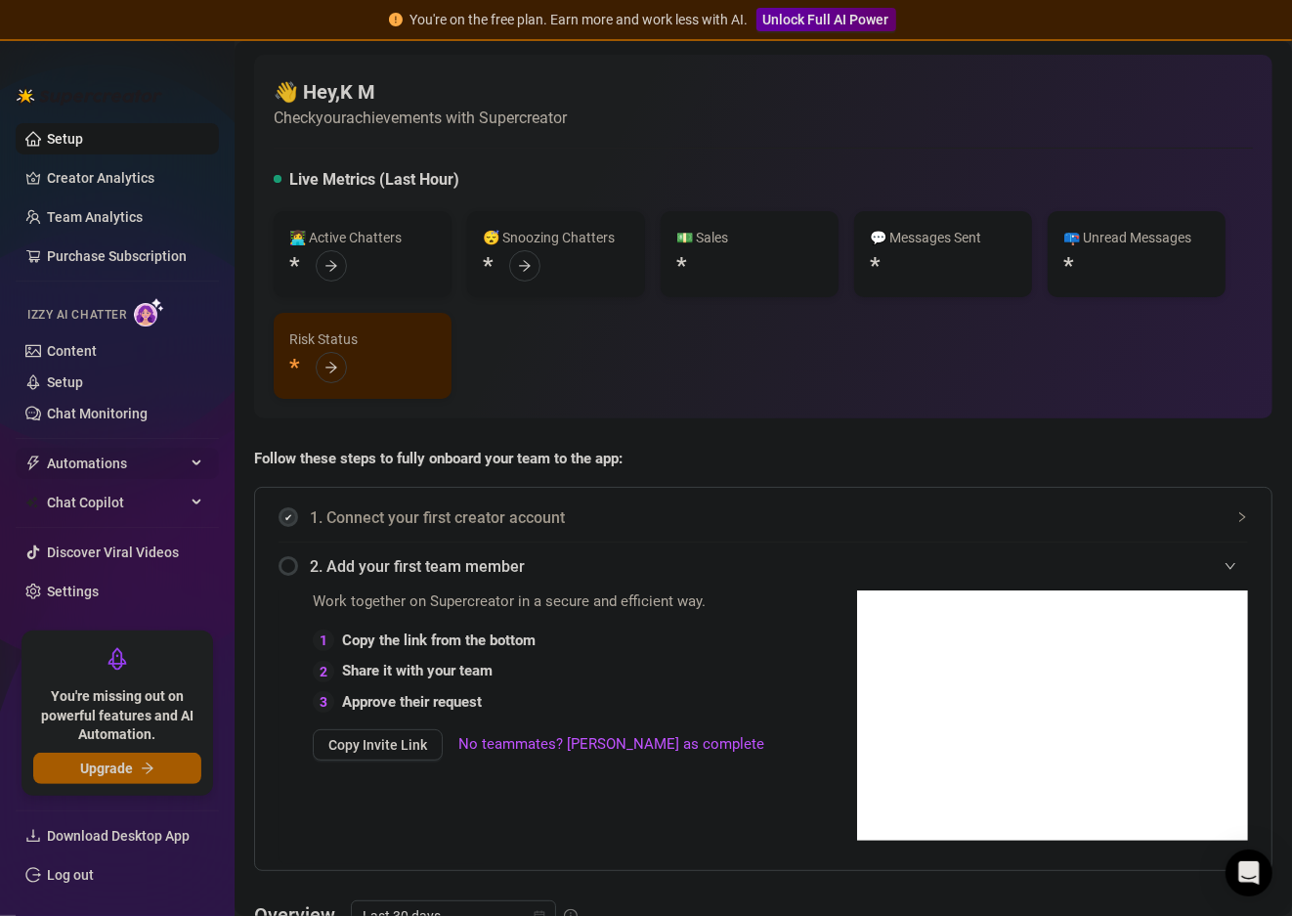
click at [92, 466] on span "Automations" at bounding box center [116, 463] width 139 height 31
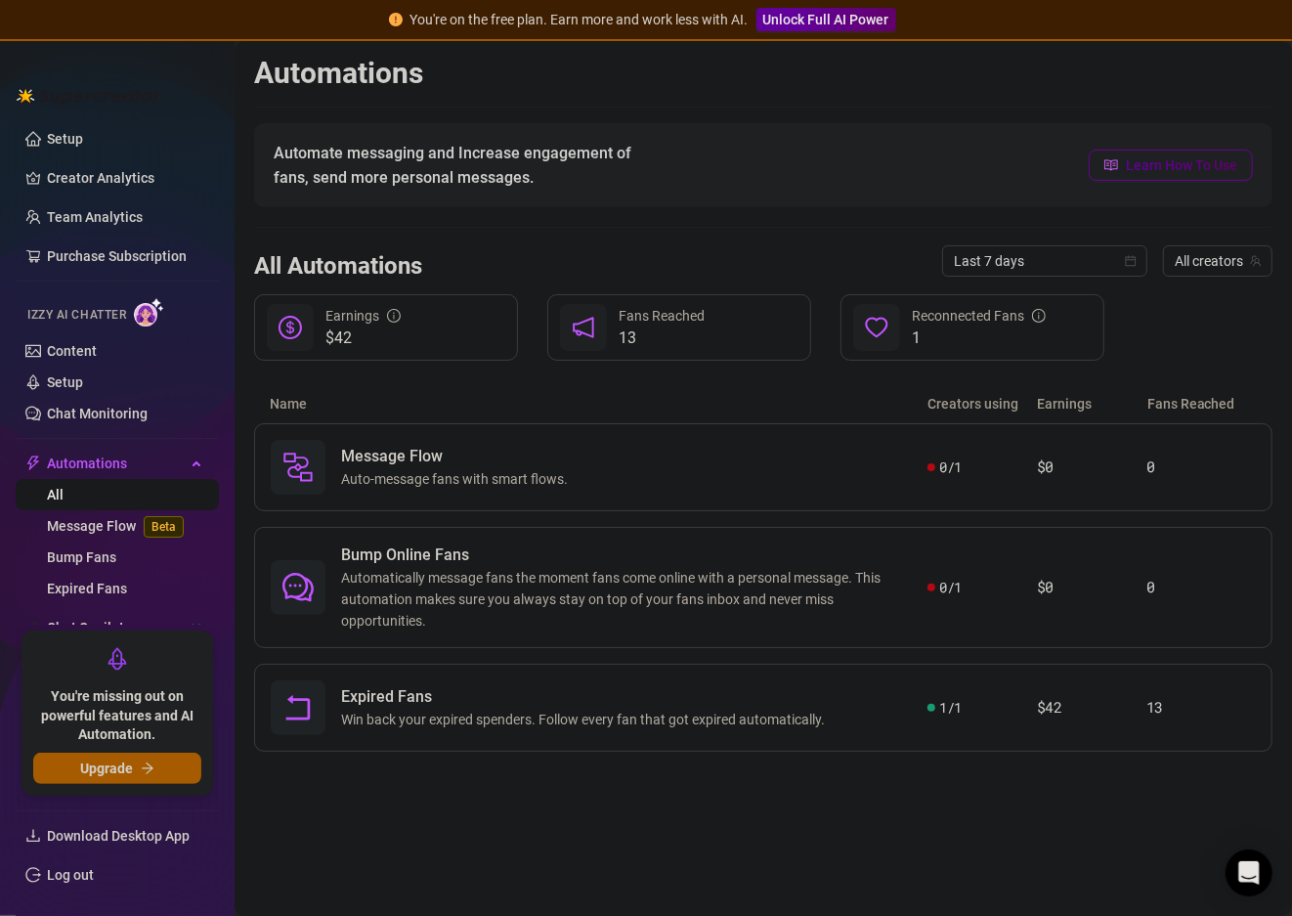
click at [1156, 162] on span "Learn How To Use" at bounding box center [1181, 165] width 111 height 22
click at [893, 489] on div "Message Flow Auto-message fans with smart flows." at bounding box center [599, 467] width 657 height 55
drag, startPoint x: 966, startPoint y: 462, endPoint x: 973, endPoint y: 498, distance: 35.9
click at [973, 498] on div "Message Flow Auto-message fans with smart flows. 0 / 1 $0 0" at bounding box center [763, 467] width 1019 height 88
click at [127, 408] on link "Chat Monitoring" at bounding box center [97, 414] width 101 height 16
